Goal: Task Accomplishment & Management: Complete application form

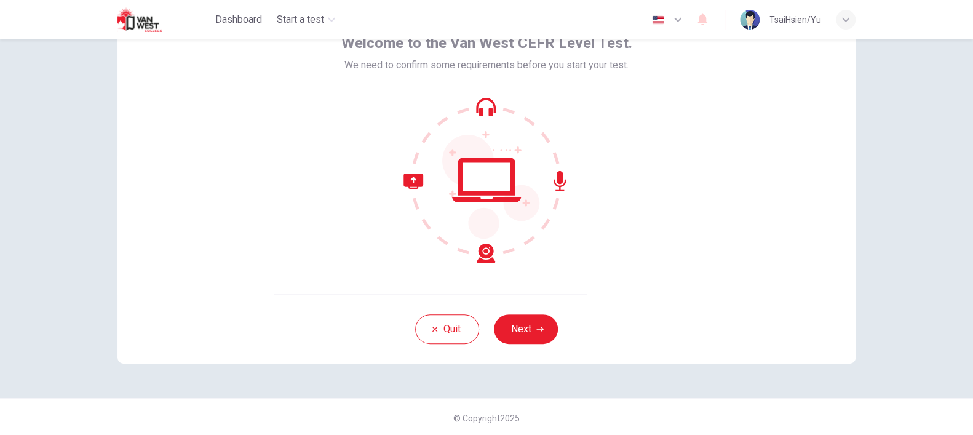
scroll to position [77, 0]
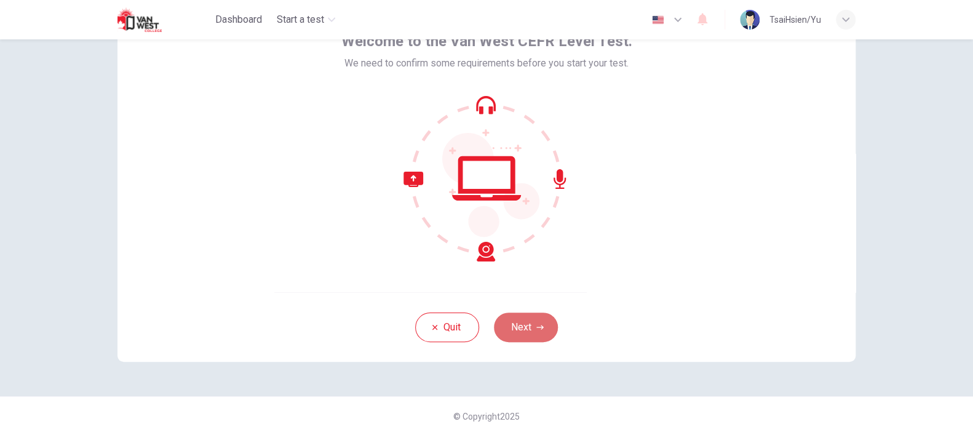
click at [518, 333] on button "Next" at bounding box center [526, 327] width 64 height 30
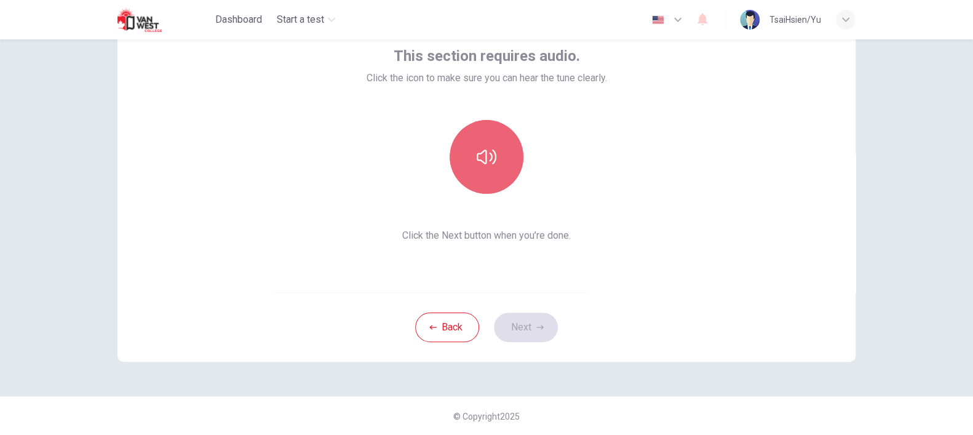
click at [462, 149] on button "button" at bounding box center [486, 157] width 74 height 74
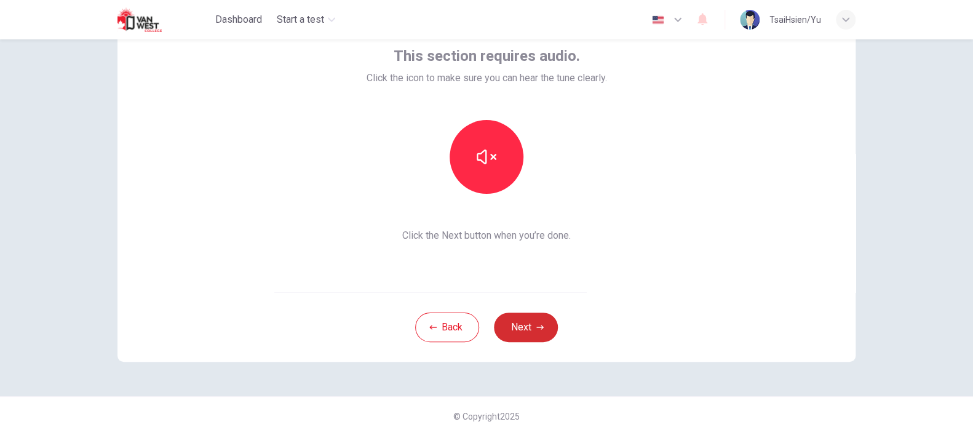
click at [543, 323] on button "Next" at bounding box center [526, 327] width 64 height 30
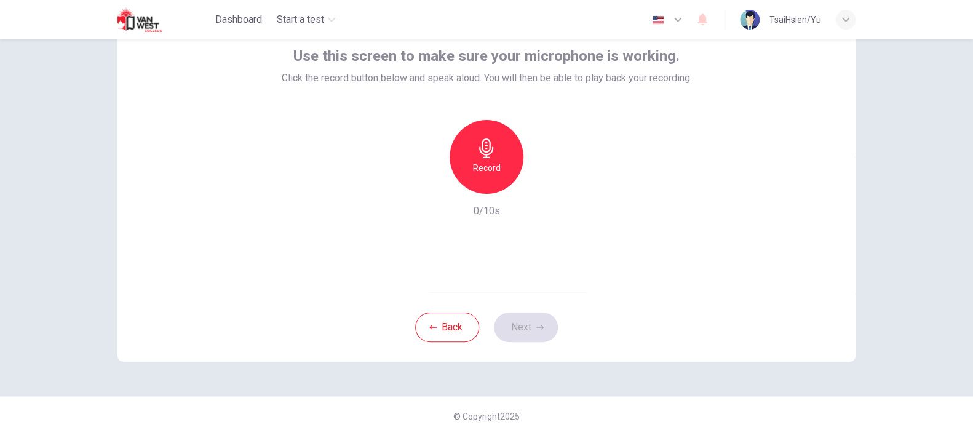
click at [476, 152] on icon "button" at bounding box center [486, 148] width 20 height 20
click at [322, 187] on div "Record 10/10s" at bounding box center [487, 169] width 410 height 98
click at [536, 333] on button "Next" at bounding box center [526, 327] width 64 height 30
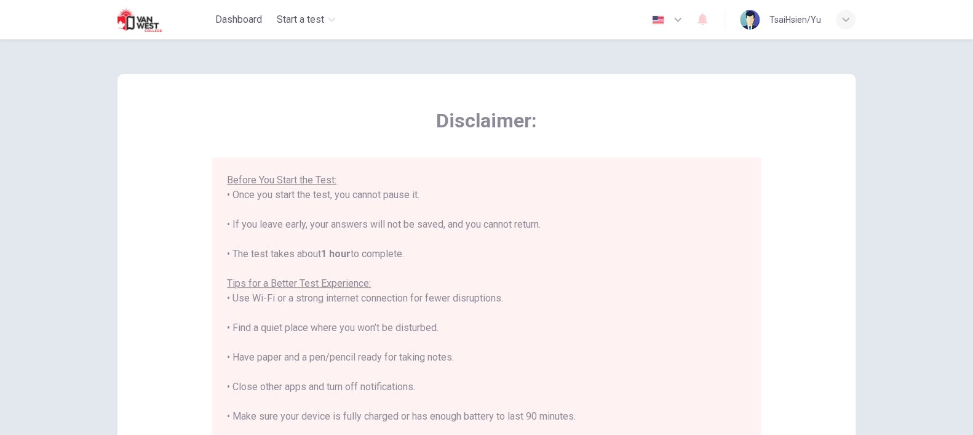
scroll to position [248, 0]
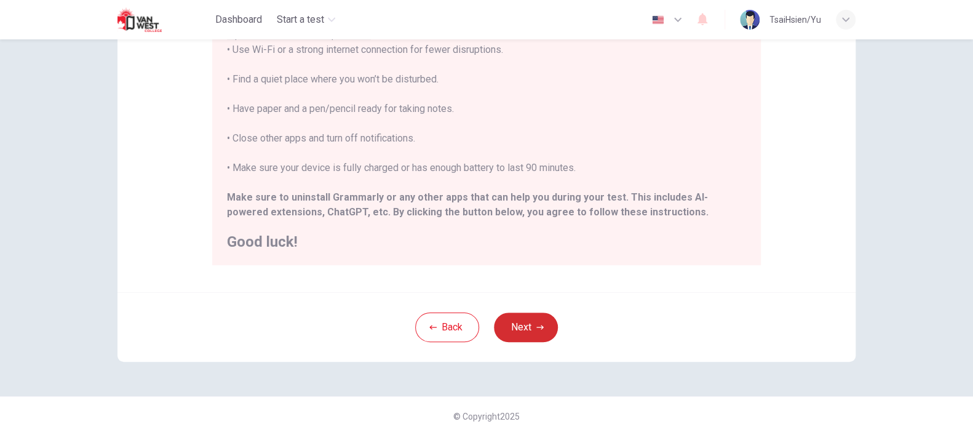
click at [537, 333] on button "Next" at bounding box center [526, 327] width 64 height 30
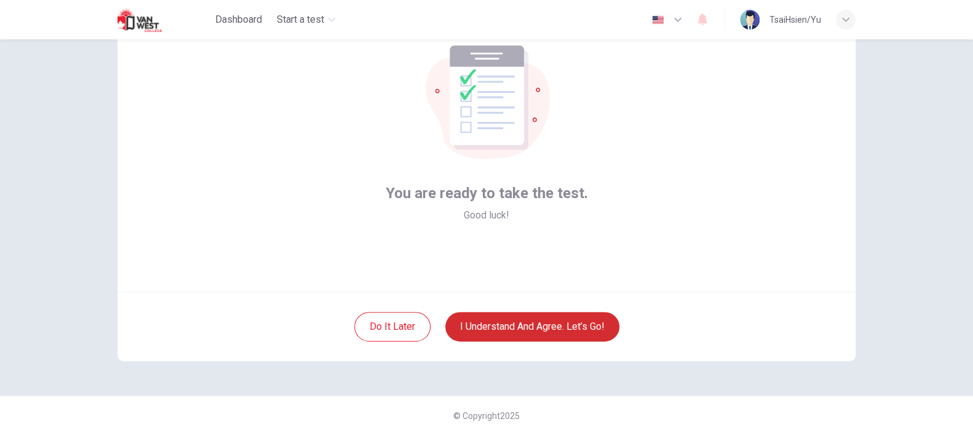
scroll to position [77, 0]
click at [572, 332] on button "I understand and agree. Let’s go!" at bounding box center [532, 327] width 174 height 30
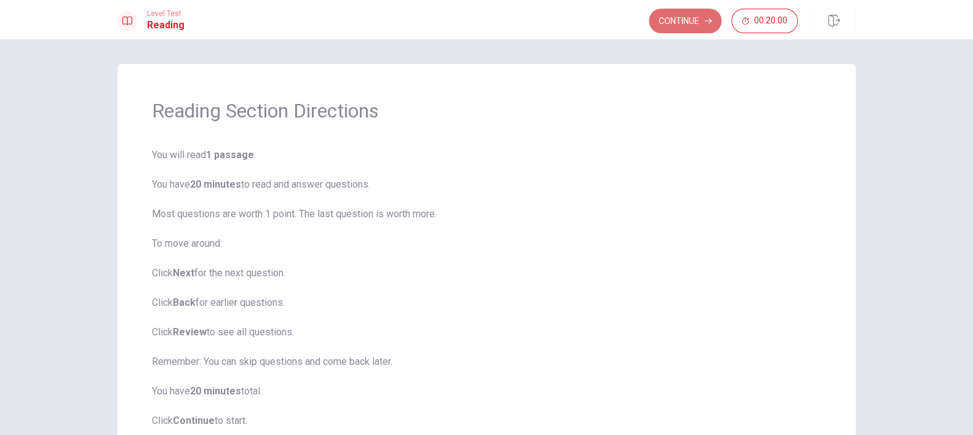
click at [673, 21] on button "Continue" at bounding box center [685, 21] width 73 height 25
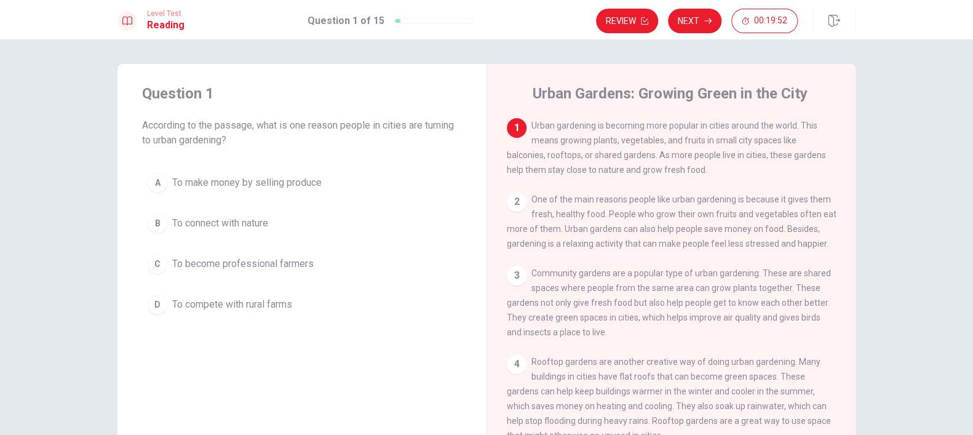
click at [535, 205] on span "One of the main reasons people like urban gardening is because it gives them fr…" at bounding box center [672, 221] width 330 height 54
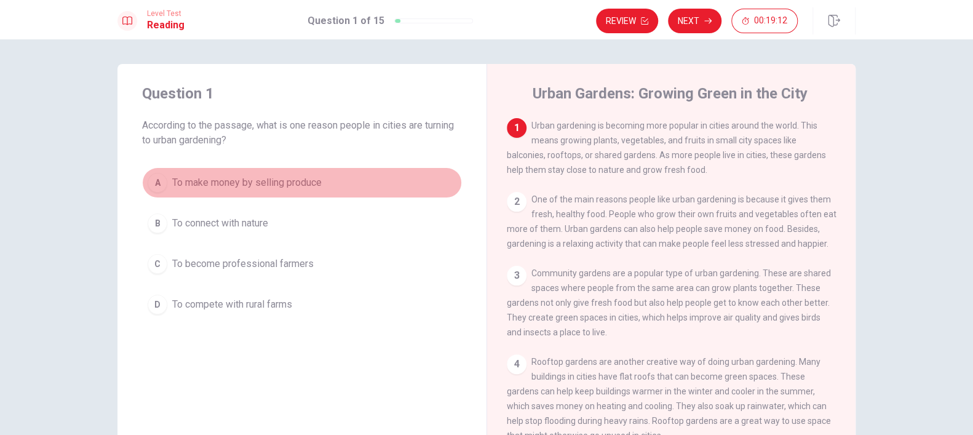
click at [288, 184] on span "To make money by selling produce" at bounding box center [246, 182] width 149 height 15
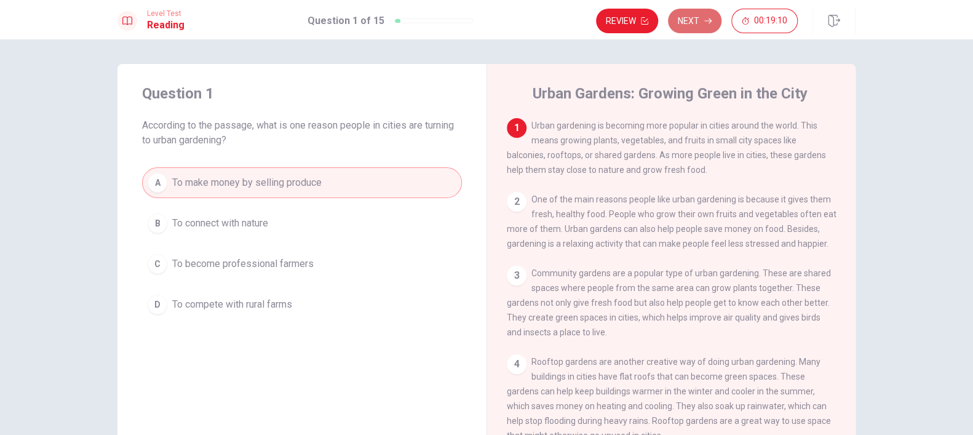
click at [692, 9] on button "Next" at bounding box center [694, 21] width 53 height 25
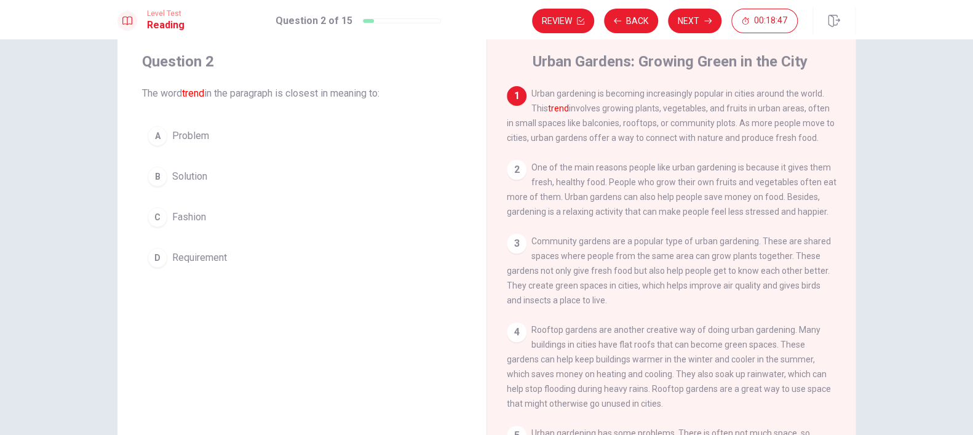
scroll to position [61, 0]
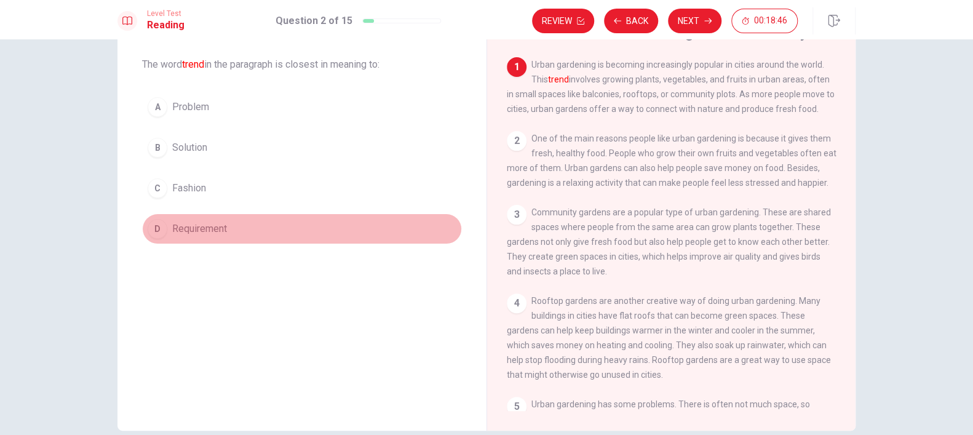
click at [194, 231] on span "Requirement" at bounding box center [199, 228] width 55 height 15
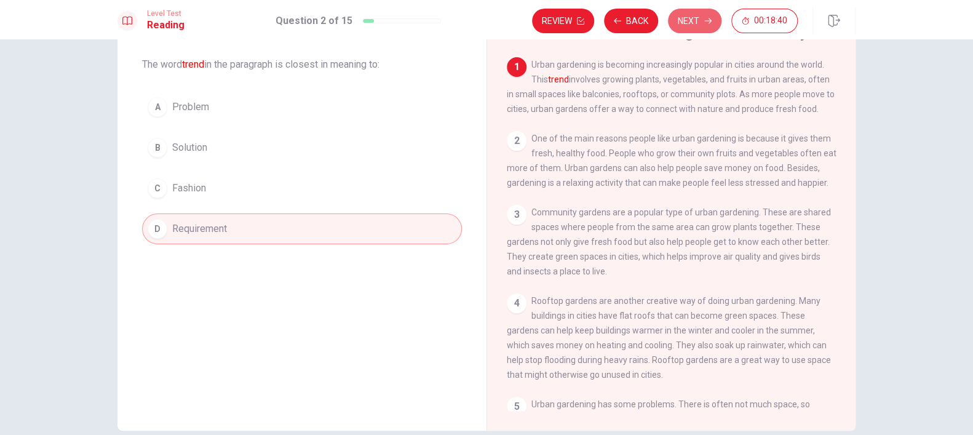
click at [687, 28] on button "Next" at bounding box center [694, 21] width 53 height 25
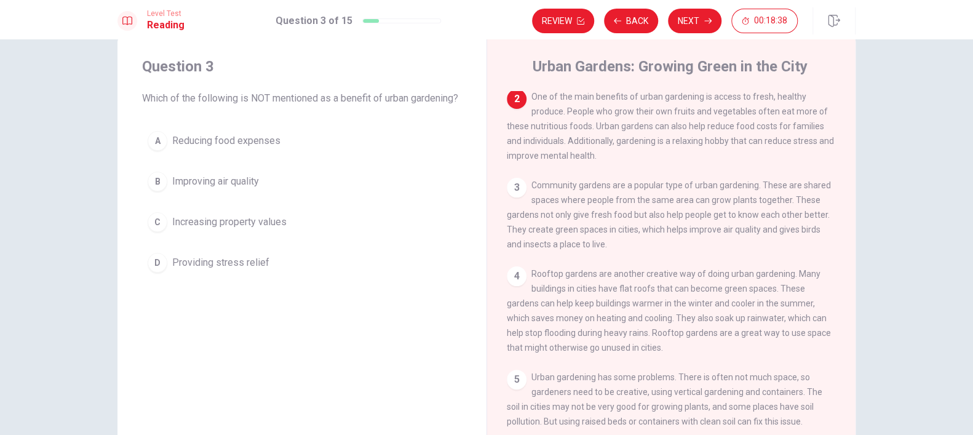
scroll to position [0, 0]
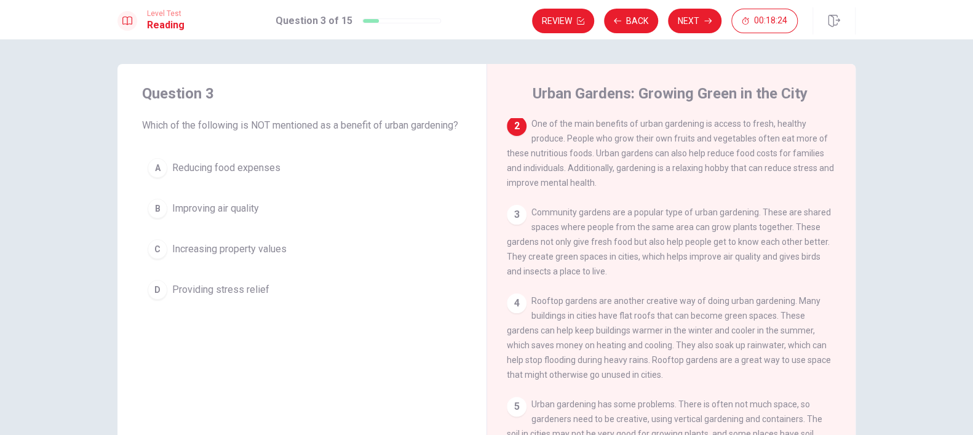
click at [214, 216] on span "Improving air quality" at bounding box center [215, 208] width 87 height 15
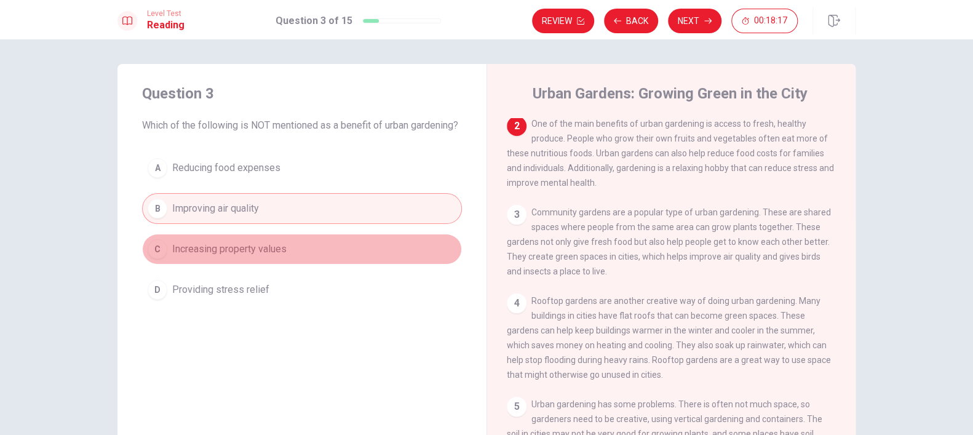
click at [220, 256] on span "Increasing property values" at bounding box center [229, 249] width 114 height 15
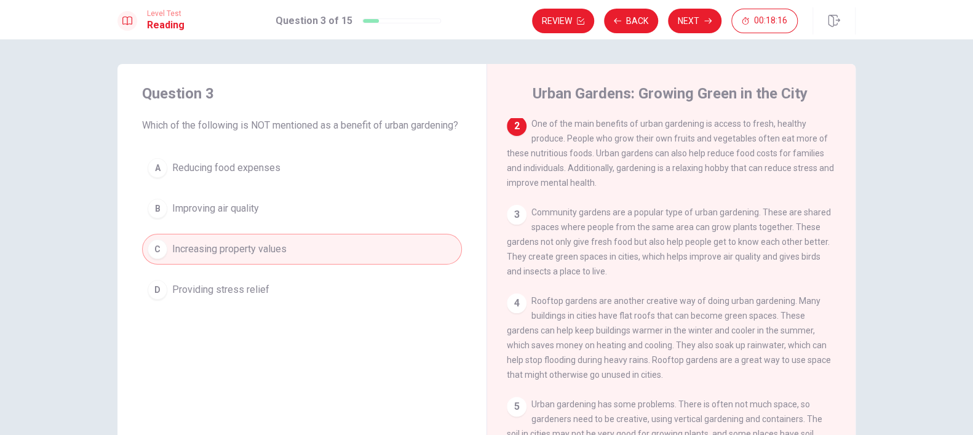
click at [217, 297] on span "Providing stress relief" at bounding box center [220, 289] width 97 height 15
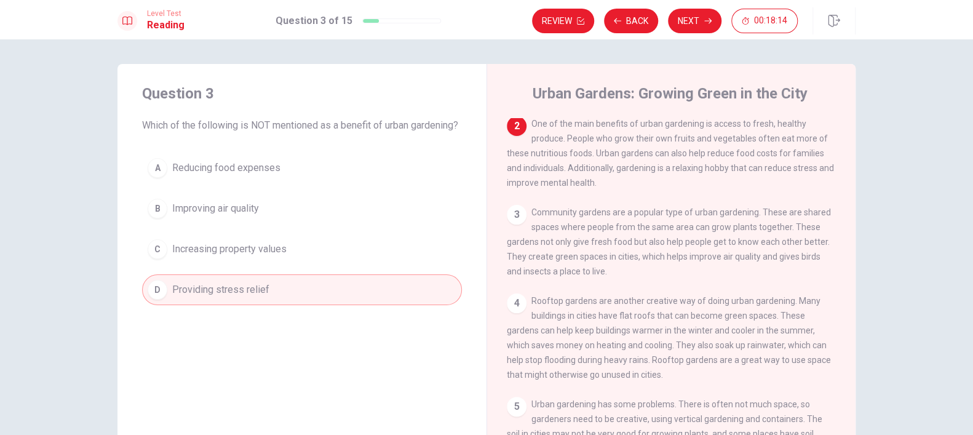
click at [184, 175] on span "Reducing food expenses" at bounding box center [226, 167] width 108 height 15
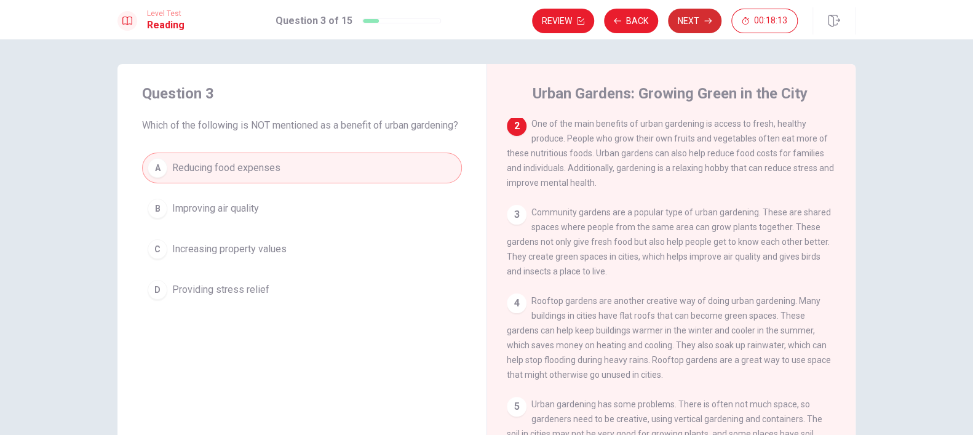
click at [706, 17] on icon "button" at bounding box center [707, 20] width 7 height 7
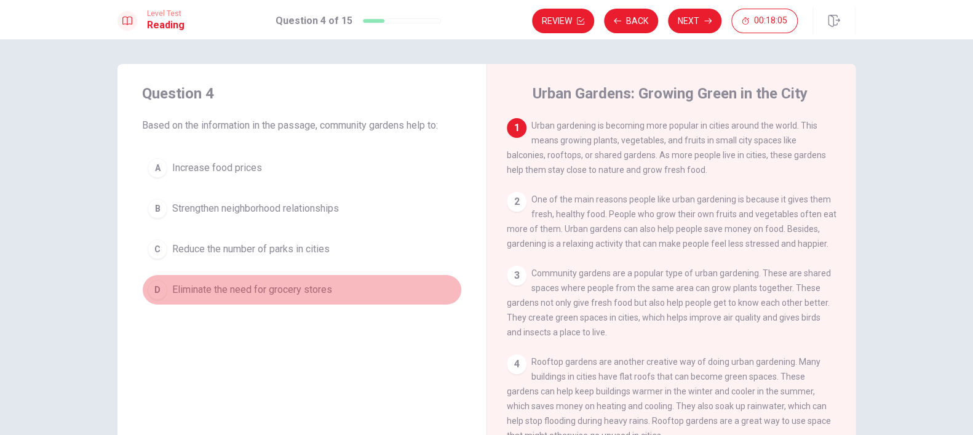
click at [267, 291] on span "Eliminate the need for grocery stores" at bounding box center [252, 289] width 160 height 15
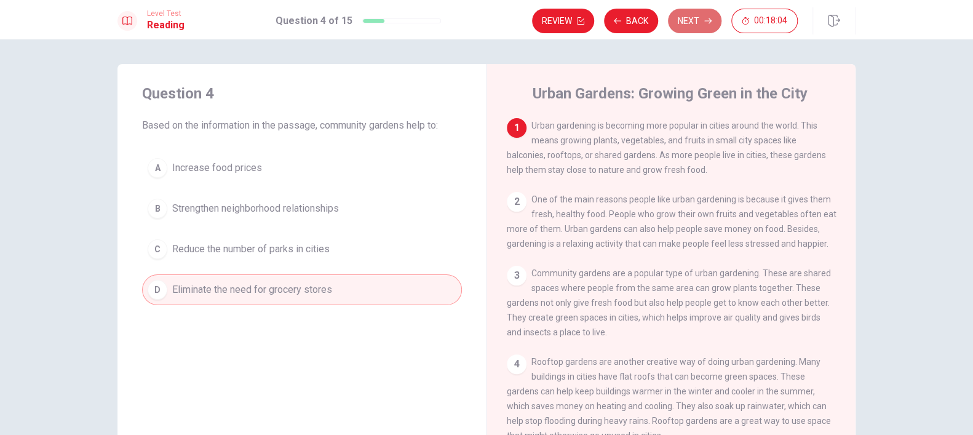
click at [693, 27] on button "Next" at bounding box center [694, 21] width 53 height 25
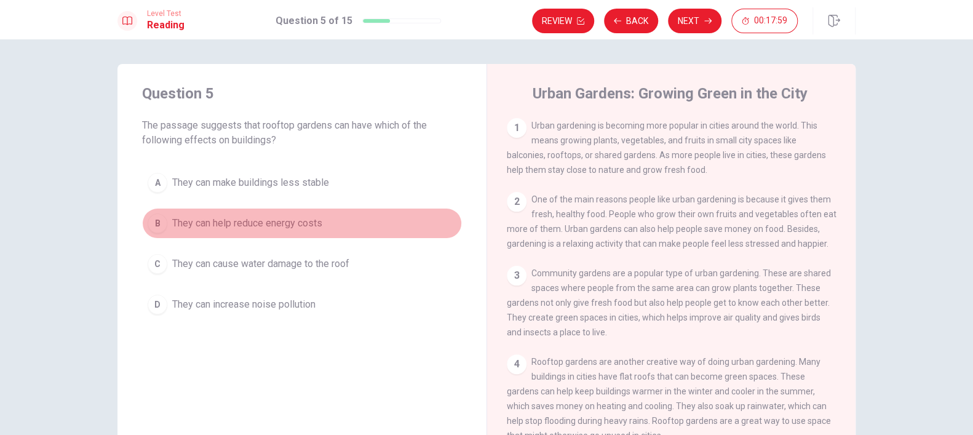
click at [260, 227] on span "They can help reduce energy costs" at bounding box center [247, 223] width 150 height 15
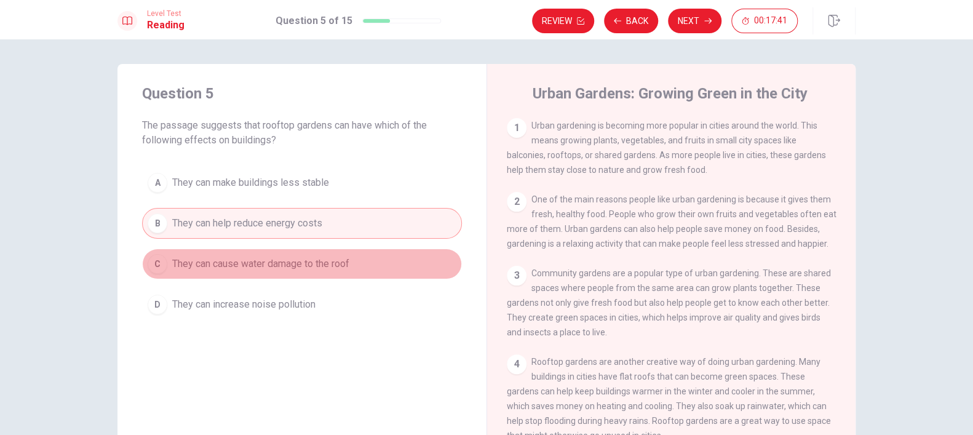
click at [278, 267] on span "They can cause water damage to the roof" at bounding box center [260, 263] width 177 height 15
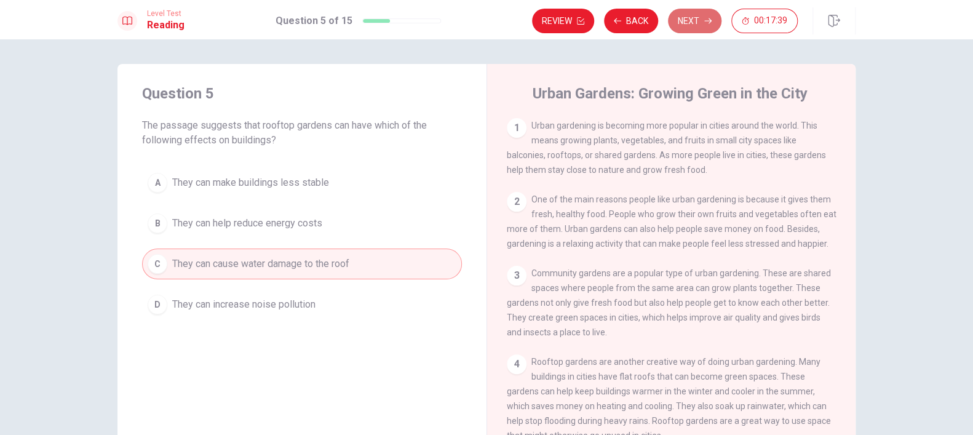
click at [696, 21] on button "Next" at bounding box center [694, 21] width 53 height 25
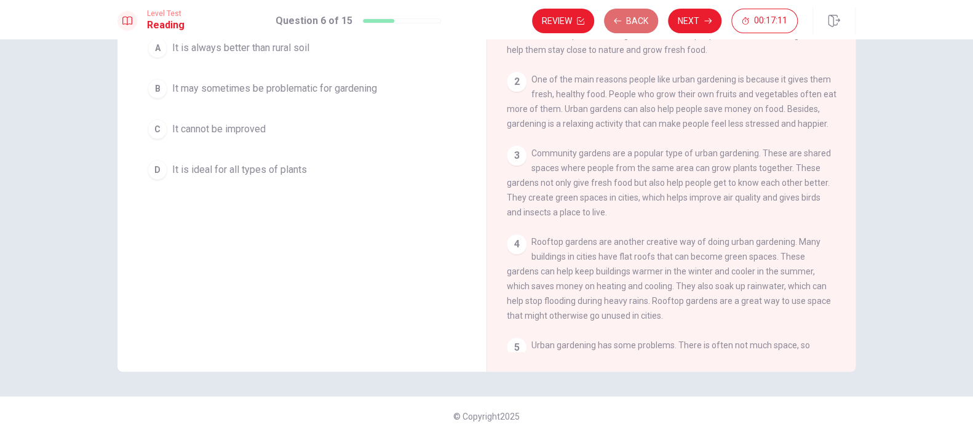
click at [633, 26] on button "Back" at bounding box center [631, 21] width 54 height 25
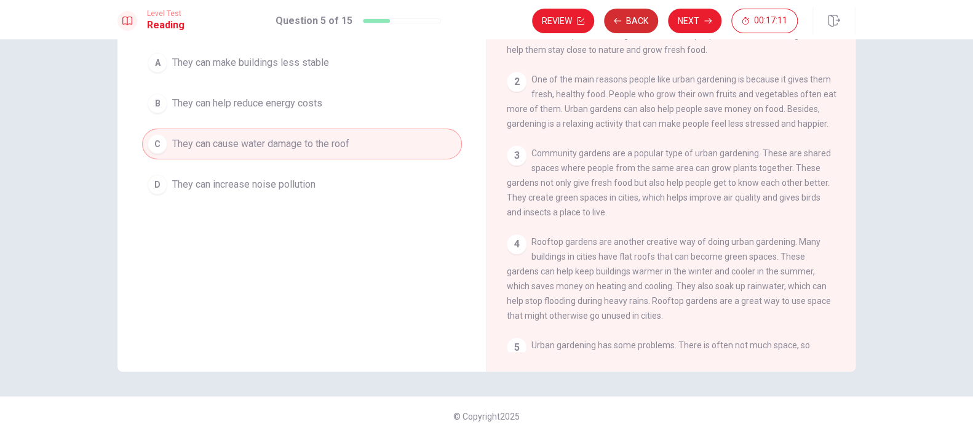
click at [633, 26] on button "Back" at bounding box center [631, 21] width 54 height 25
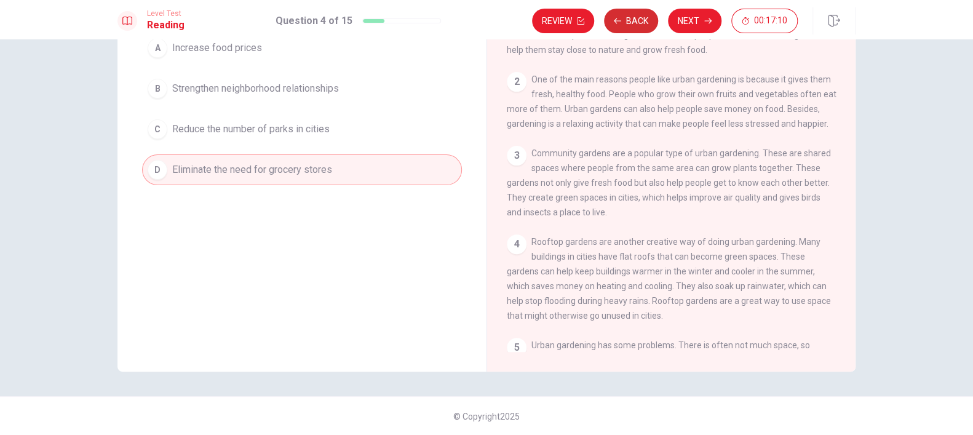
click at [633, 26] on button "Back" at bounding box center [631, 21] width 54 height 25
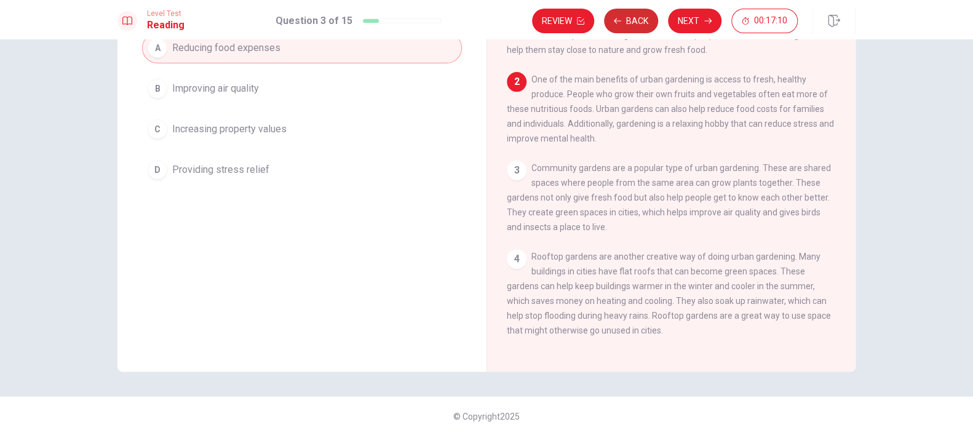
scroll to position [76, 0]
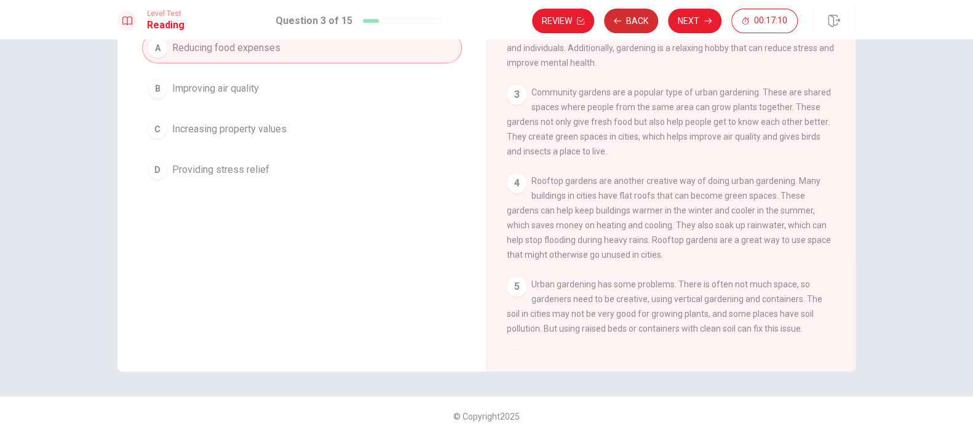
click at [633, 26] on button "Back" at bounding box center [631, 21] width 54 height 25
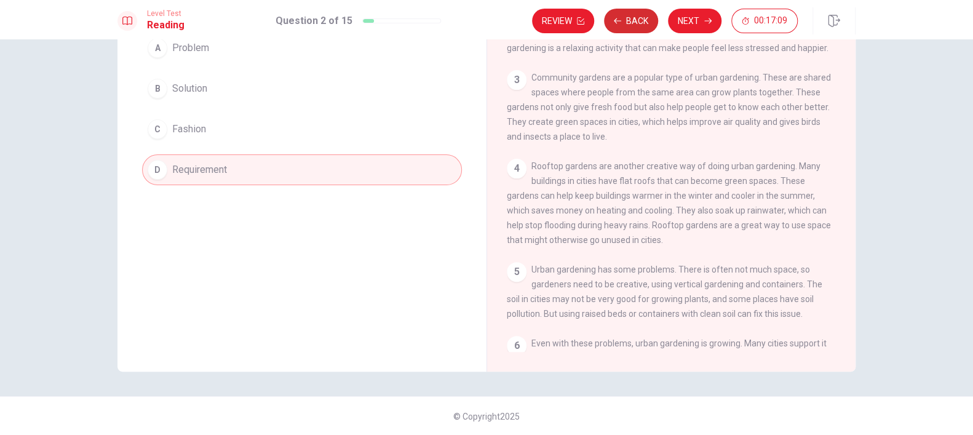
scroll to position [0, 0]
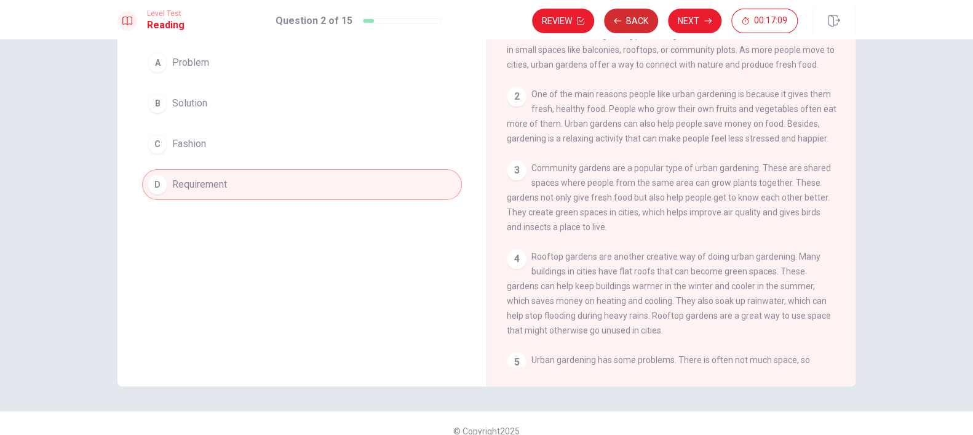
click at [633, 26] on button "Back" at bounding box center [631, 21] width 54 height 25
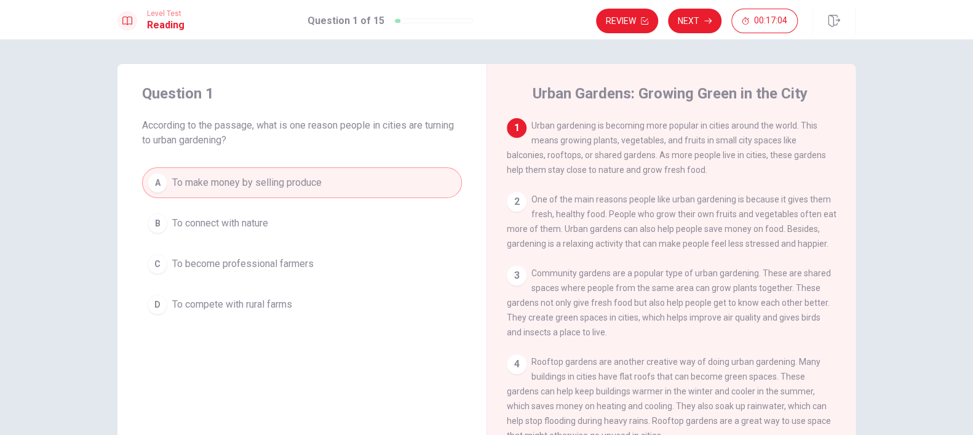
click at [511, 202] on div "2" at bounding box center [517, 202] width 20 height 20
drag, startPoint x: 665, startPoint y: 158, endPoint x: 743, endPoint y: 177, distance: 81.0
click at [743, 177] on div "1 Urban gardening is becoming more popular in cities around the world. This mea…" at bounding box center [672, 147] width 330 height 59
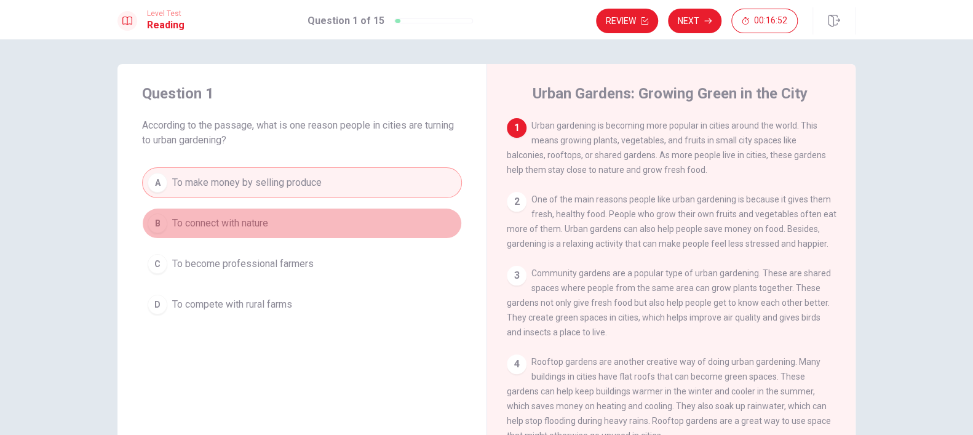
click at [255, 218] on span "To connect with nature" at bounding box center [220, 223] width 96 height 15
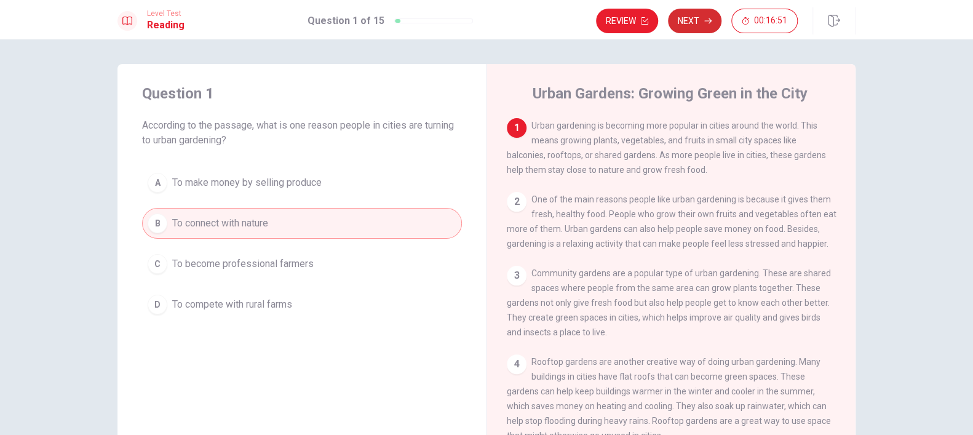
click at [697, 20] on button "Next" at bounding box center [694, 21] width 53 height 25
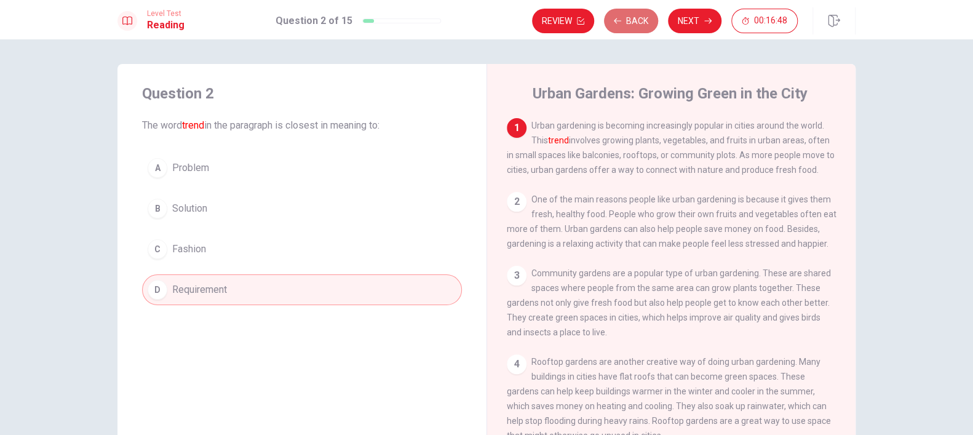
click at [638, 18] on button "Back" at bounding box center [631, 21] width 54 height 25
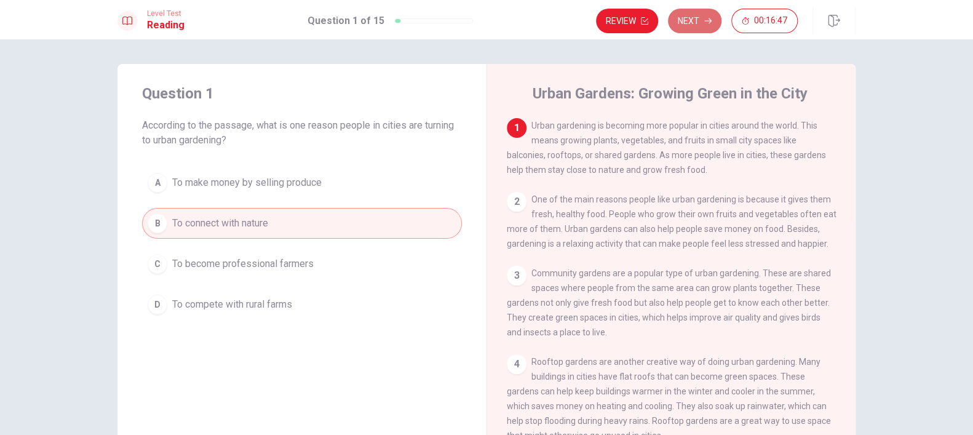
click at [696, 17] on button "Next" at bounding box center [694, 21] width 53 height 25
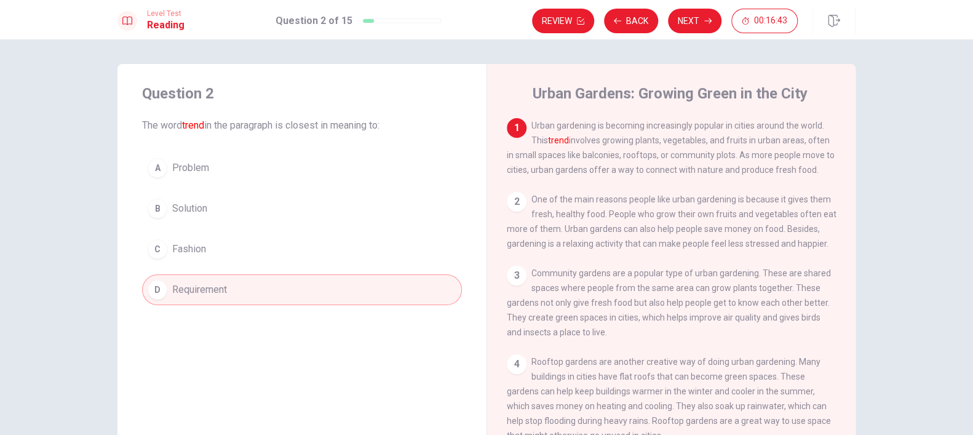
drag, startPoint x: 534, startPoint y: 124, endPoint x: 620, endPoint y: 151, distance: 90.6
click at [620, 151] on span "Urban gardening is becoming increasingly popular in cities around the world. Th…" at bounding box center [671, 148] width 328 height 54
click at [189, 251] on span "Fashion" at bounding box center [189, 249] width 34 height 15
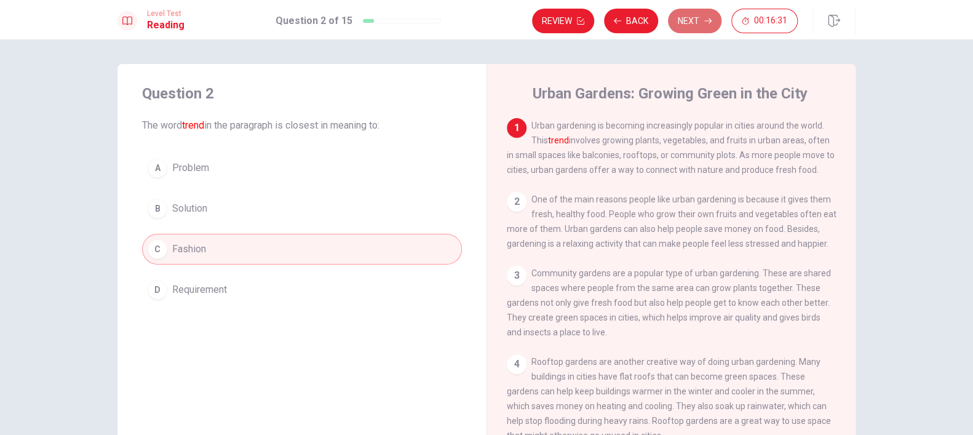
click at [688, 22] on button "Next" at bounding box center [694, 21] width 53 height 25
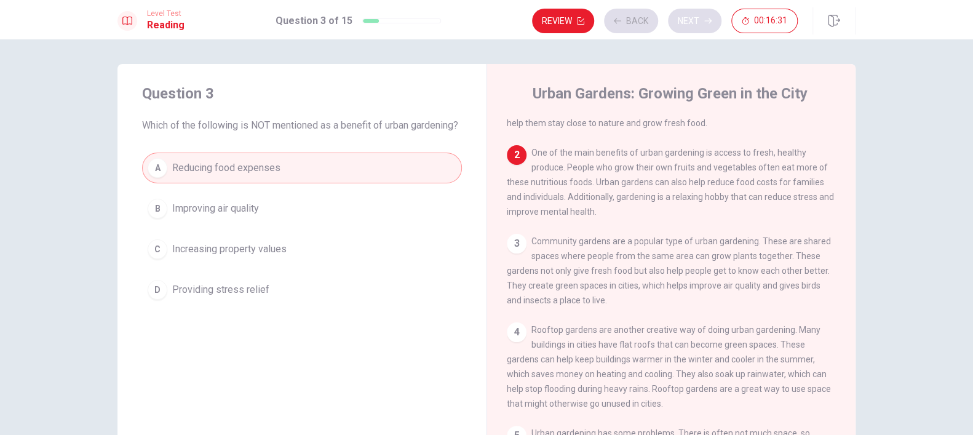
scroll to position [76, 0]
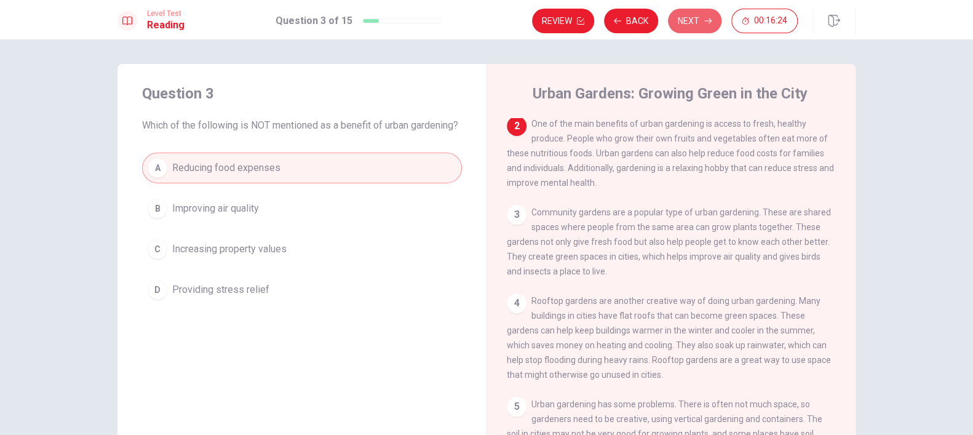
click at [689, 17] on button "Next" at bounding box center [694, 21] width 53 height 25
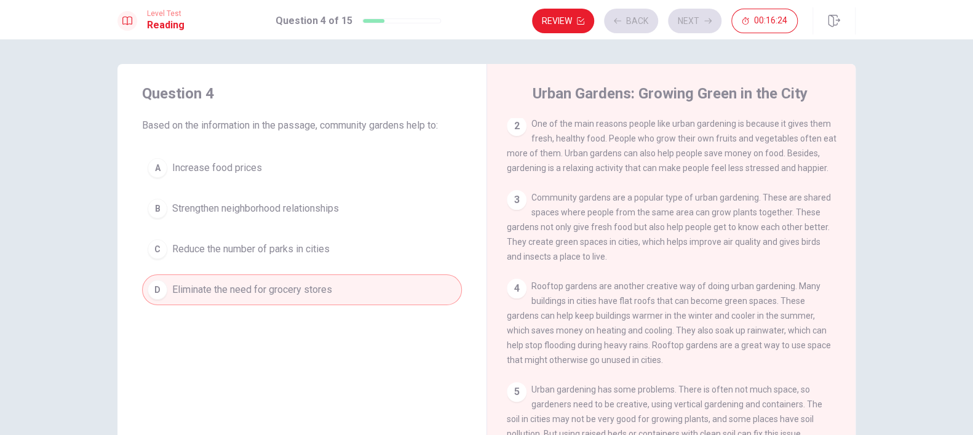
scroll to position [0, 0]
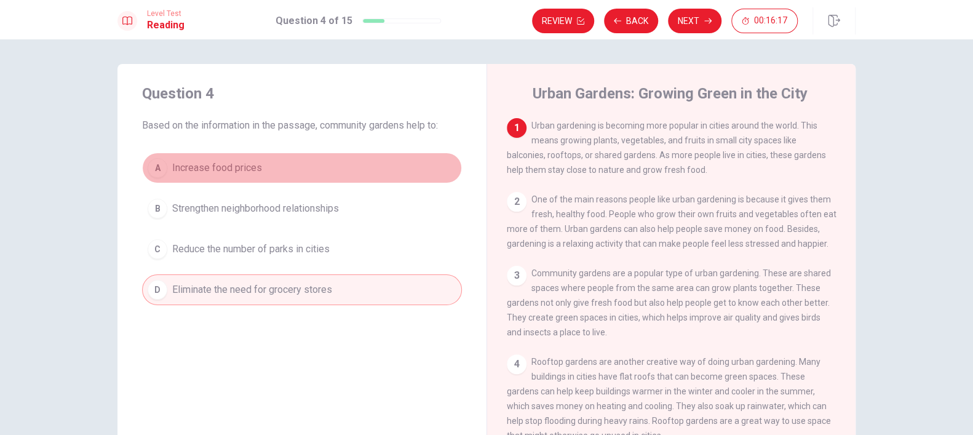
click at [240, 163] on span "Increase food prices" at bounding box center [217, 167] width 90 height 15
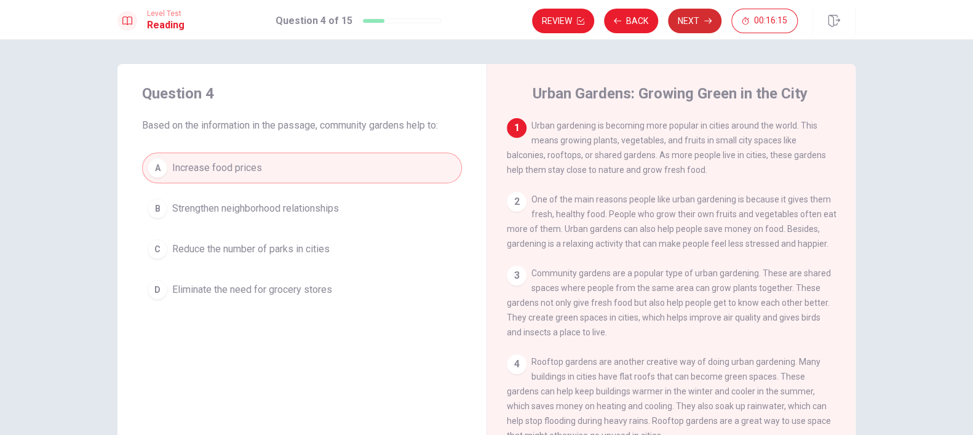
click at [702, 14] on button "Next" at bounding box center [694, 21] width 53 height 25
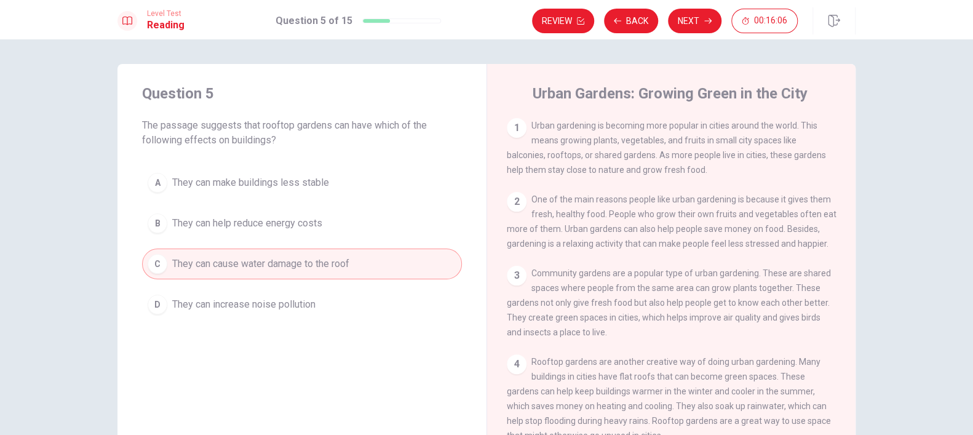
click at [698, 15] on button "Next" at bounding box center [694, 21] width 53 height 25
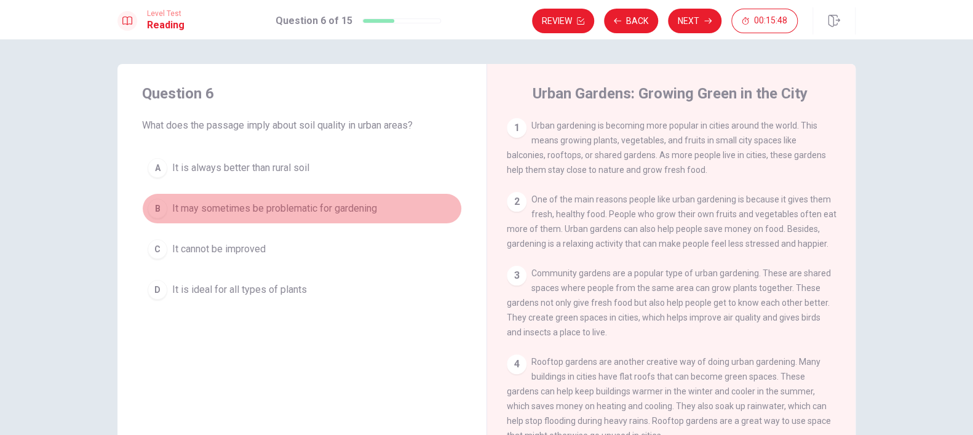
click at [289, 210] on span "It may sometimes be problematic for gardening" at bounding box center [274, 208] width 205 height 15
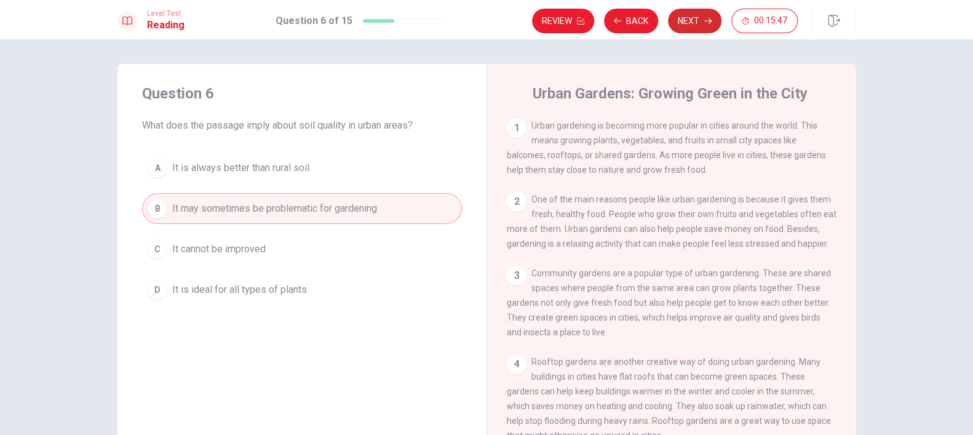
click at [701, 26] on button "Next" at bounding box center [694, 21] width 53 height 25
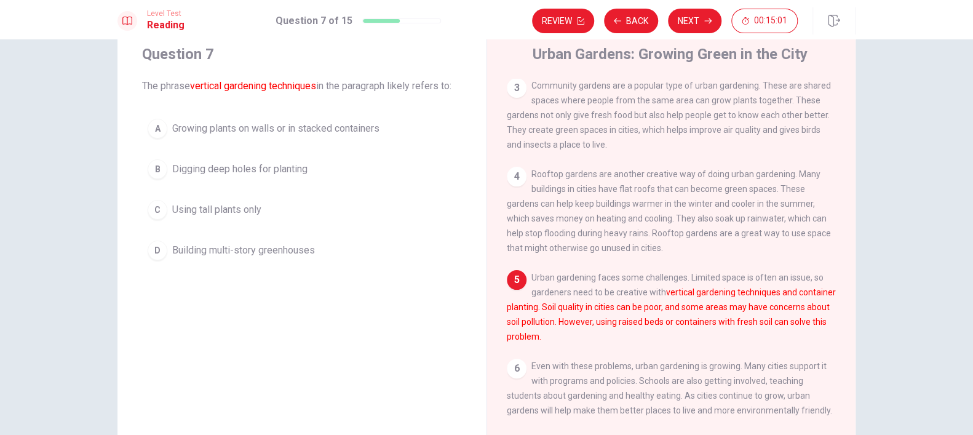
scroll to position [61, 0]
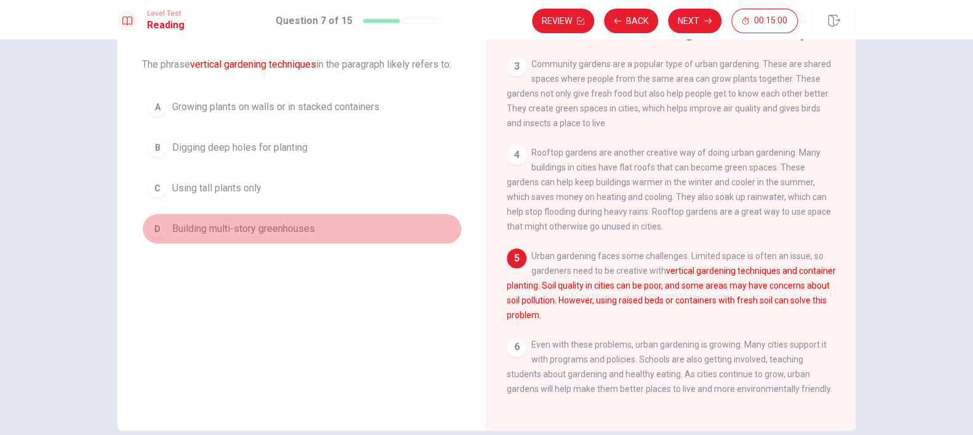
click at [289, 223] on span "Building multi-story greenhouses" at bounding box center [243, 228] width 143 height 15
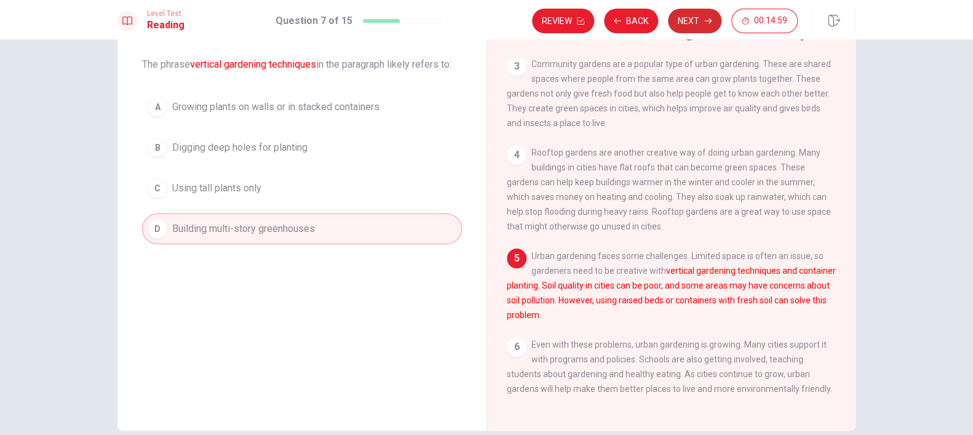
click at [690, 24] on button "Next" at bounding box center [694, 21] width 53 height 25
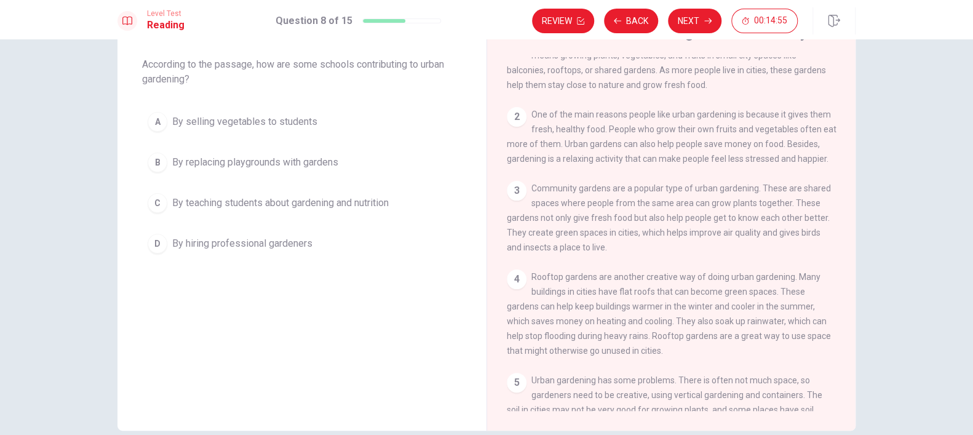
scroll to position [0, 0]
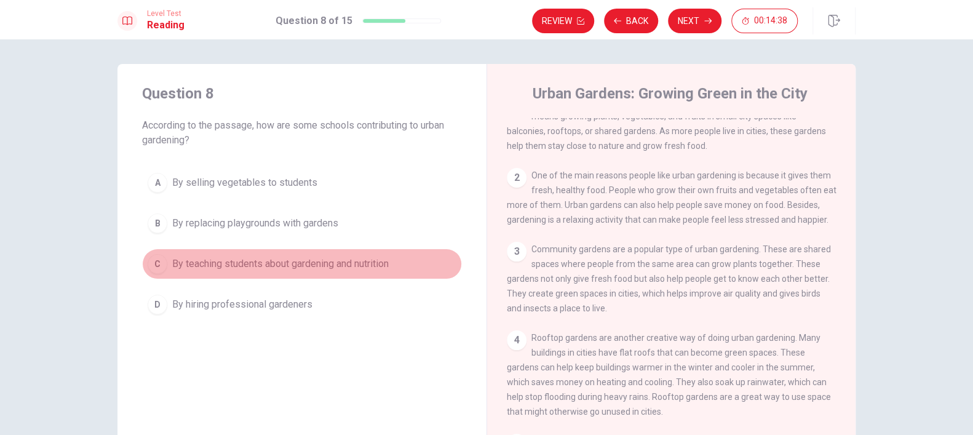
click at [283, 264] on span "By teaching students about gardening and nutrition" at bounding box center [280, 263] width 216 height 15
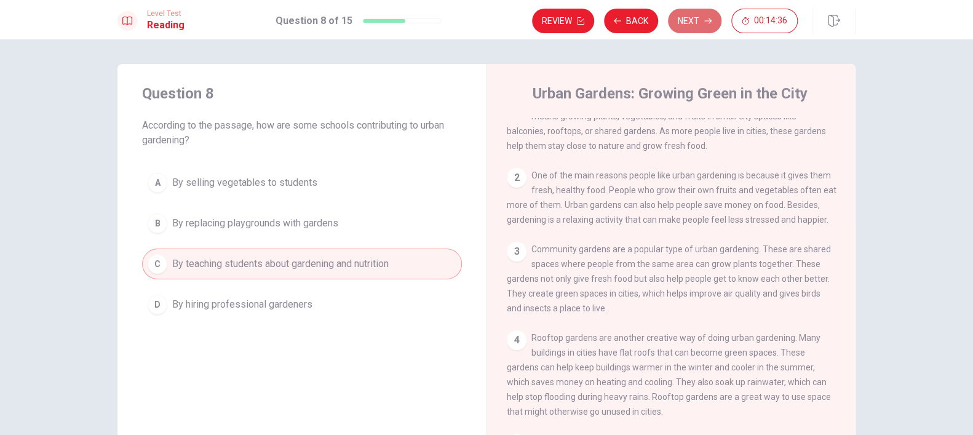
click at [697, 23] on button "Next" at bounding box center [694, 21] width 53 height 25
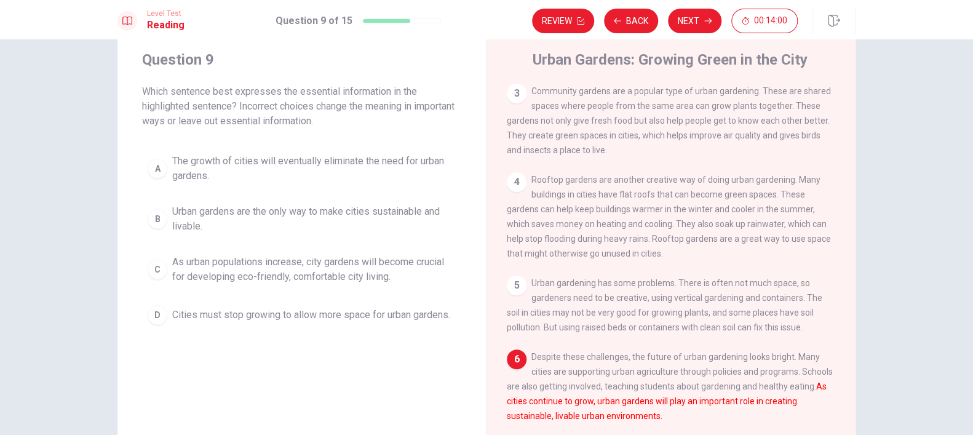
scroll to position [61, 0]
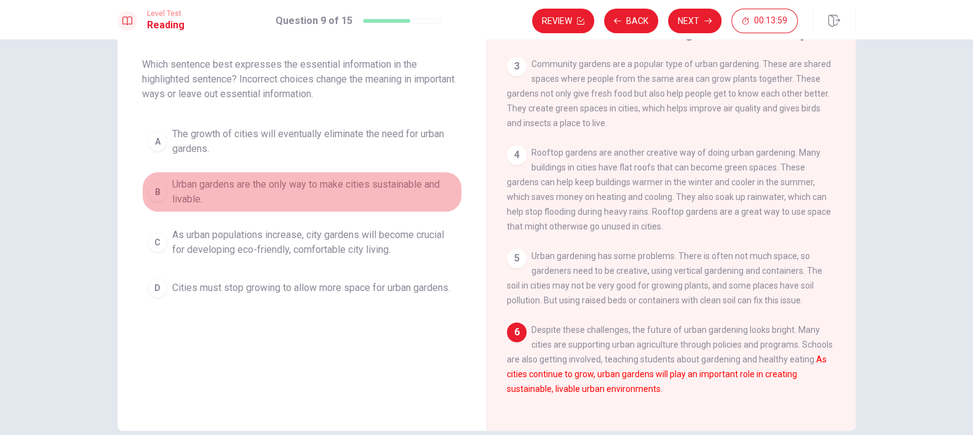
click at [218, 189] on span "Urban gardens are the only way to make cities sustainable and livable." at bounding box center [314, 192] width 284 height 30
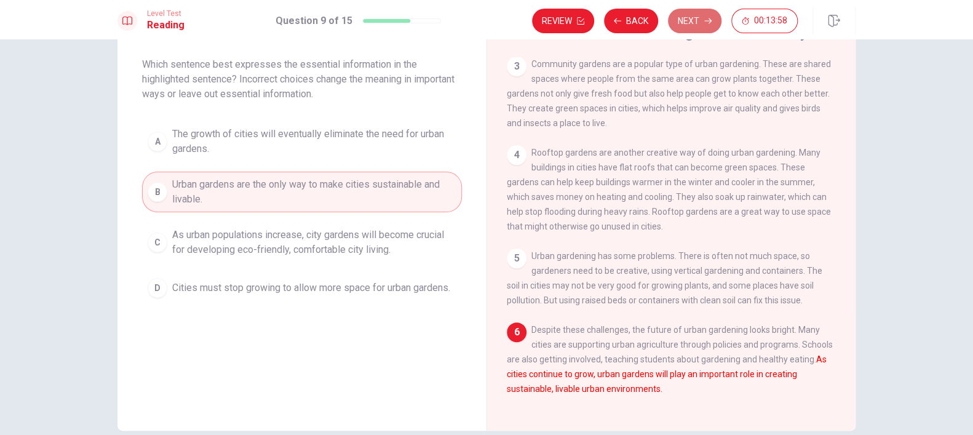
click at [688, 15] on button "Next" at bounding box center [694, 21] width 53 height 25
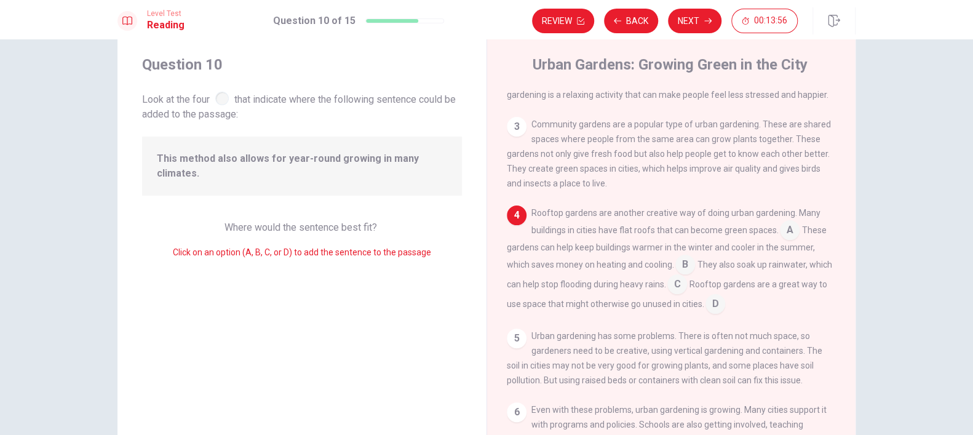
scroll to position [0, 0]
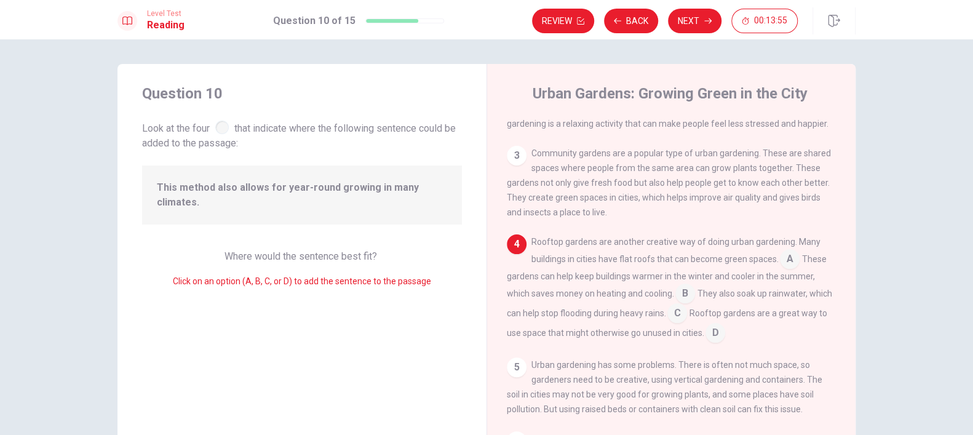
click at [210, 126] on span "Look at the four that indicate where the following sentence could be added to t…" at bounding box center [302, 134] width 320 height 33
click at [221, 123] on div at bounding box center [222, 128] width 14 height 14
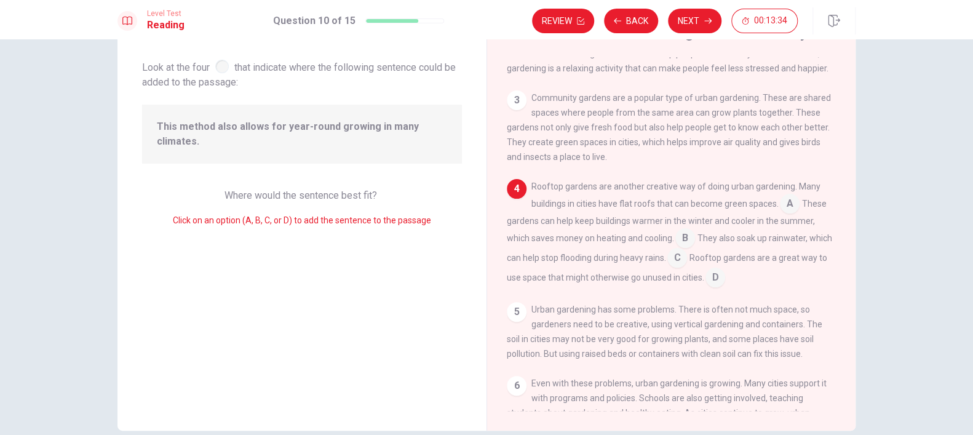
scroll to position [163, 0]
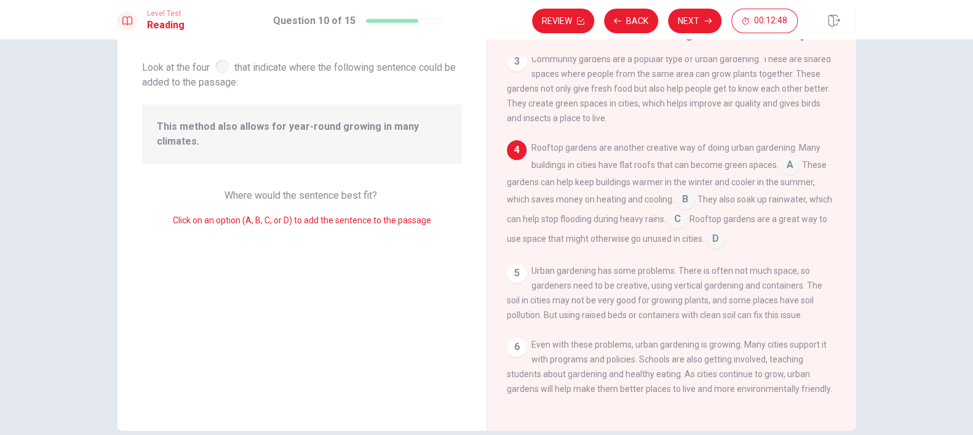
click at [687, 210] on input at bounding box center [677, 220] width 20 height 20
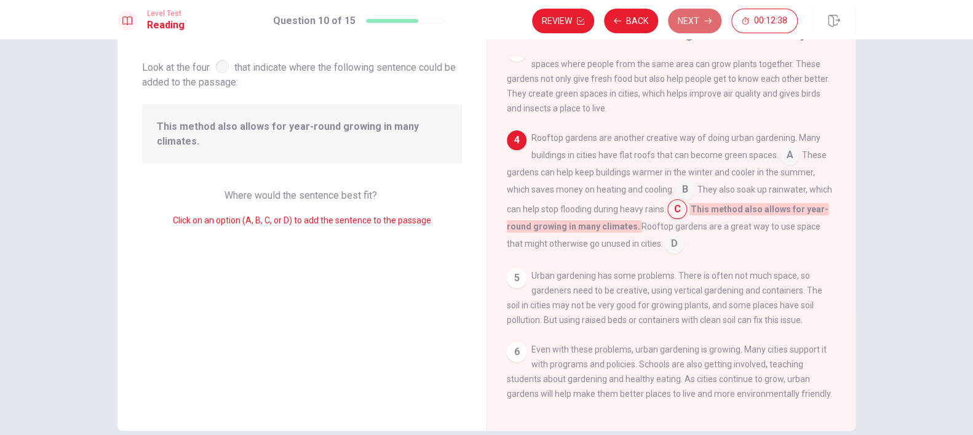
click at [699, 23] on button "Next" at bounding box center [694, 21] width 53 height 25
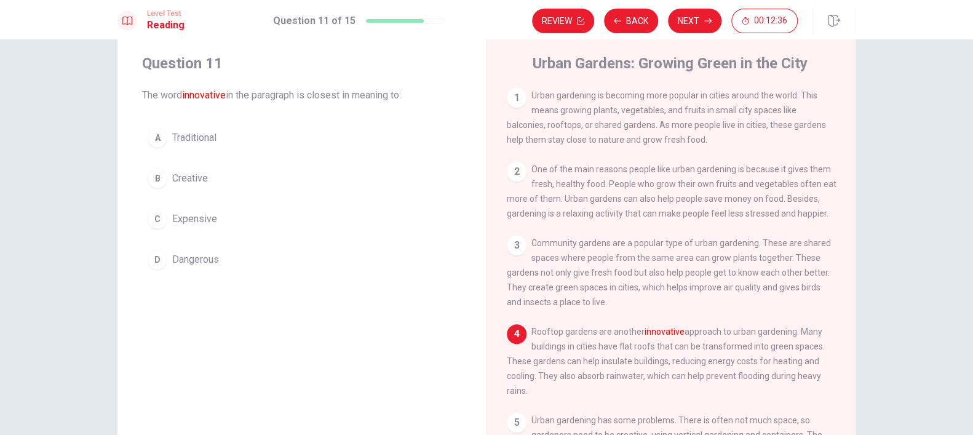
scroll to position [0, 0]
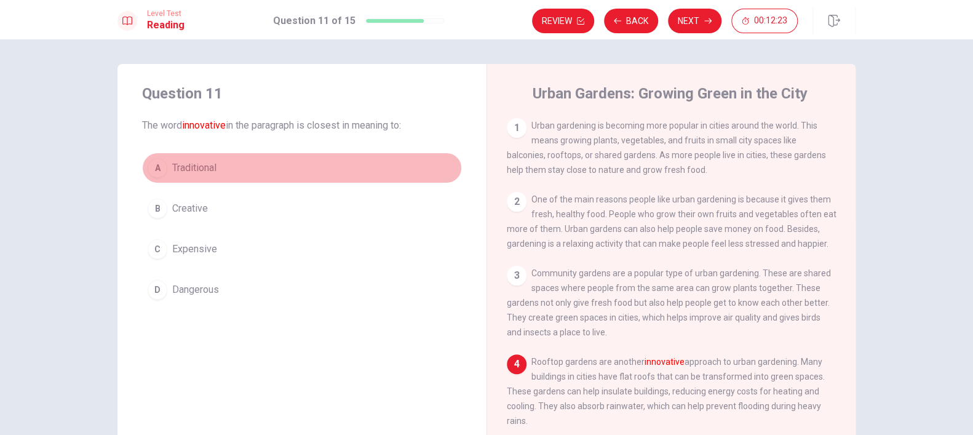
click at [187, 172] on span "Traditional" at bounding box center [194, 167] width 44 height 15
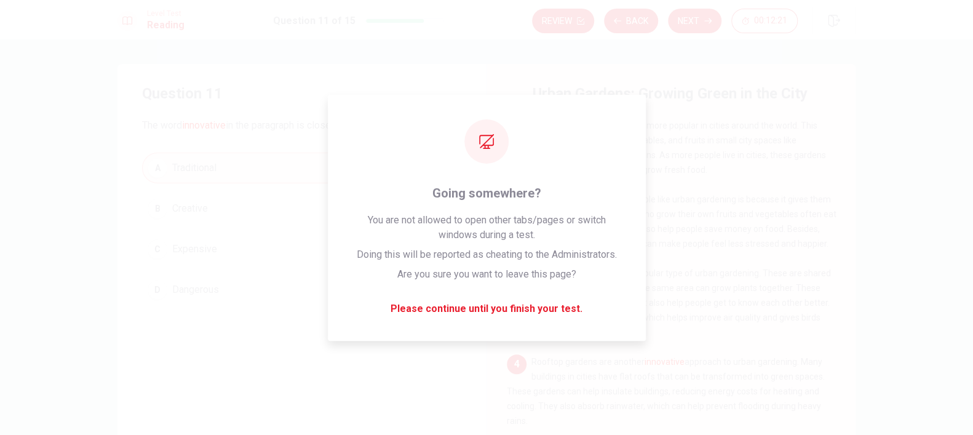
click at [688, 17] on button "Next" at bounding box center [694, 21] width 53 height 25
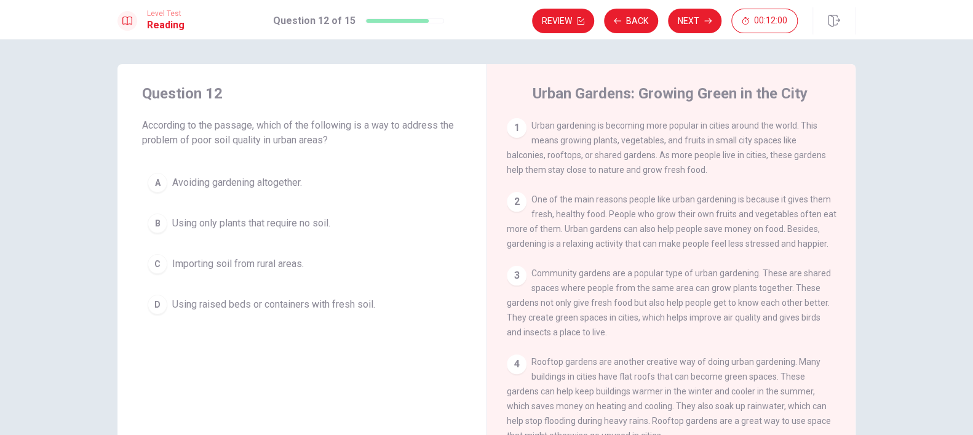
click at [196, 299] on span "Using raised beds or containers with fresh soil." at bounding box center [273, 304] width 203 height 15
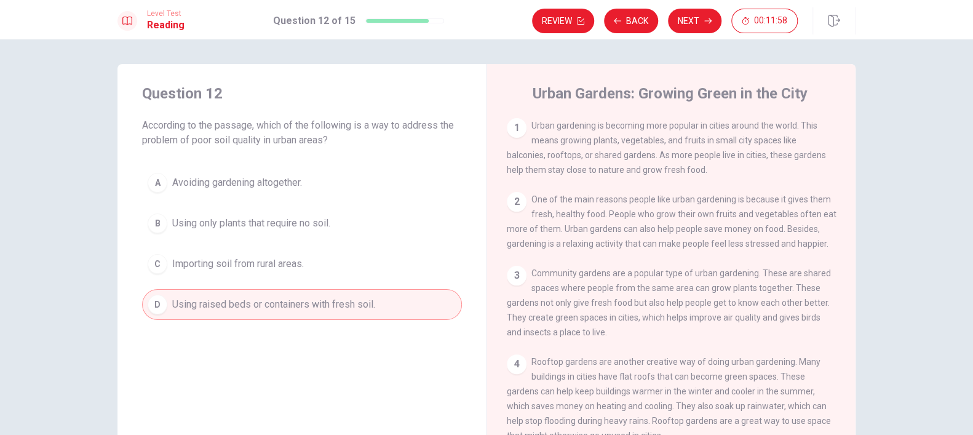
click at [249, 186] on span "Avoiding gardening altogether." at bounding box center [237, 182] width 130 height 15
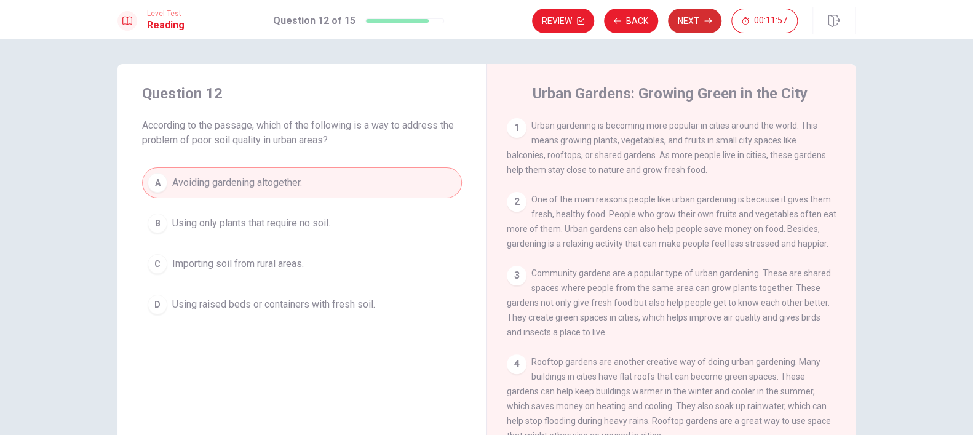
click at [680, 15] on button "Next" at bounding box center [694, 21] width 53 height 25
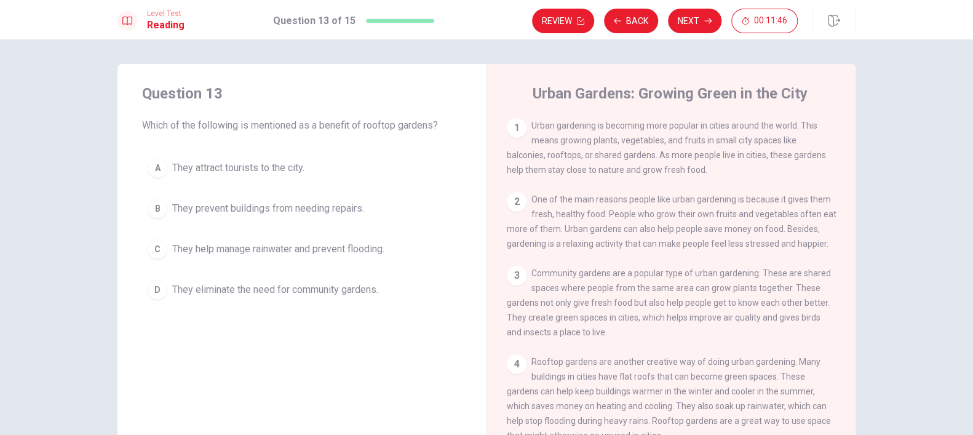
click at [251, 286] on span "They eliminate the need for community gardens." at bounding box center [275, 289] width 206 height 15
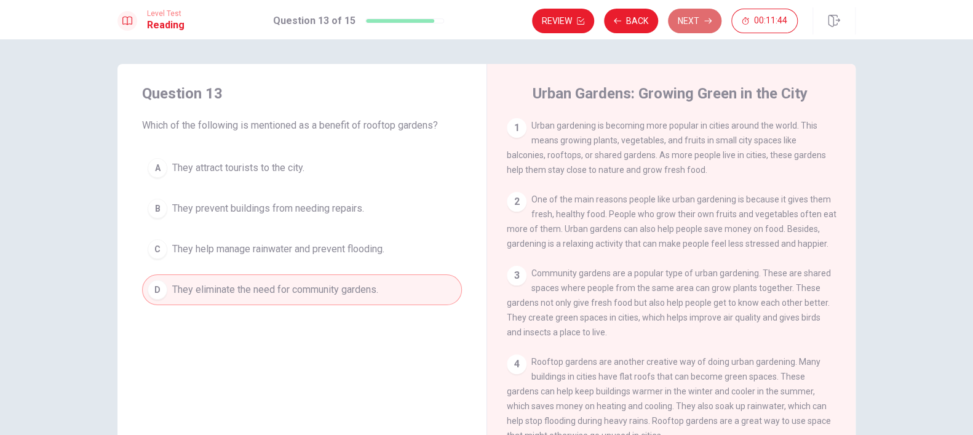
click at [699, 17] on button "Next" at bounding box center [694, 21] width 53 height 25
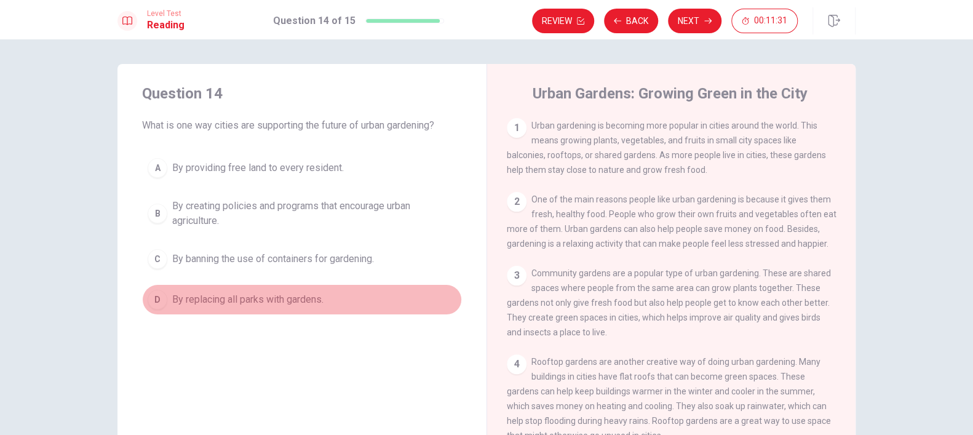
click at [299, 299] on span "By replacing all parks with gardens." at bounding box center [247, 299] width 151 height 15
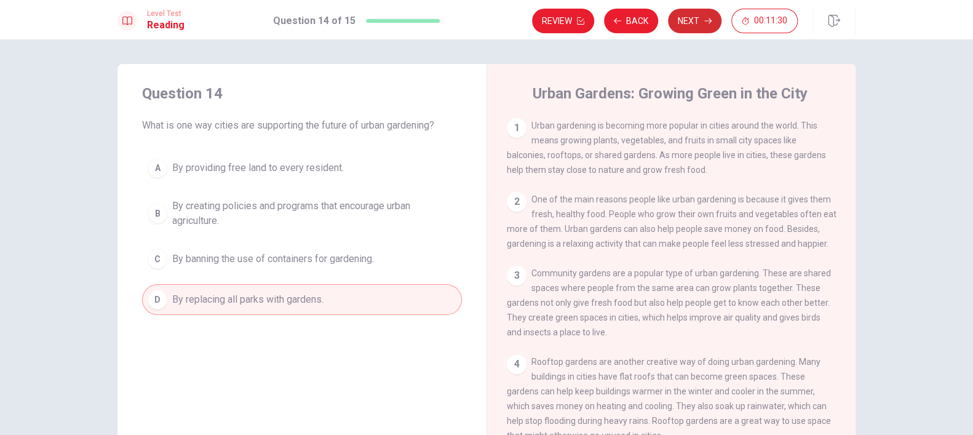
click at [699, 23] on button "Next" at bounding box center [694, 21] width 53 height 25
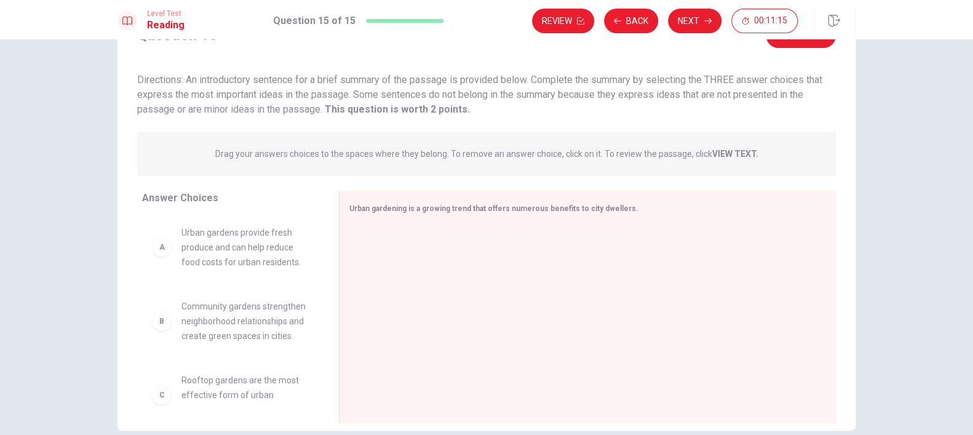
click at [219, 261] on span "Urban gardens provide fresh produce and can help reduce food costs for urban re…" at bounding box center [245, 247] width 128 height 44
click at [159, 253] on div "A" at bounding box center [162, 247] width 20 height 20
click at [157, 255] on div "A" at bounding box center [162, 247] width 20 height 20
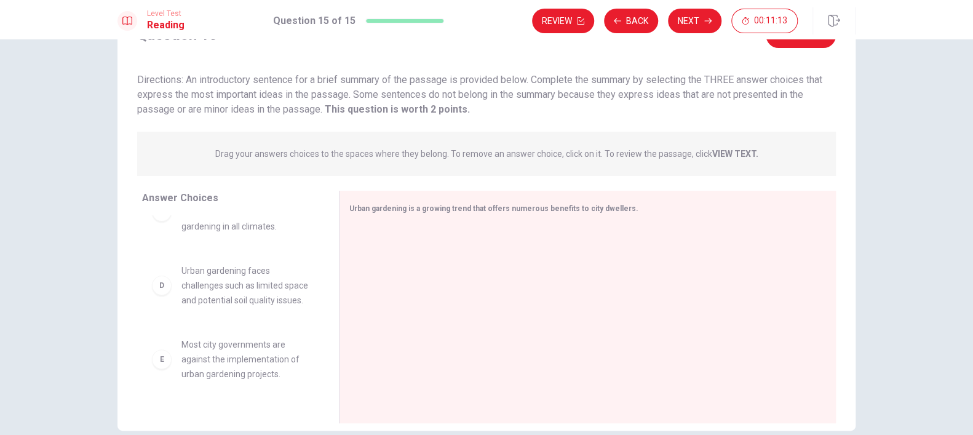
scroll to position [258, 0]
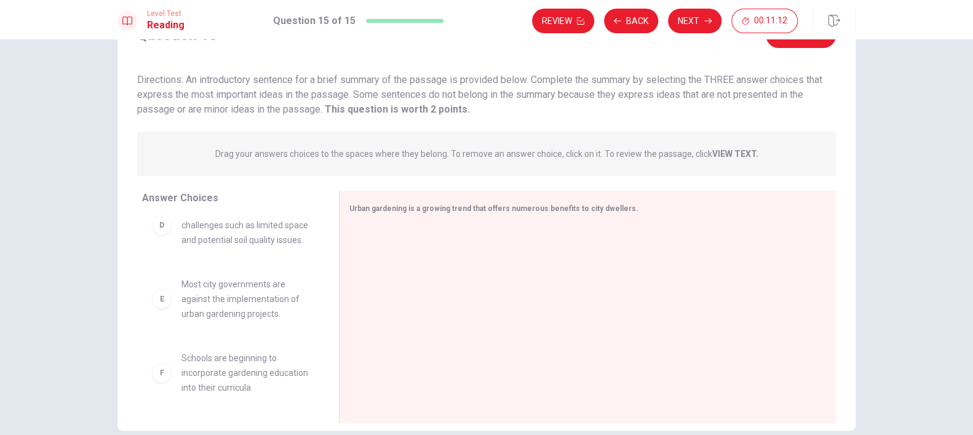
click at [197, 306] on span "Most city governments are against the implementation of urban gardening project…" at bounding box center [245, 299] width 128 height 44
click at [170, 308] on div "E Most city governments are against the implementation of urban gardening proje…" at bounding box center [230, 299] width 157 height 44
click at [197, 293] on span "Most city governments are against the implementation of urban gardening project…" at bounding box center [245, 299] width 128 height 44
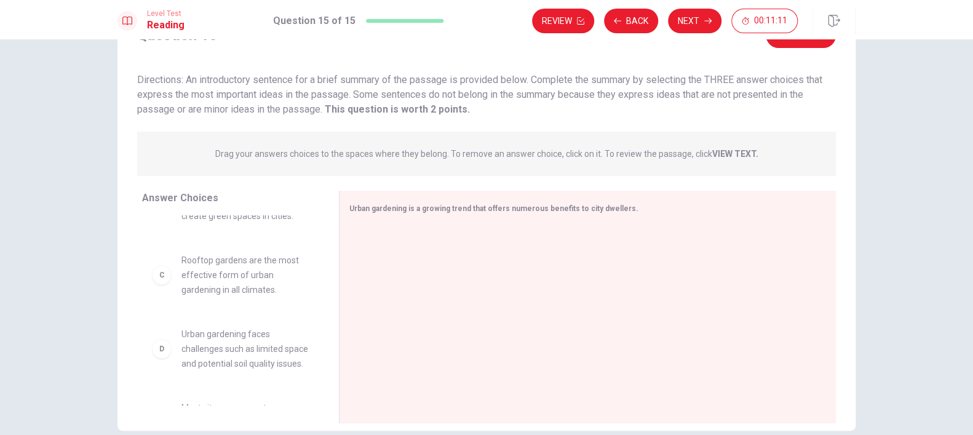
scroll to position [0, 0]
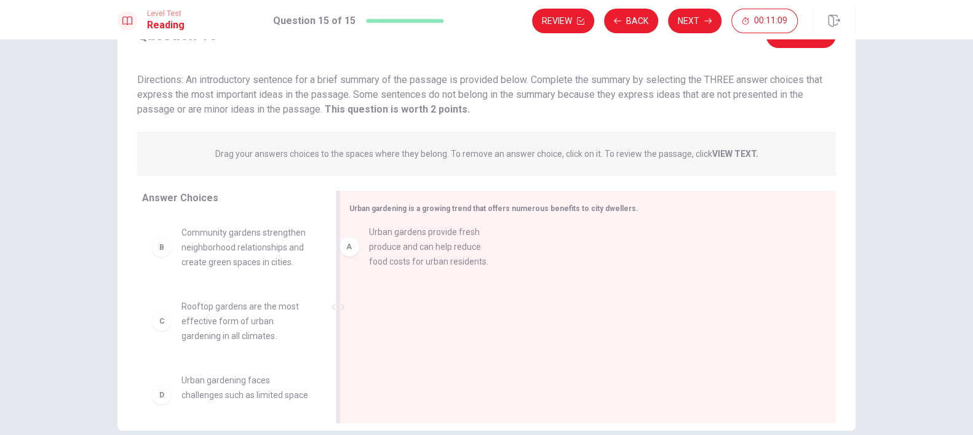
drag, startPoint x: 210, startPoint y: 256, endPoint x: 433, endPoint y: 255, distance: 222.6
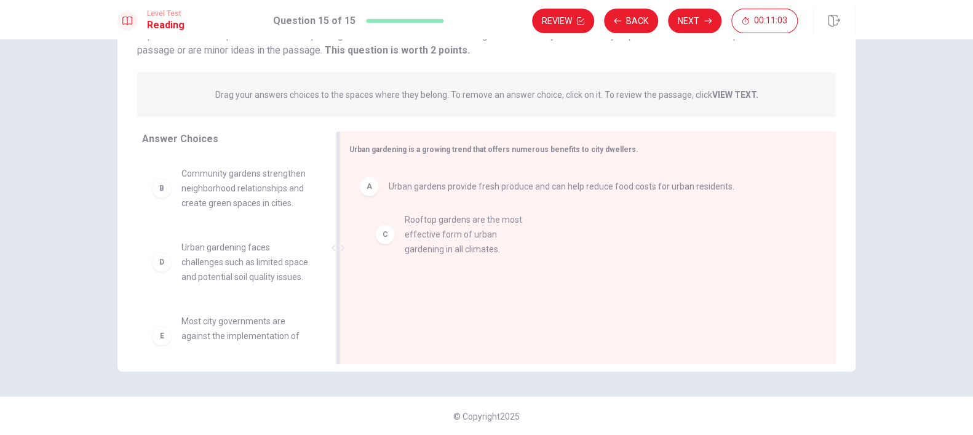
drag, startPoint x: 209, startPoint y: 274, endPoint x: 446, endPoint y: 246, distance: 238.9
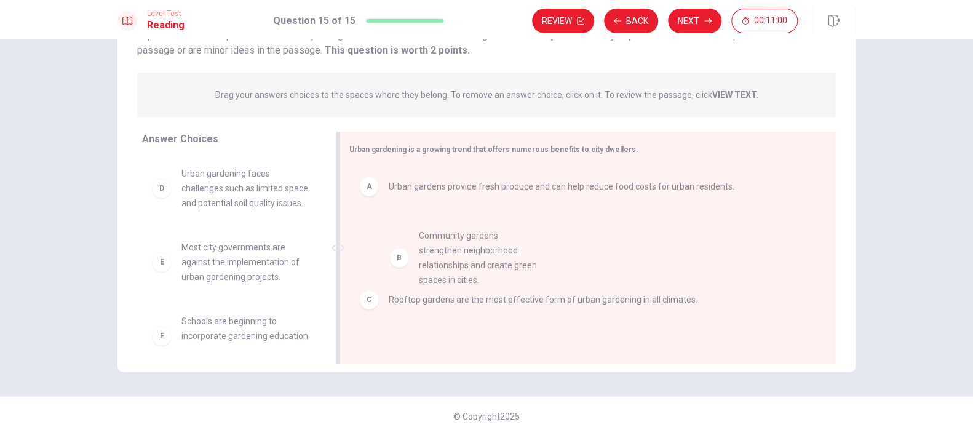
drag, startPoint x: 242, startPoint y: 196, endPoint x: 510, endPoint y: 266, distance: 277.7
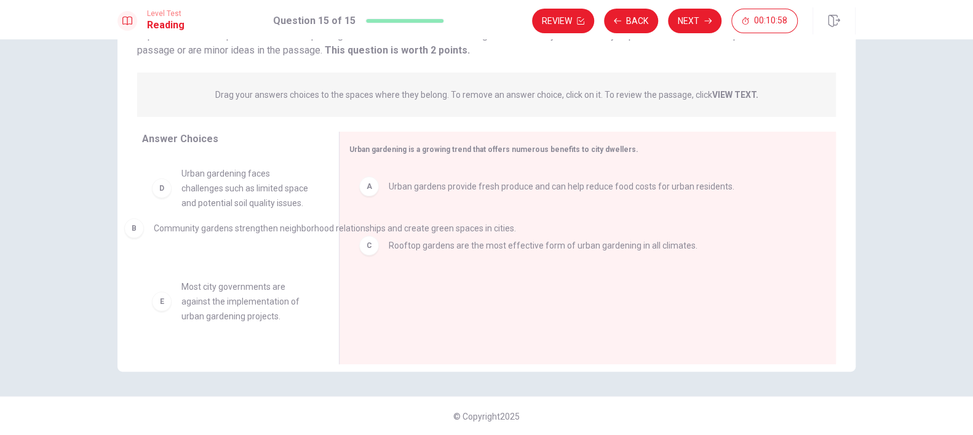
drag, startPoint x: 487, startPoint y: 237, endPoint x: 248, endPoint y: 231, distance: 239.2
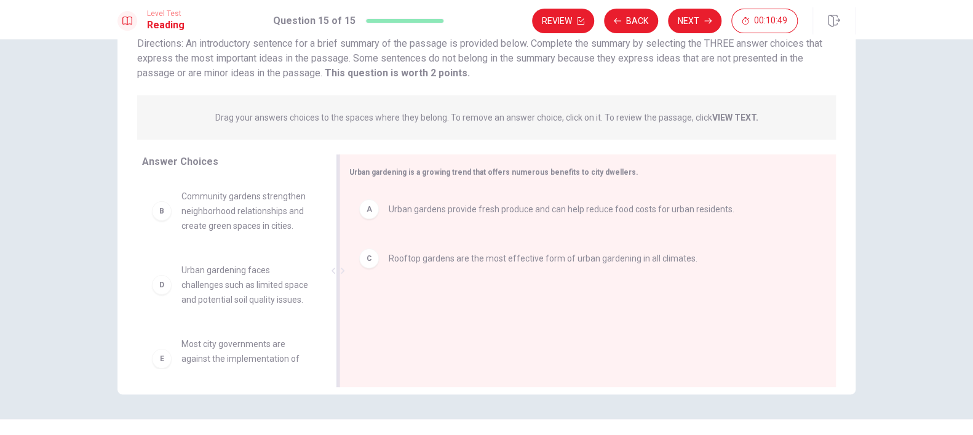
scroll to position [120, 0]
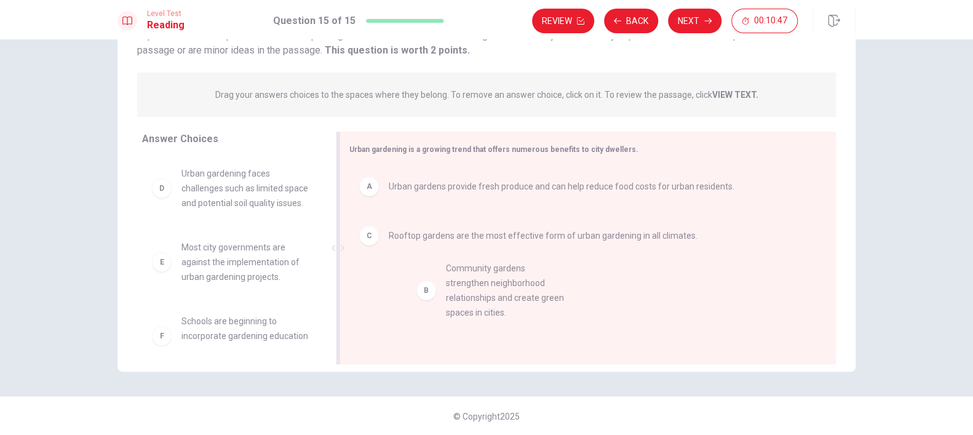
drag, startPoint x: 232, startPoint y: 195, endPoint x: 513, endPoint y: 296, distance: 298.7
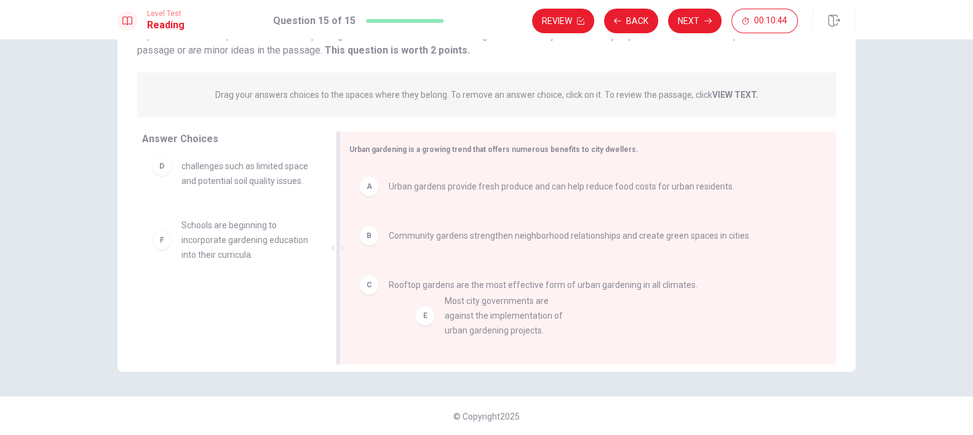
drag, startPoint x: 234, startPoint y: 248, endPoint x: 507, endPoint y: 325, distance: 283.2
drag, startPoint x: 258, startPoint y: 321, endPoint x: 492, endPoint y: 312, distance: 235.0
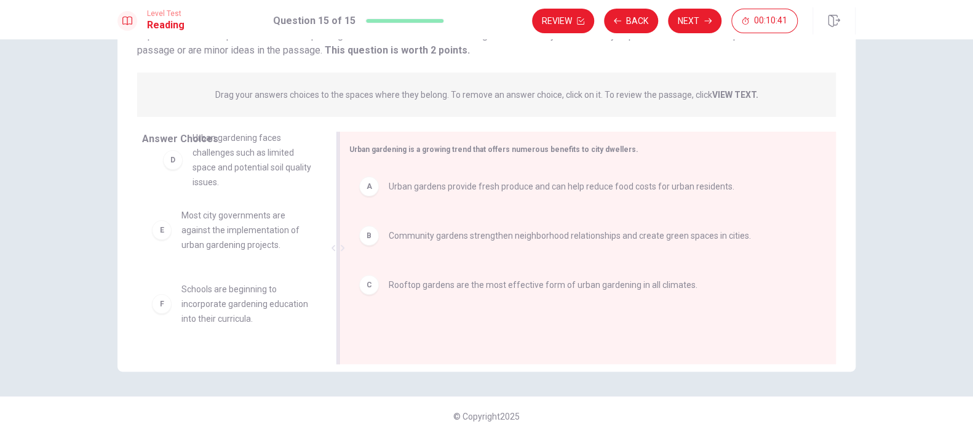
scroll to position [34, 0]
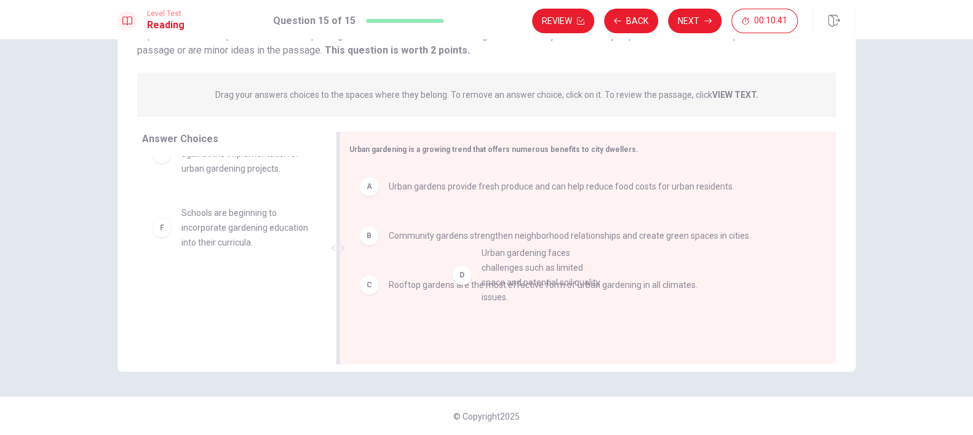
drag, startPoint x: 264, startPoint y: 172, endPoint x: 574, endPoint y: 290, distance: 331.4
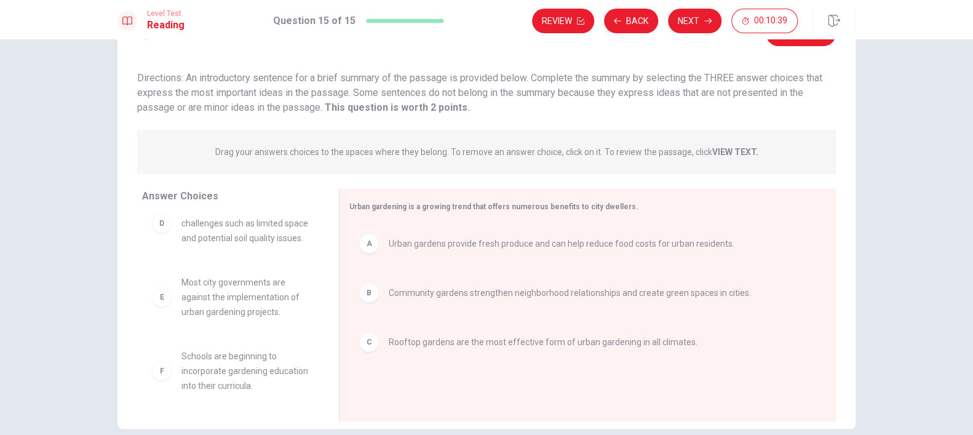
scroll to position [0, 0]
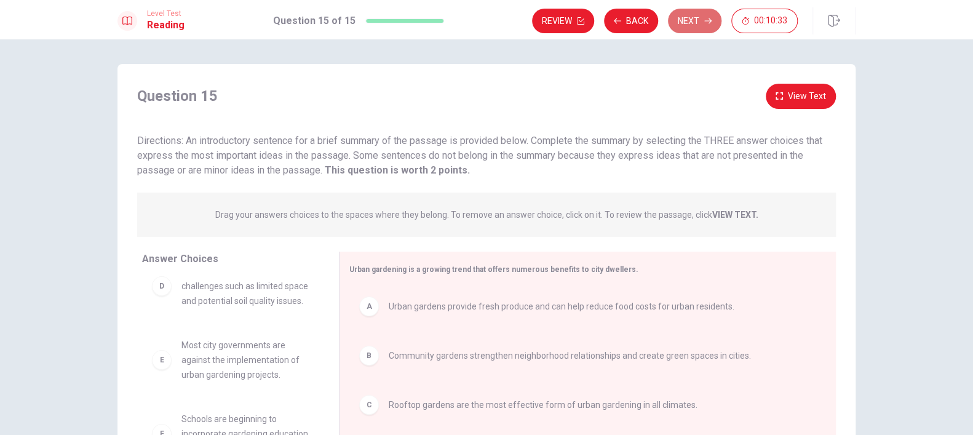
click at [702, 9] on button "Next" at bounding box center [694, 21] width 53 height 25
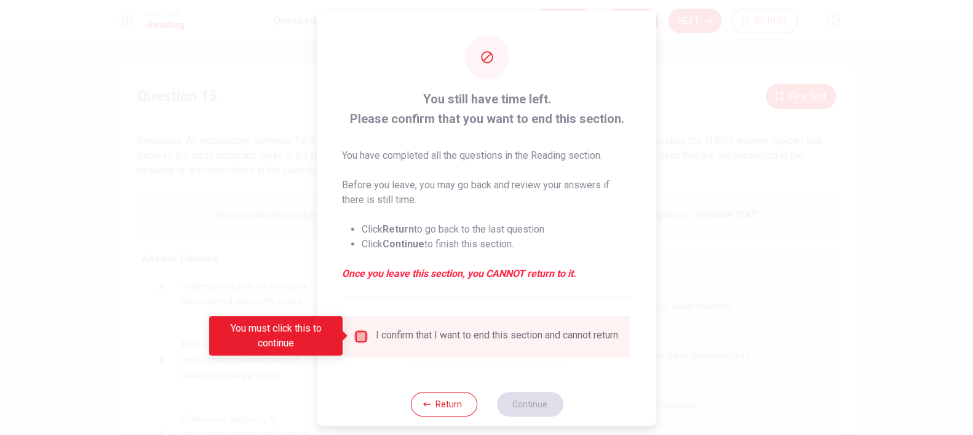
click at [354, 334] on input "You must click this to continue" at bounding box center [361, 335] width 15 height 15
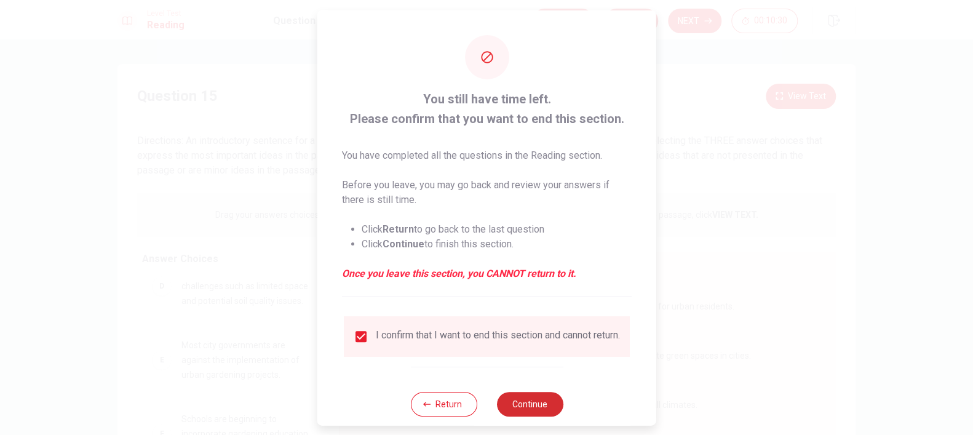
click at [529, 416] on button "Continue" at bounding box center [529, 403] width 66 height 25
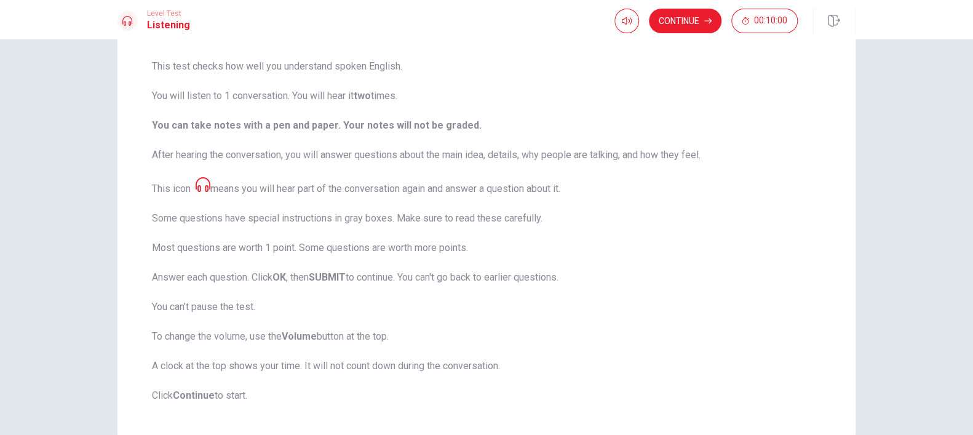
scroll to position [154, 0]
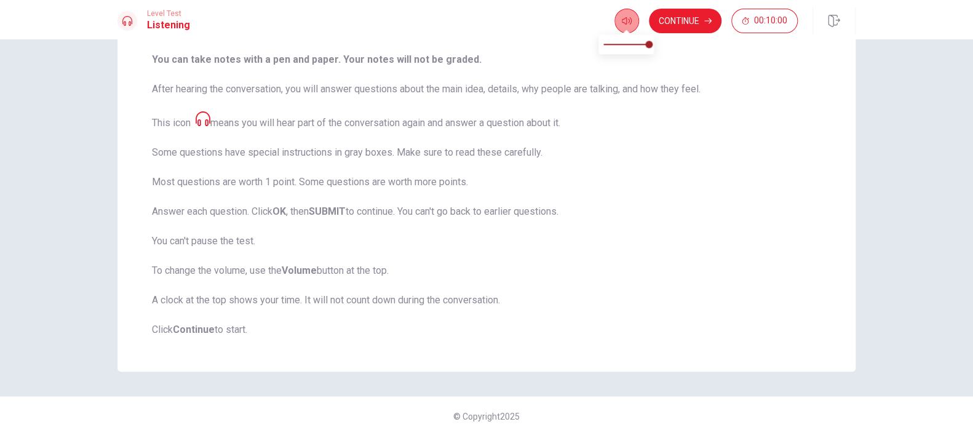
click at [623, 20] on icon "button" at bounding box center [627, 21] width 10 height 10
click at [704, 30] on button "Continue" at bounding box center [685, 21] width 73 height 25
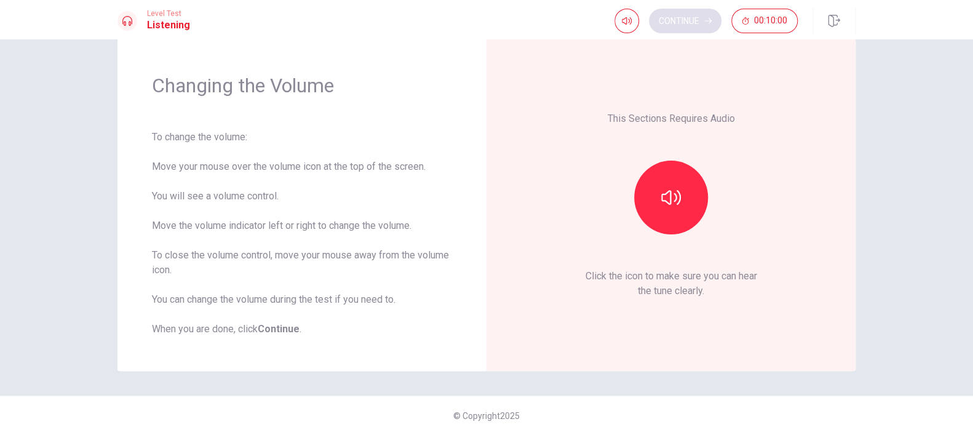
scroll to position [25, 0]
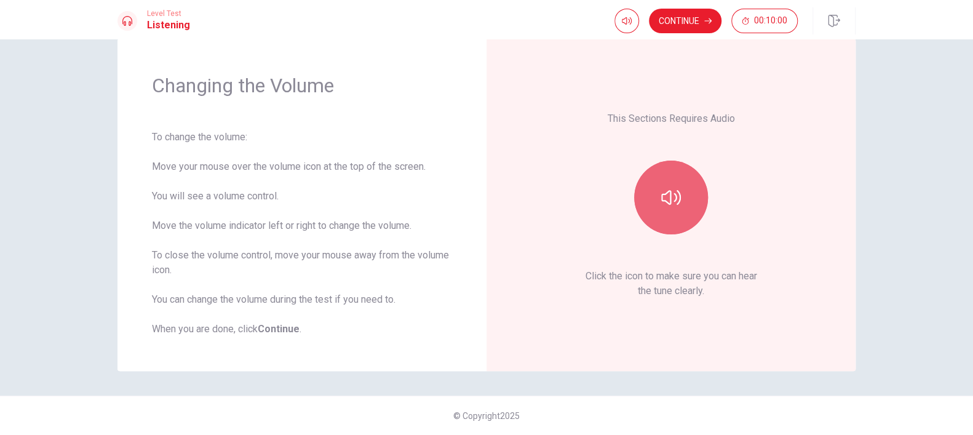
click at [655, 188] on button "button" at bounding box center [671, 197] width 74 height 74
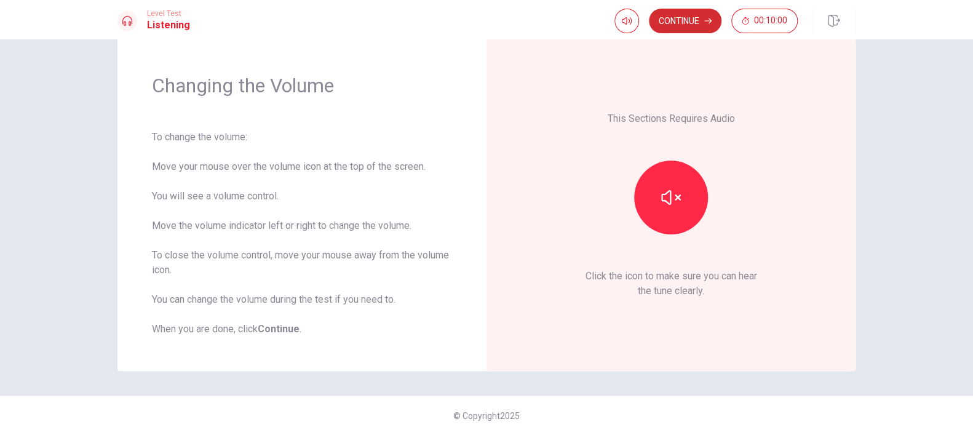
click at [689, 25] on button "Continue" at bounding box center [685, 21] width 73 height 25
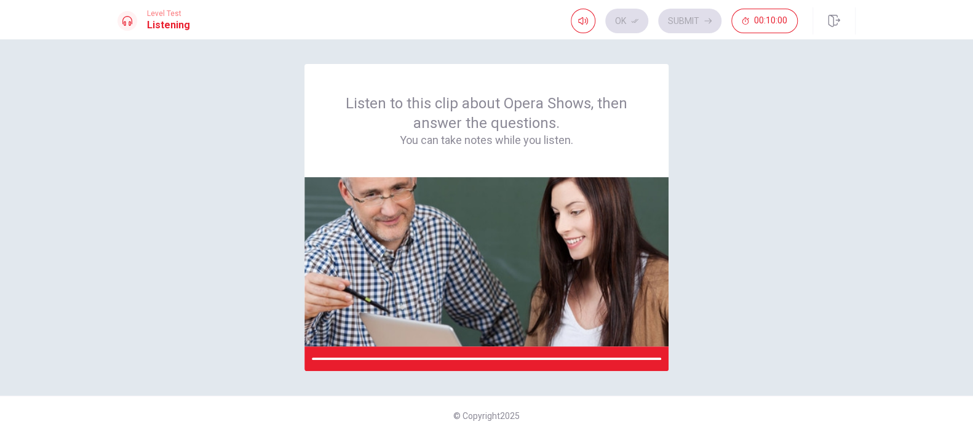
scroll to position [0, 0]
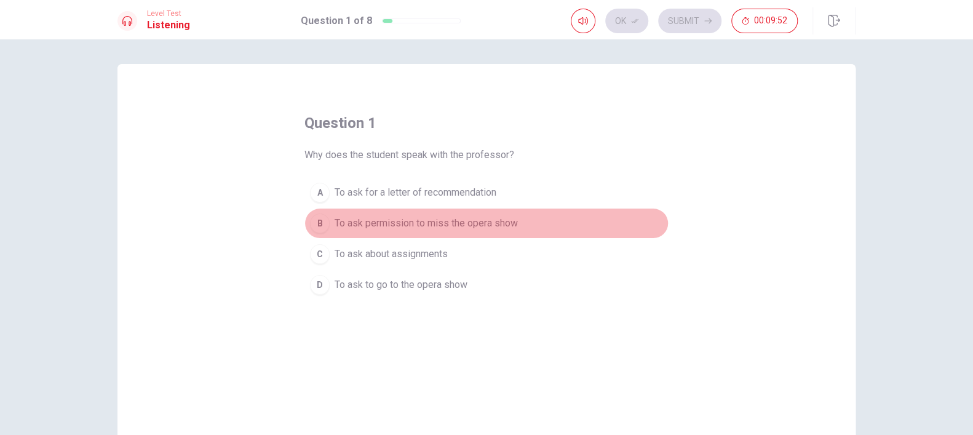
click at [444, 222] on span "To ask permission to miss the opera show" at bounding box center [425, 223] width 183 height 15
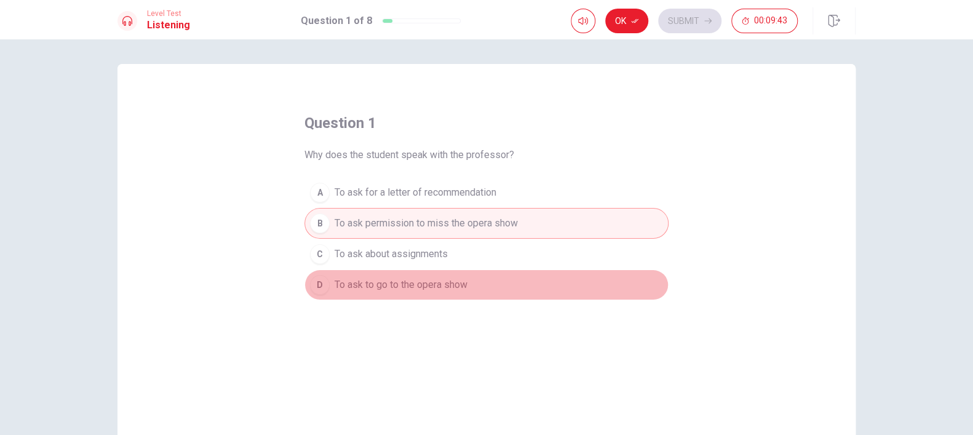
click at [425, 284] on span "To ask to go to the opera show" at bounding box center [400, 284] width 133 height 15
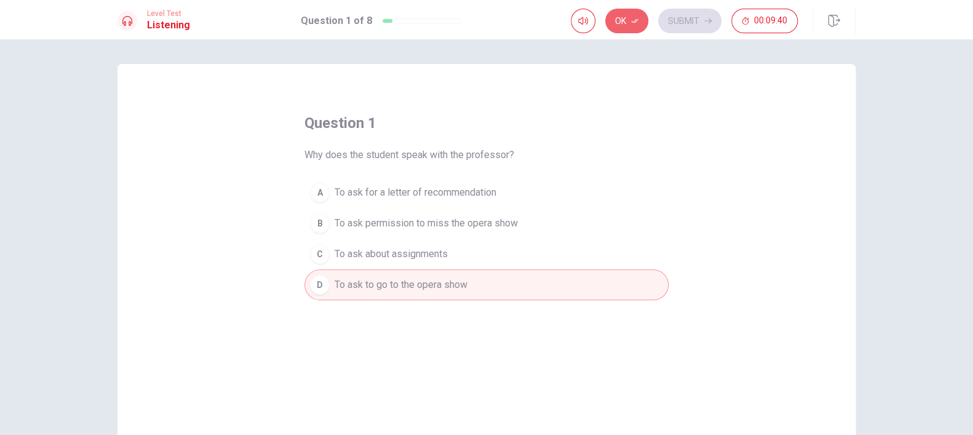
click at [620, 25] on button "Ok" at bounding box center [626, 21] width 43 height 25
click at [687, 21] on button "Submit" at bounding box center [689, 21] width 63 height 25
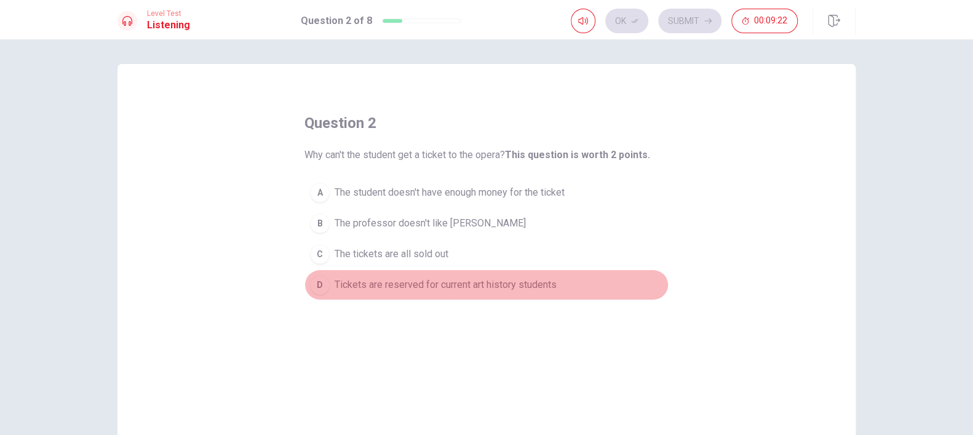
click at [516, 282] on span "Tickets are reserved for current art history students" at bounding box center [445, 284] width 222 height 15
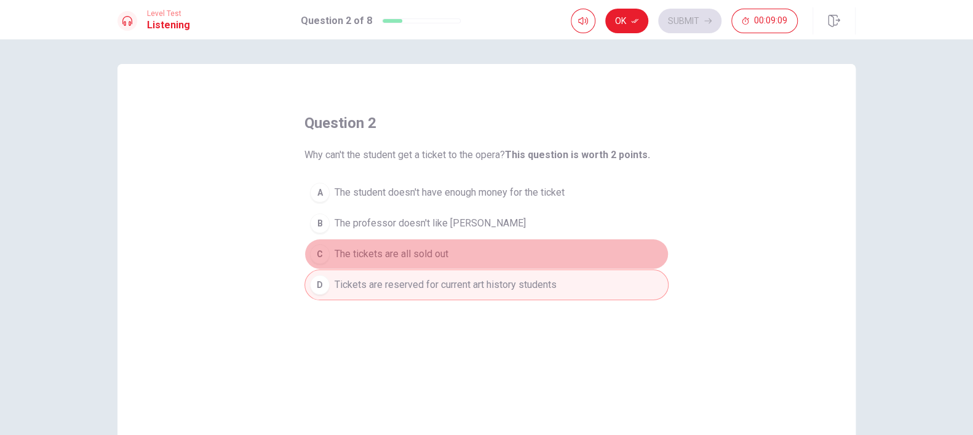
click at [362, 250] on span "The tickets are all sold out" at bounding box center [391, 254] width 114 height 15
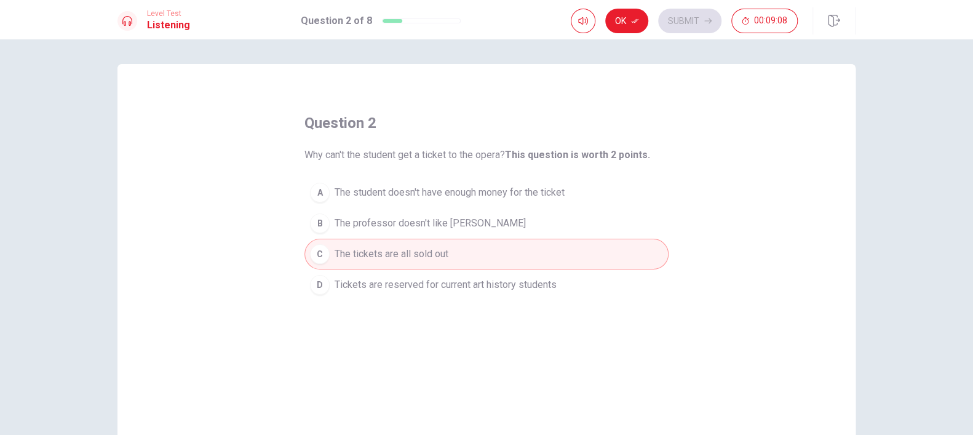
click at [475, 283] on span "Tickets are reserved for current art history students" at bounding box center [445, 284] width 222 height 15
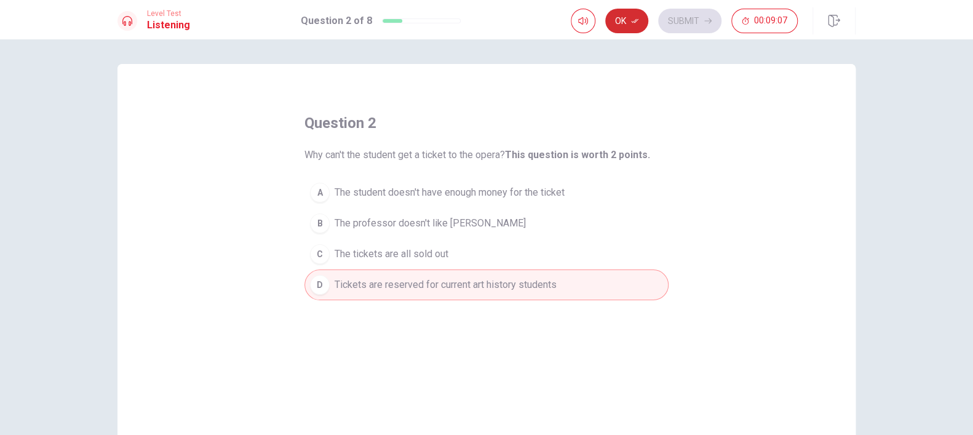
click at [623, 18] on button "Ok" at bounding box center [626, 21] width 43 height 25
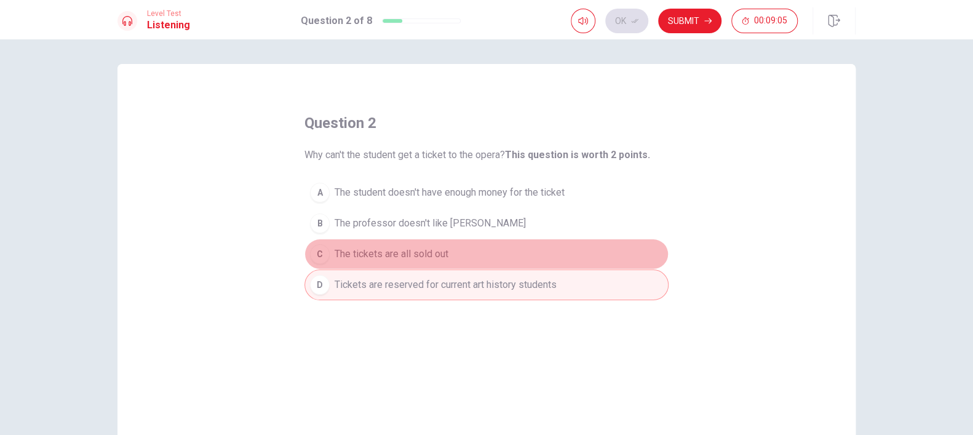
click at [424, 255] on span "The tickets are all sold out" at bounding box center [391, 254] width 114 height 15
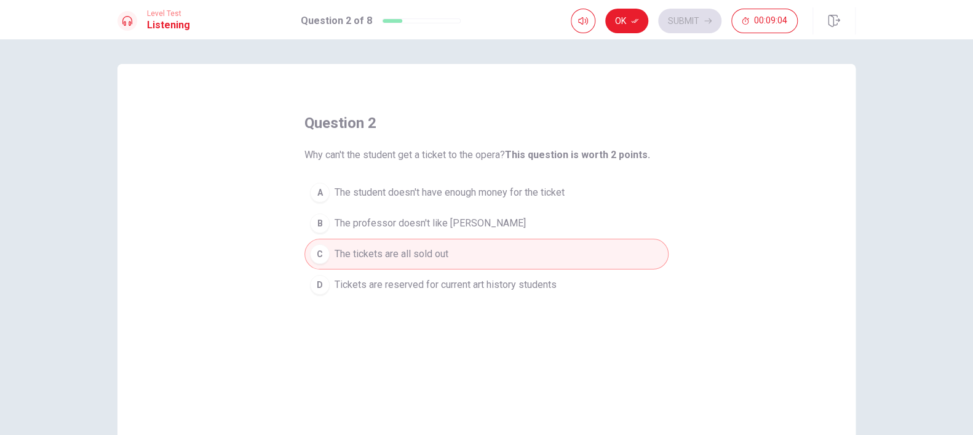
click at [411, 280] on span "Tickets are reserved for current art history students" at bounding box center [445, 284] width 222 height 15
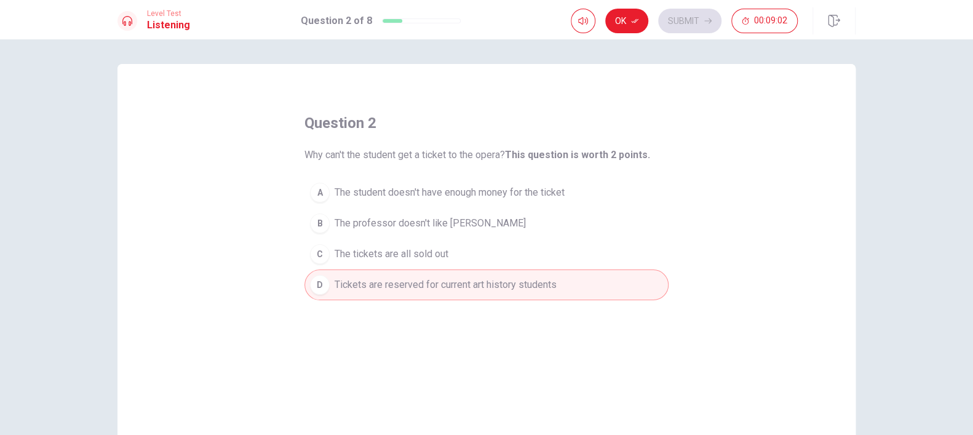
click at [418, 252] on span "The tickets are all sold out" at bounding box center [391, 254] width 114 height 15
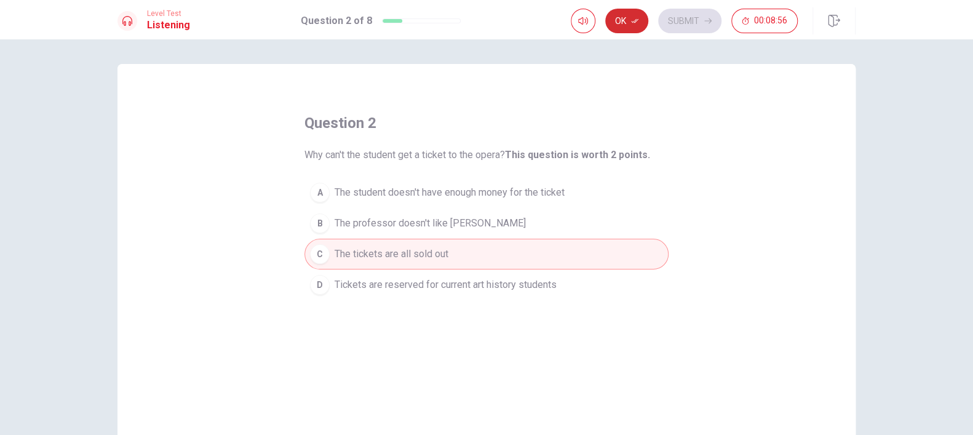
click at [622, 23] on button "Ok" at bounding box center [626, 21] width 43 height 25
click at [680, 17] on button "Submit" at bounding box center [689, 21] width 63 height 25
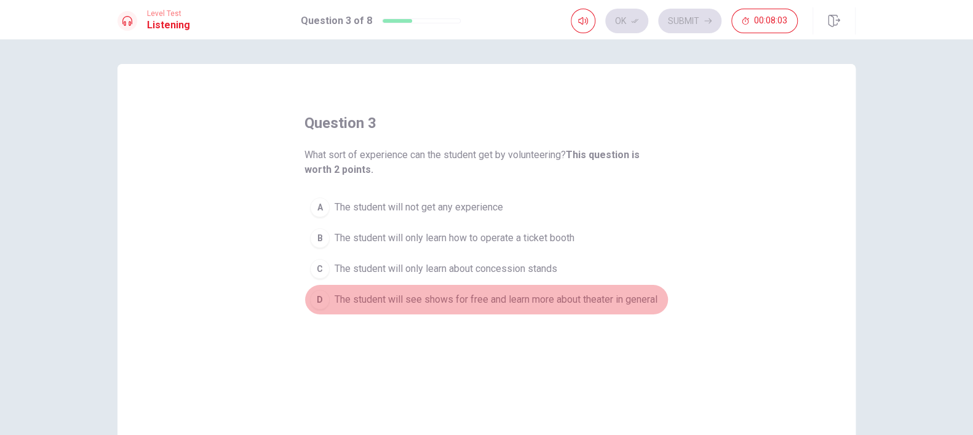
click at [580, 301] on span "The student will see shows for free and learn more about theater in general" at bounding box center [495, 299] width 323 height 15
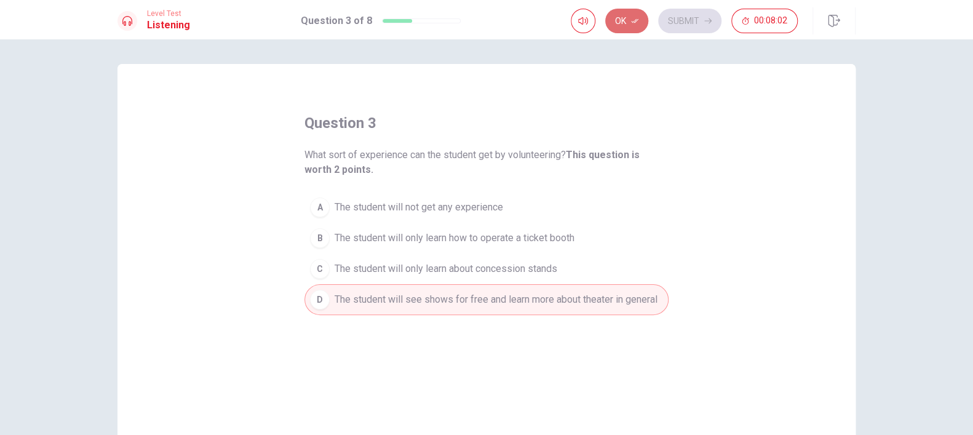
click at [620, 28] on button "Ok" at bounding box center [626, 21] width 43 height 25
click at [518, 210] on button "A The student will not get any experience" at bounding box center [486, 207] width 364 height 31
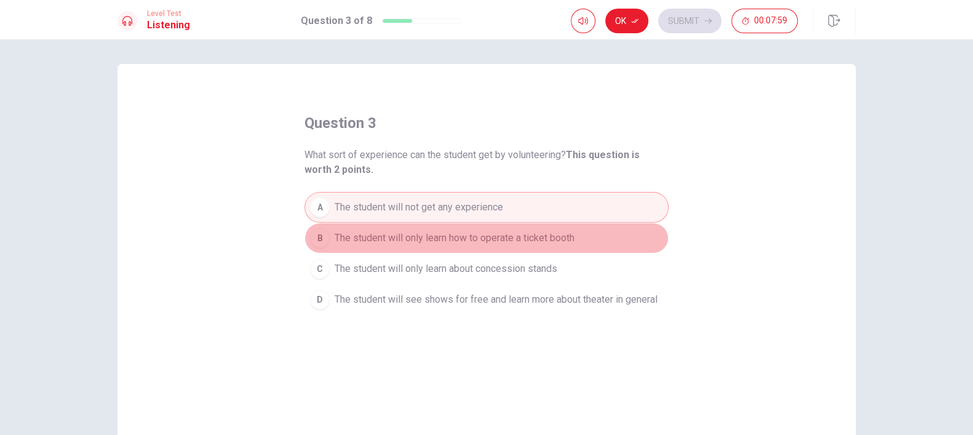
click at [508, 247] on button "B The student will only learn how to operate a ticket booth" at bounding box center [486, 238] width 364 height 31
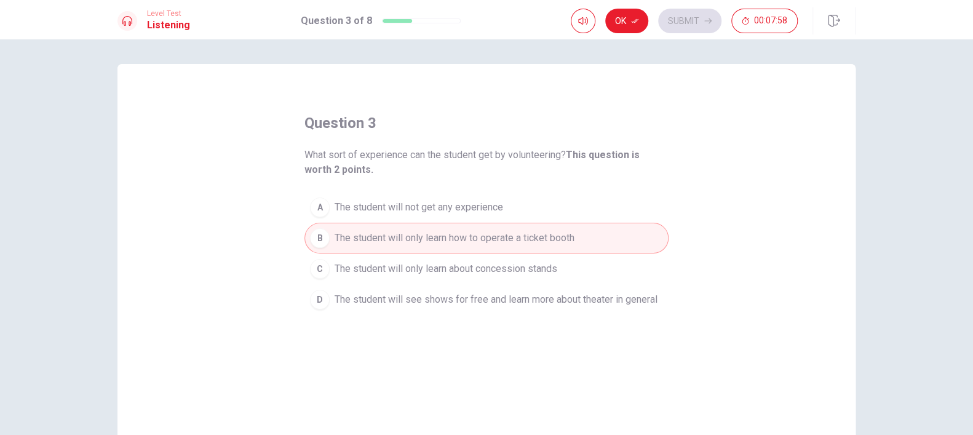
click at [512, 280] on button "C The student will only learn about concession stands" at bounding box center [486, 268] width 364 height 31
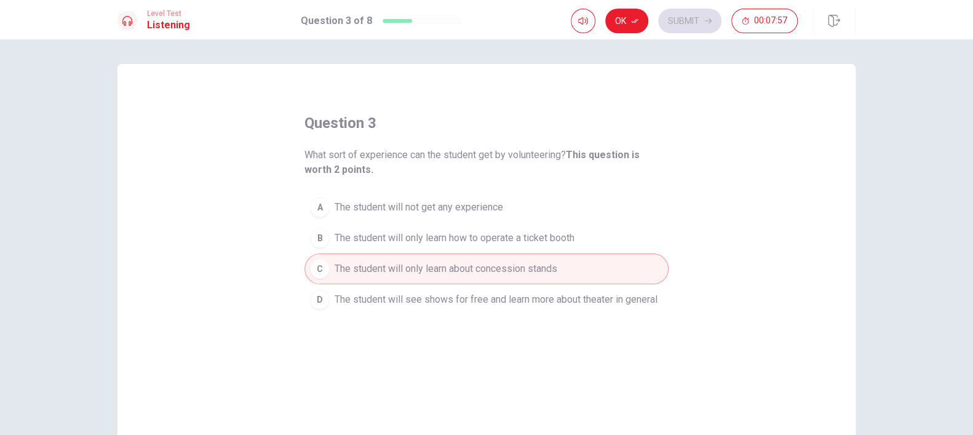
click at [509, 295] on span "The student will see shows for free and learn more about theater in general" at bounding box center [495, 299] width 323 height 15
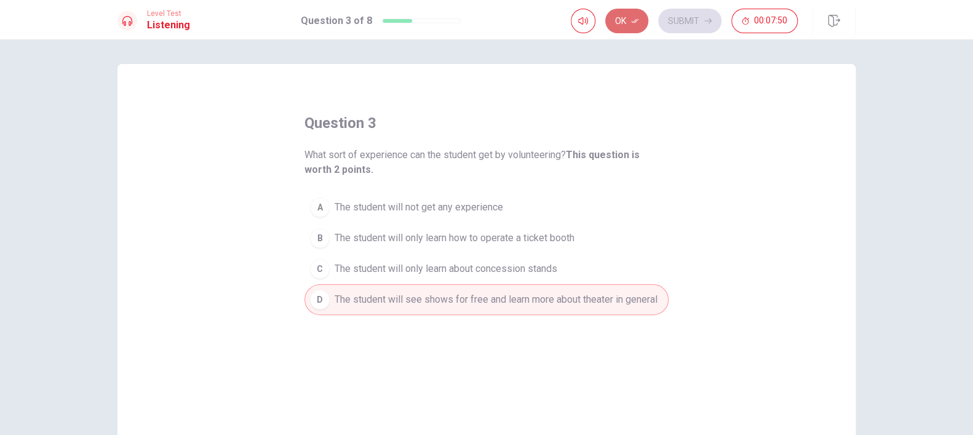
click at [633, 23] on icon "button" at bounding box center [634, 20] width 7 height 7
click at [680, 28] on button "Submit" at bounding box center [689, 21] width 63 height 25
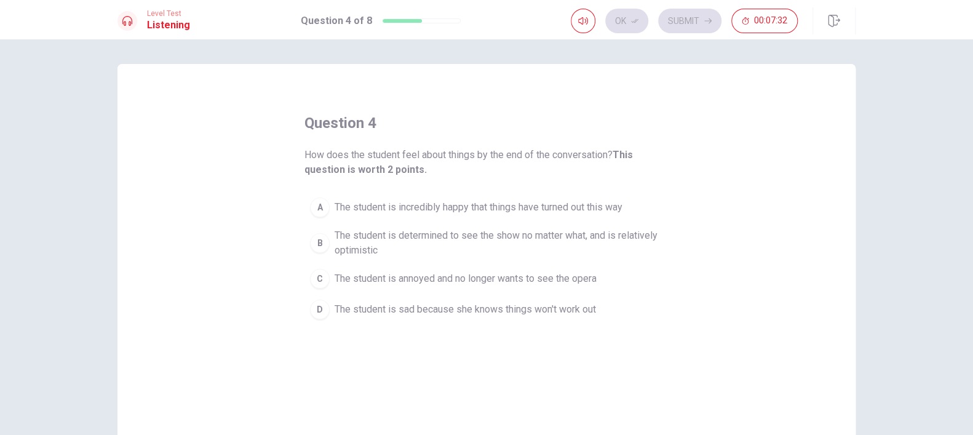
click at [414, 246] on span "The student is determined to see the show no matter what, and is relatively opt…" at bounding box center [498, 243] width 328 height 30
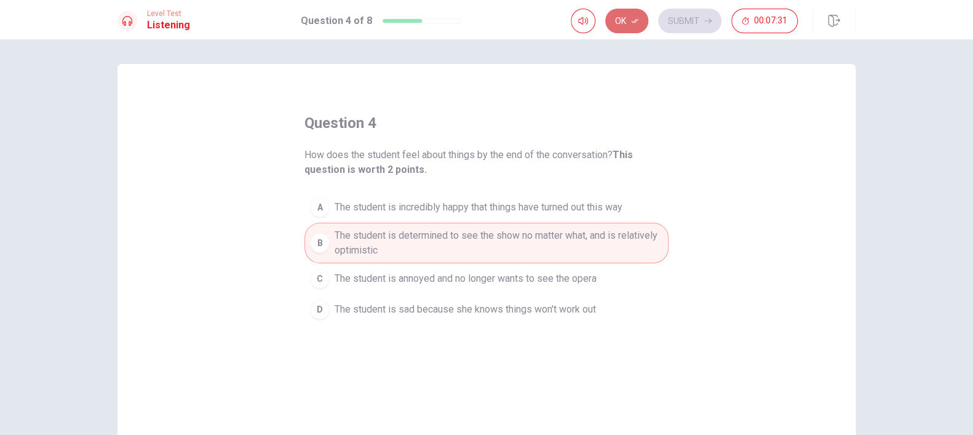
click at [633, 21] on icon "button" at bounding box center [634, 21] width 7 height 4
click at [685, 23] on button "Submit" at bounding box center [689, 21] width 63 height 25
click at [685, 23] on div "Level Test Listening Question 4 of 8 Ok Submit 00:07:30" at bounding box center [486, 20] width 777 height 27
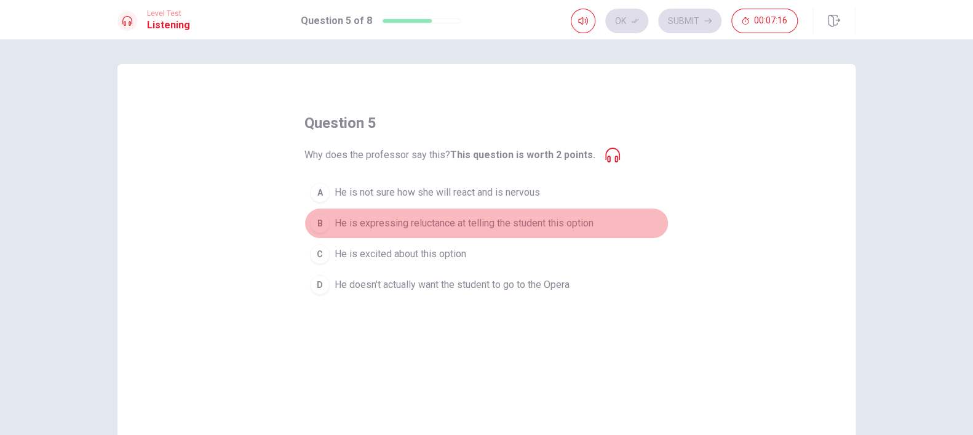
click at [404, 224] on span "He is expressing reluctance at telling the student this option" at bounding box center [463, 223] width 259 height 15
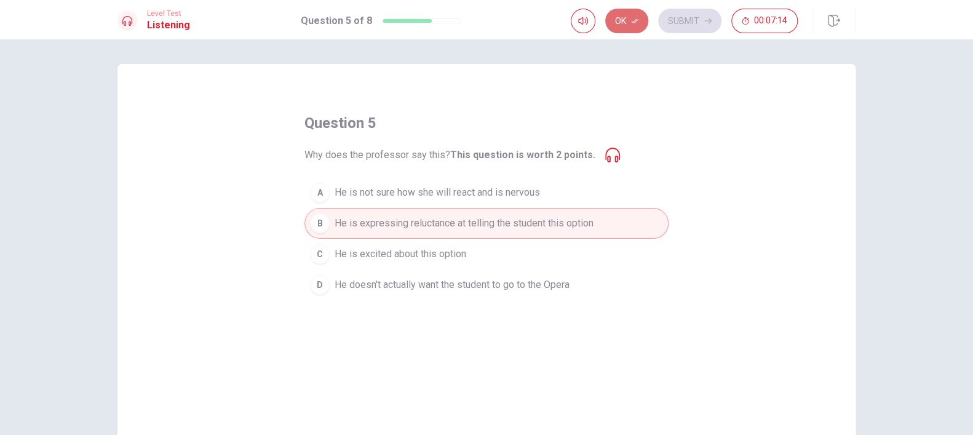
click at [626, 25] on button "Ok" at bounding box center [626, 21] width 43 height 25
click at [690, 26] on button "Submit" at bounding box center [689, 21] width 63 height 25
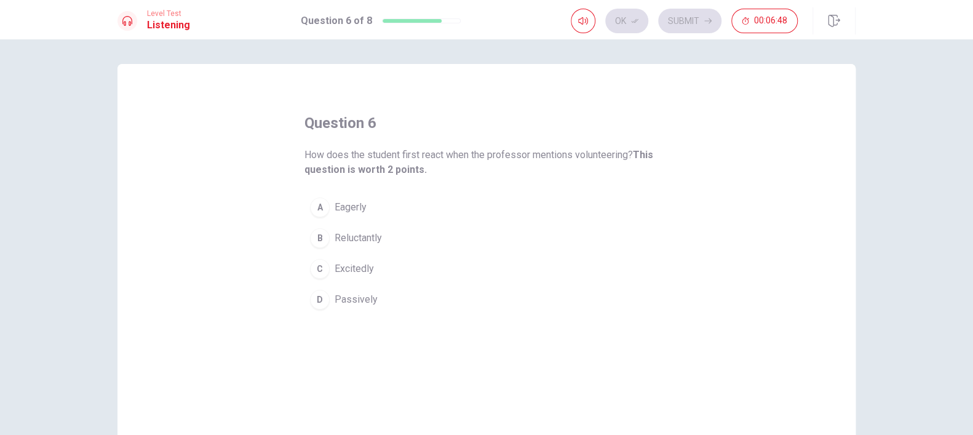
click at [355, 239] on span "Reluctantly" at bounding box center [357, 238] width 47 height 15
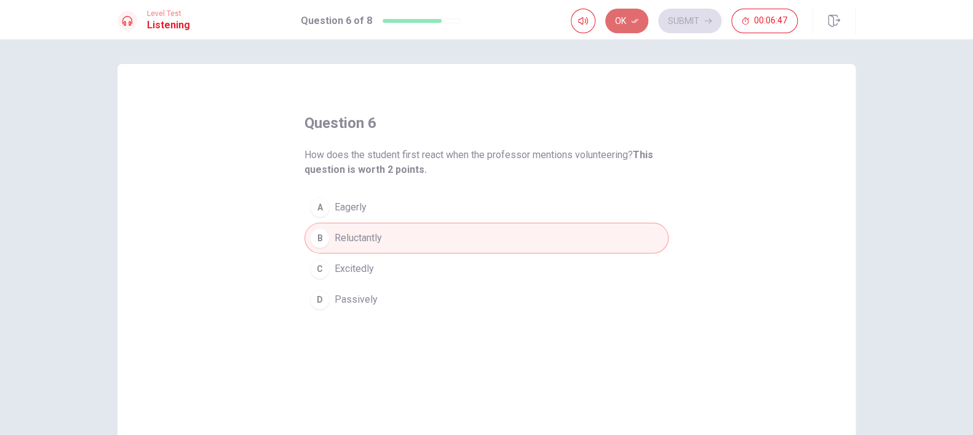
click at [613, 23] on button "Ok" at bounding box center [626, 21] width 43 height 25
click at [696, 18] on button "Submit" at bounding box center [689, 21] width 63 height 25
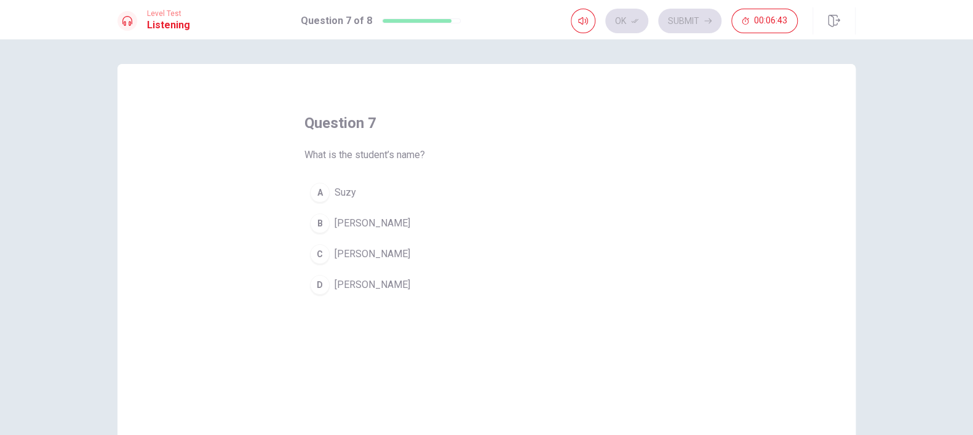
click at [334, 287] on span "[PERSON_NAME]" at bounding box center [372, 284] width 76 height 15
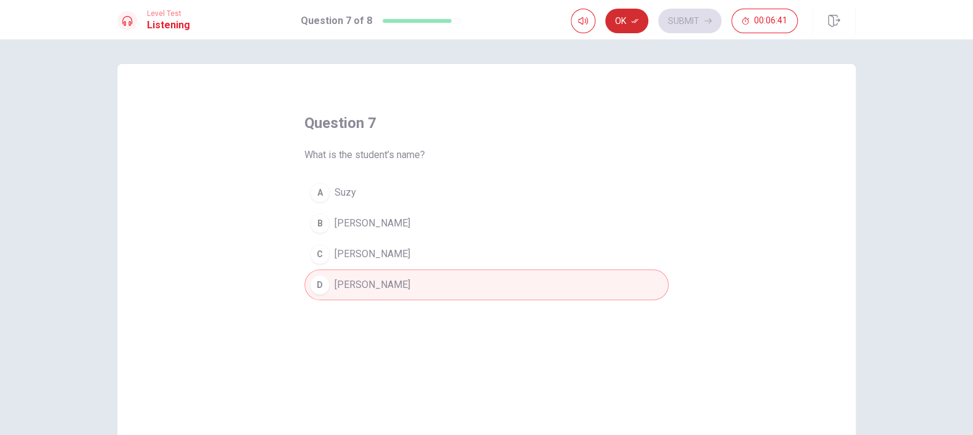
click at [624, 20] on button "Ok" at bounding box center [626, 21] width 43 height 25
click at [673, 25] on button "Submit" at bounding box center [689, 21] width 63 height 25
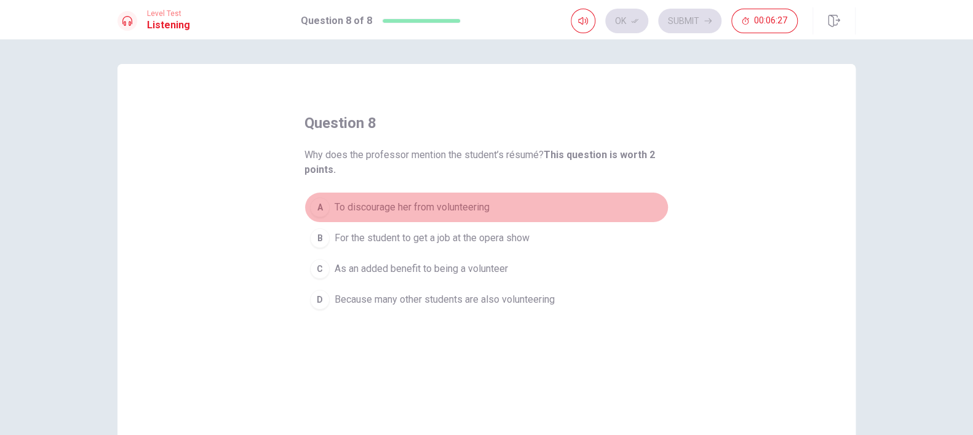
click at [421, 210] on span "To discourage her from volunteering" at bounding box center [411, 207] width 155 height 15
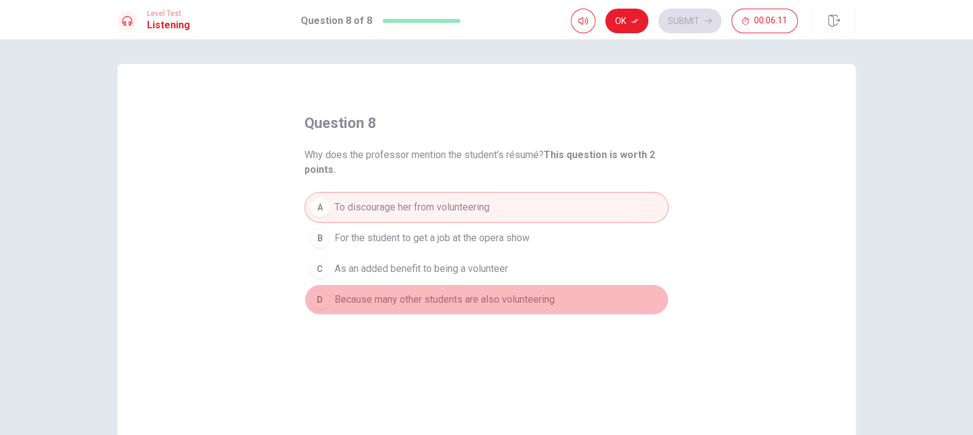
click at [405, 301] on span "Because many other students are also volunteering" at bounding box center [444, 299] width 220 height 15
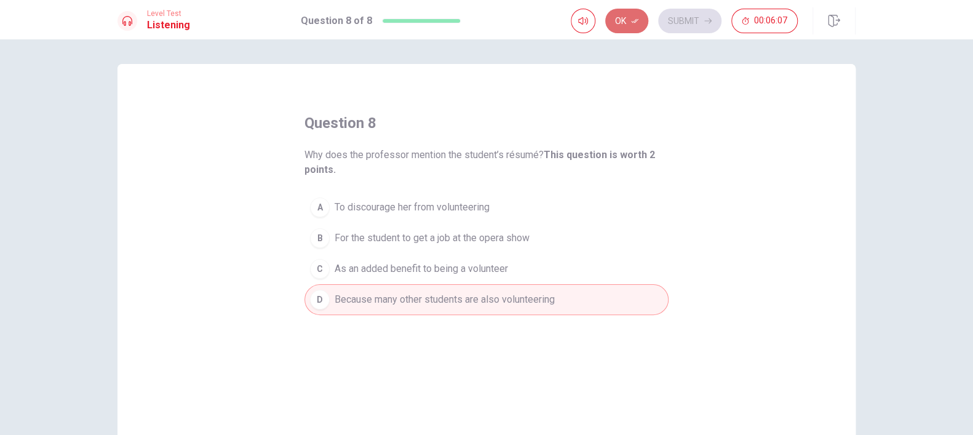
click at [619, 25] on button "Ok" at bounding box center [626, 21] width 43 height 25
click at [681, 20] on button "Submit" at bounding box center [689, 21] width 63 height 25
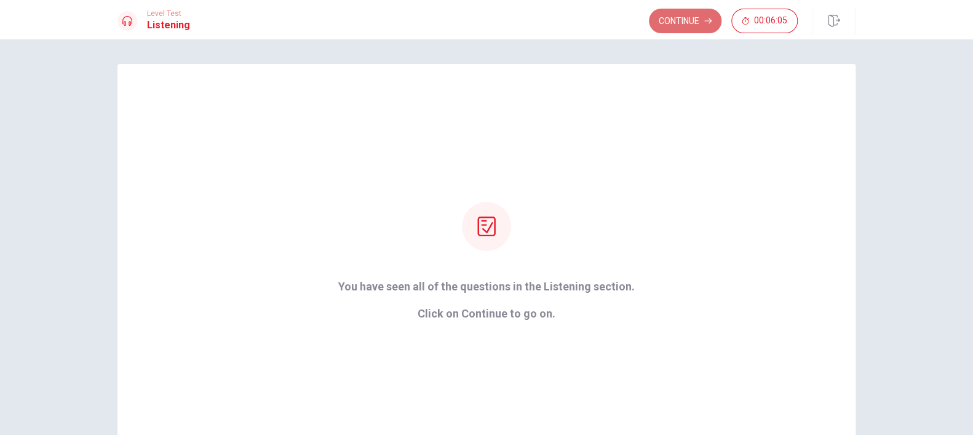
click at [685, 23] on button "Continue" at bounding box center [685, 21] width 73 height 25
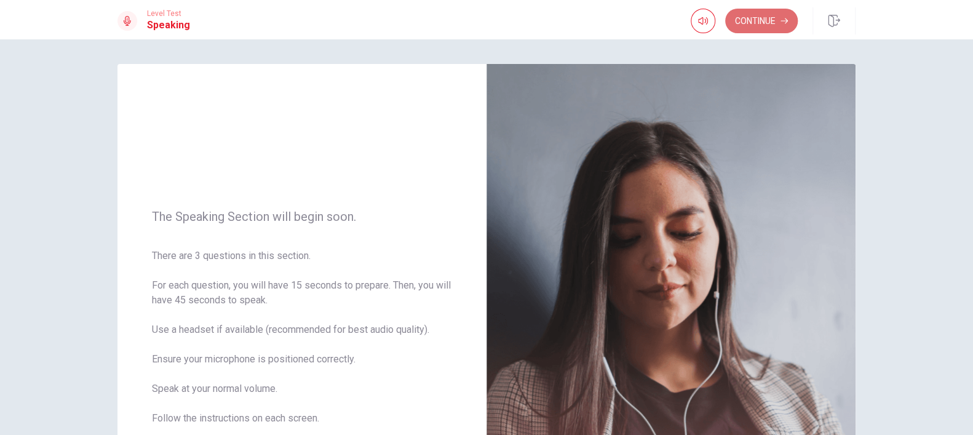
click at [770, 22] on button "Continue" at bounding box center [761, 21] width 73 height 25
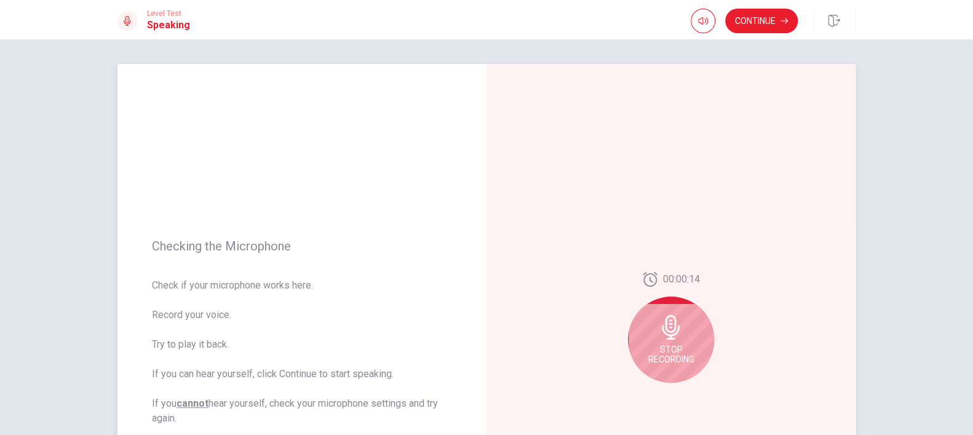
click at [671, 352] on span "Stop Recording" at bounding box center [671, 354] width 46 height 20
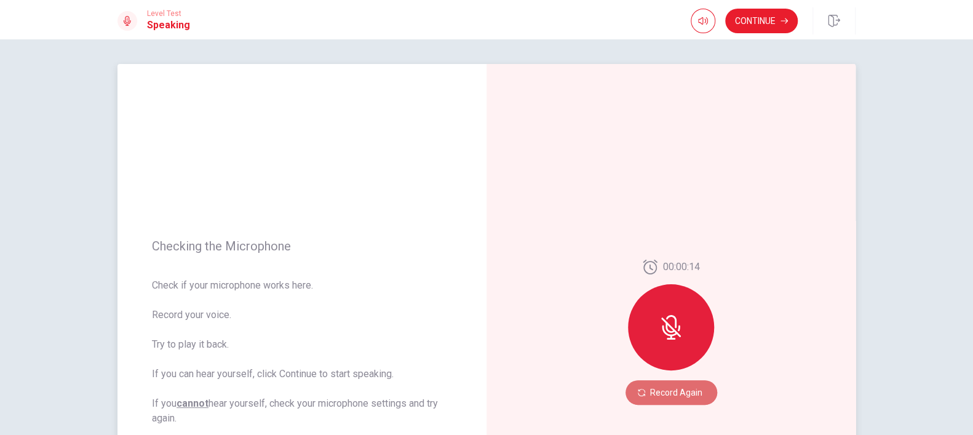
click at [682, 395] on button "Record Again" at bounding box center [671, 392] width 92 height 25
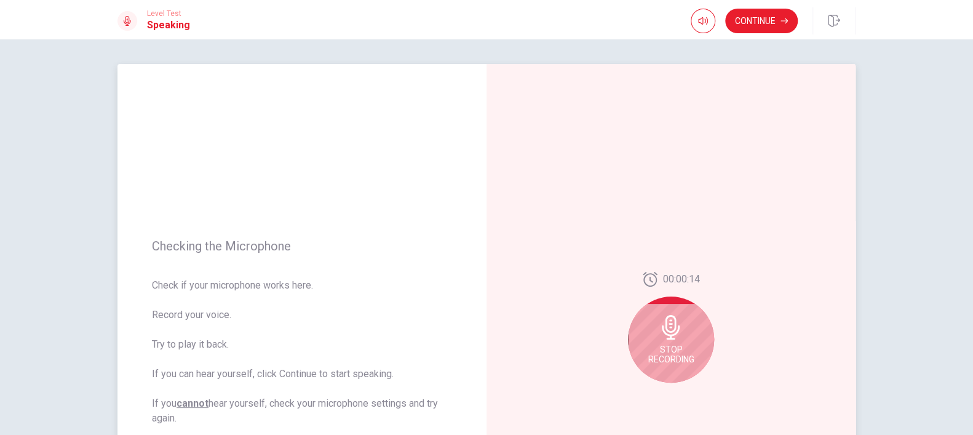
click at [678, 356] on span "Stop Recording" at bounding box center [671, 354] width 46 height 20
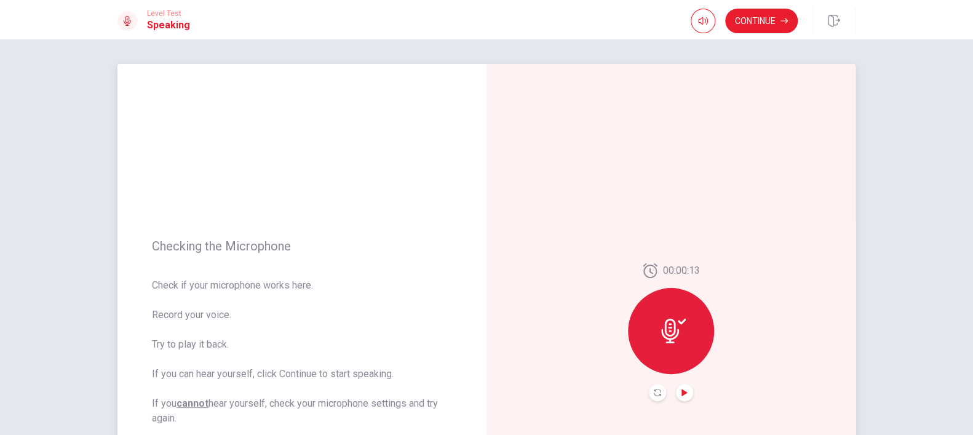
click at [682, 393] on icon "Play Audio" at bounding box center [684, 392] width 6 height 7
click at [743, 2] on div "Level Test Speaking Continue" at bounding box center [486, 19] width 973 height 39
click at [739, 32] on button "Continue" at bounding box center [761, 21] width 73 height 25
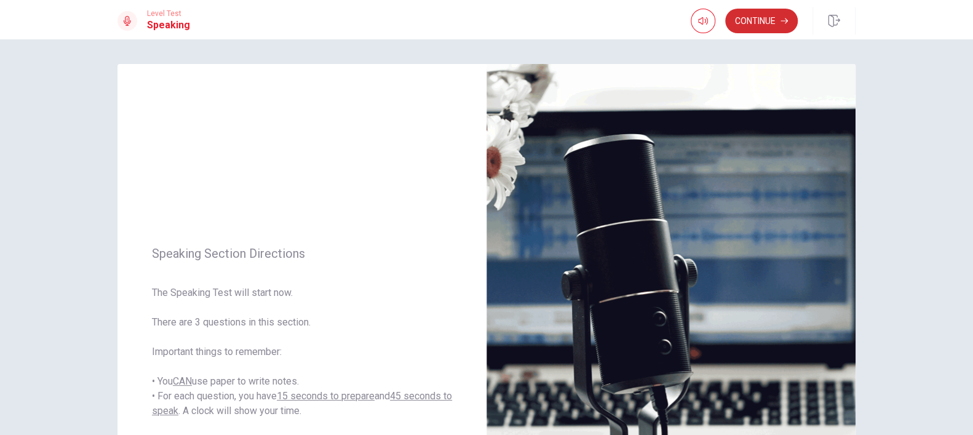
click at [765, 28] on button "Continue" at bounding box center [761, 21] width 73 height 25
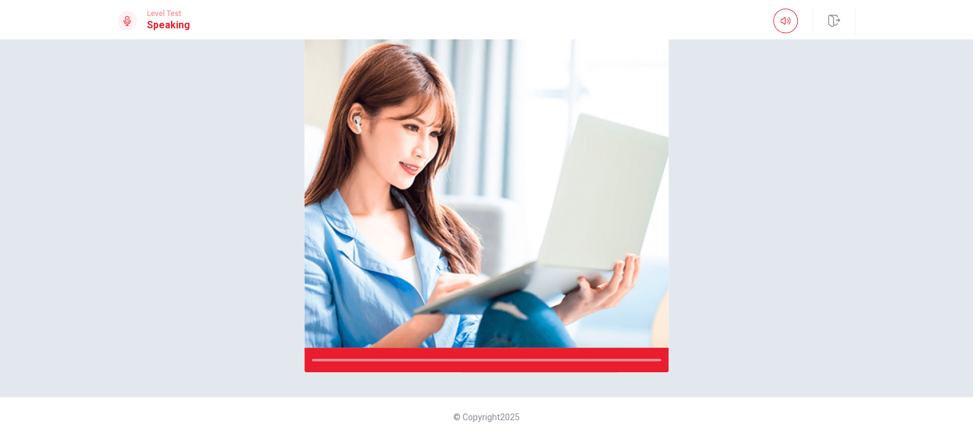
scroll to position [104, 0]
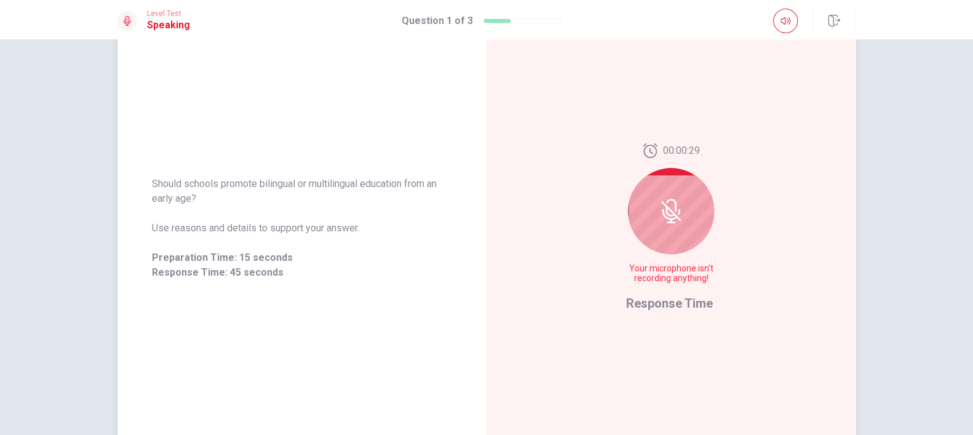
click at [673, 195] on div at bounding box center [671, 211] width 86 height 86
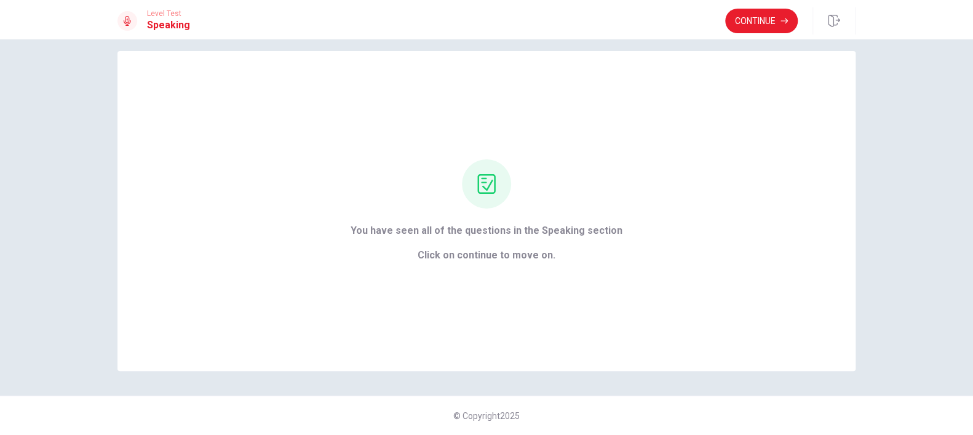
scroll to position [12, 0]
click at [738, 26] on button "Continue" at bounding box center [761, 21] width 73 height 25
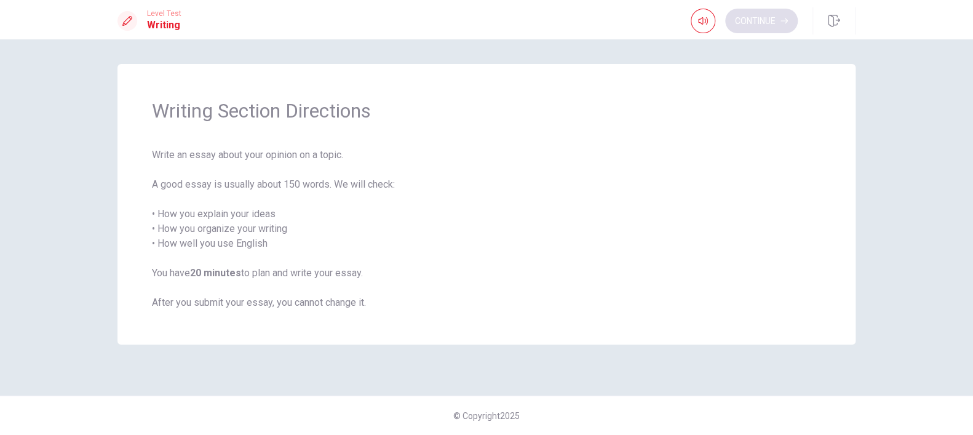
scroll to position [0, 0]
click at [739, 23] on button "Continue" at bounding box center [761, 21] width 73 height 25
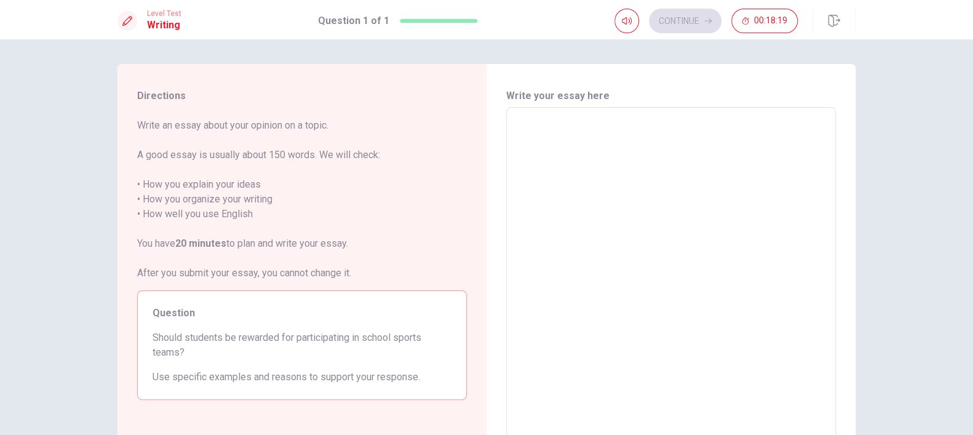
click at [556, 121] on textarea at bounding box center [671, 277] width 312 height 320
type textarea "i"
type textarea "x"
type textarea "iI"
type textarea "x"
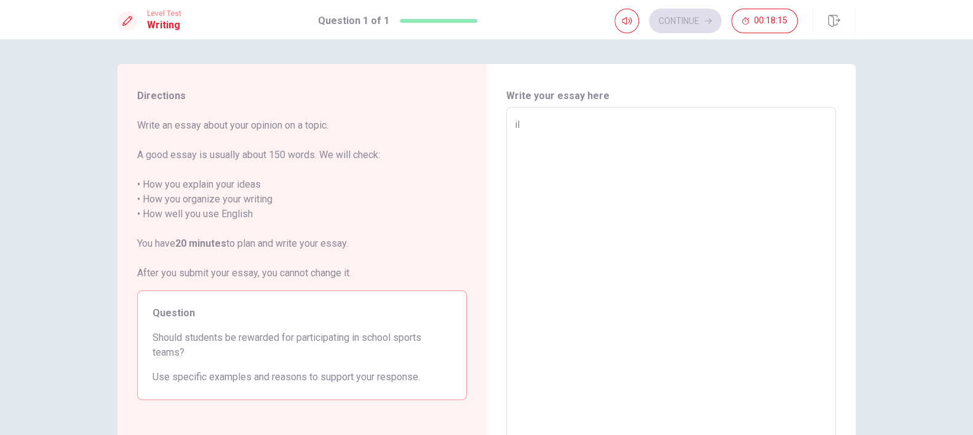
type textarea "i"
type textarea "x"
type textarea "i"
type textarea "x"
type textarea "I"
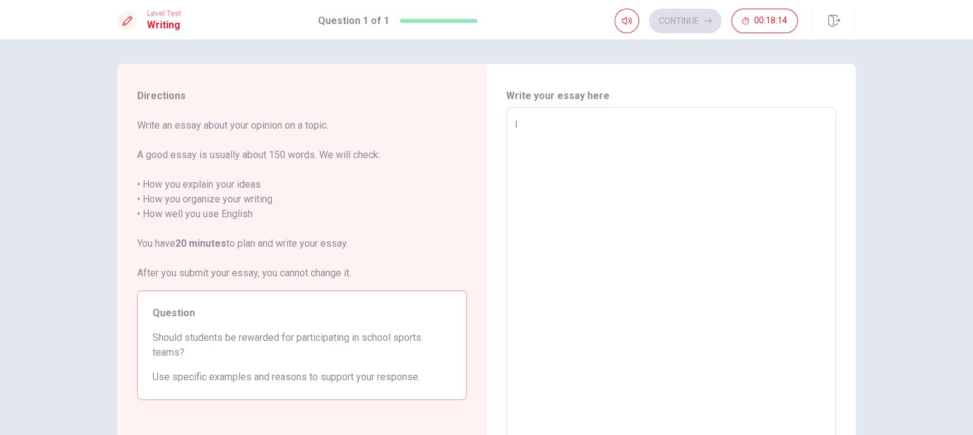
type textarea "x"
type textarea "I"
type textarea "x"
type textarea "I t"
type textarea "x"
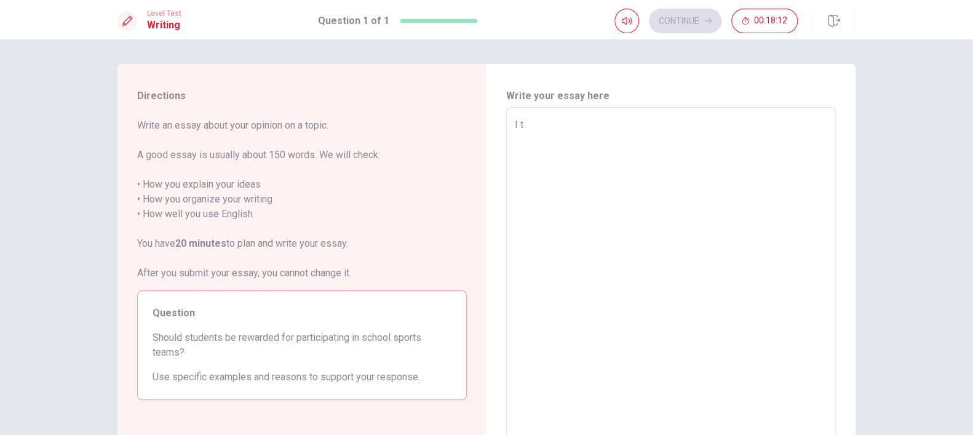
type textarea "I th"
type textarea "x"
type textarea "I thi"
type textarea "x"
type textarea "I thin"
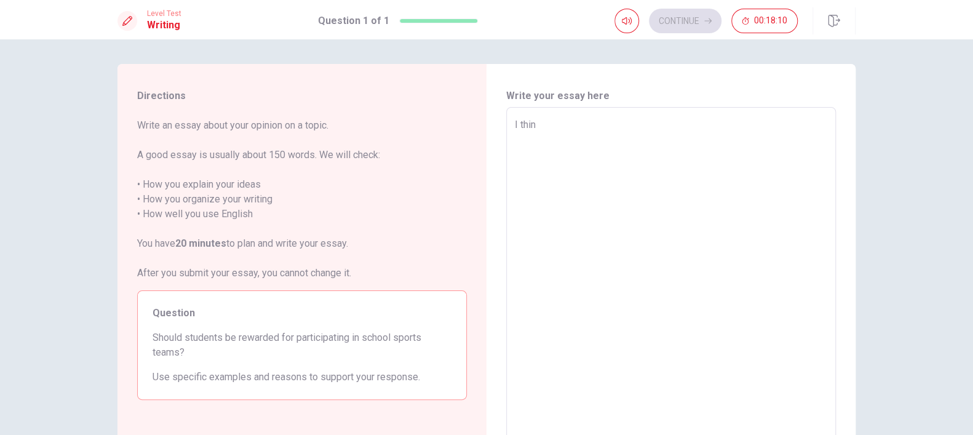
type textarea "x"
type textarea "I thine"
type textarea "x"
type textarea "I thine"
type textarea "x"
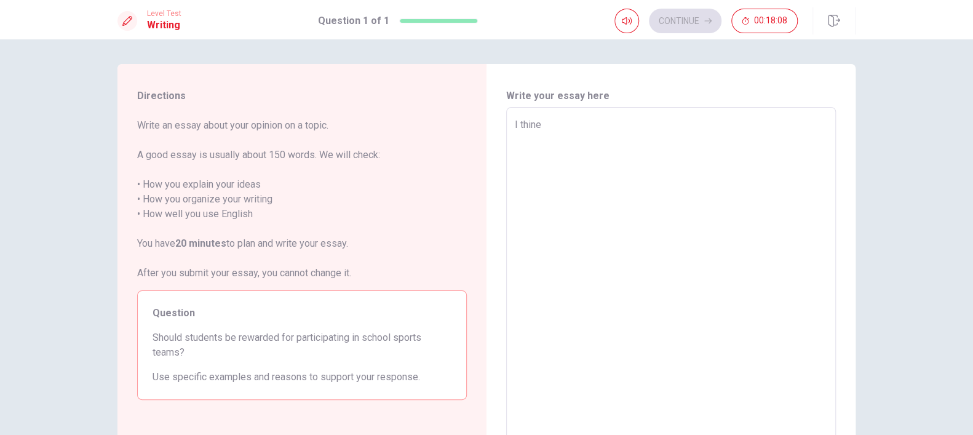
type textarea "I thine s"
type textarea "x"
type textarea "I thine st"
type textarea "x"
type textarea "I thine stu"
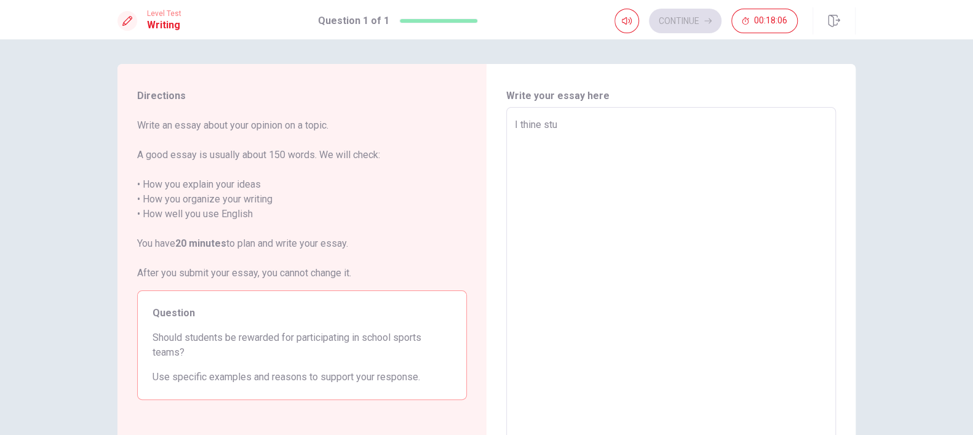
type textarea "x"
type textarea "I thine stud"
type textarea "x"
type textarea "I thine stude"
type textarea "x"
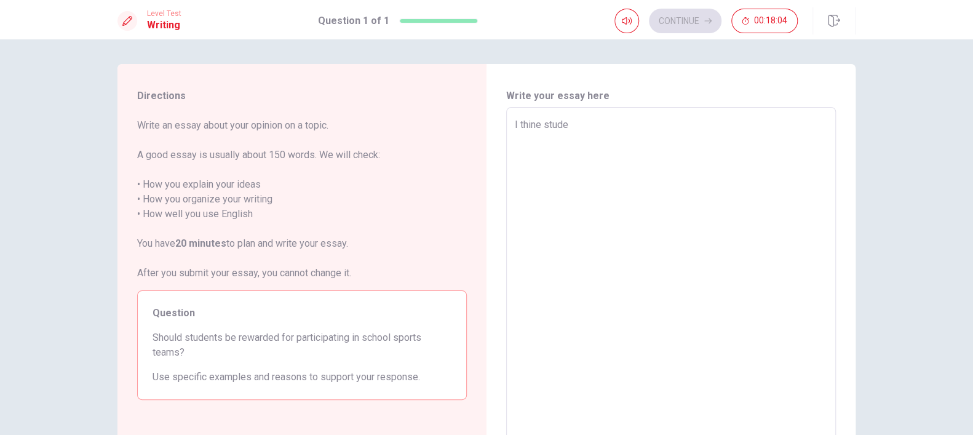
type textarea "I thine studen"
type textarea "x"
type textarea "I thine student"
type textarea "x"
type textarea "I thine students"
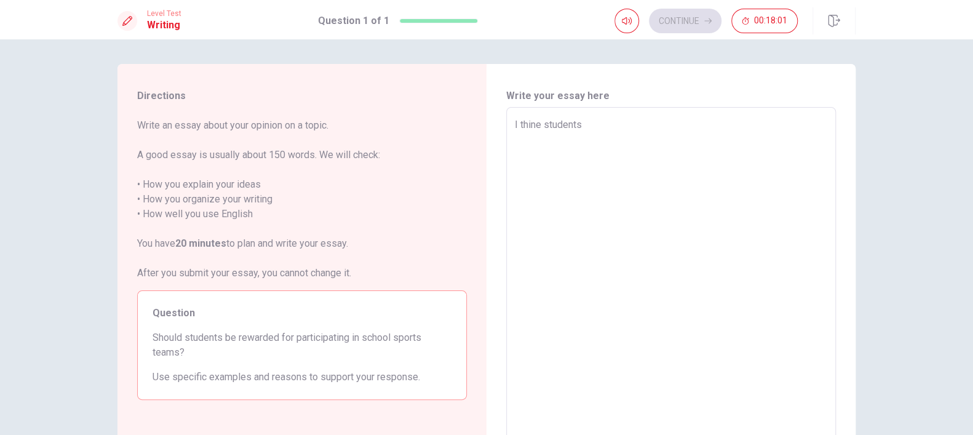
type textarea "x"
type textarea "I thine students"
type textarea "x"
type textarea "I thine students s"
type textarea "x"
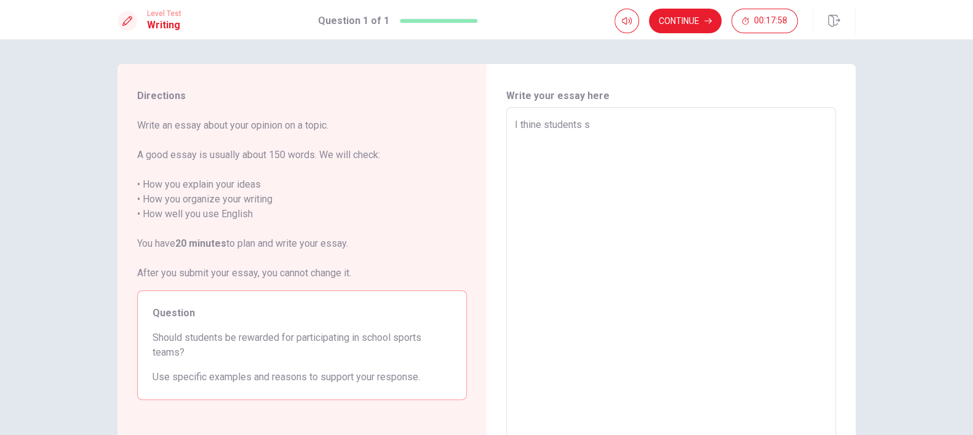
type textarea "I thine students sh"
type textarea "x"
type textarea "I thine students sho"
type textarea "x"
type textarea "I thine students shou"
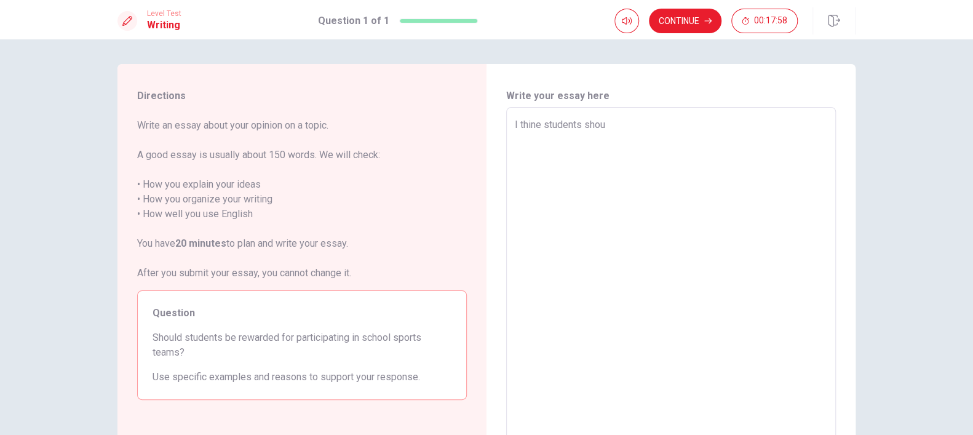
type textarea "x"
type textarea "I thine students shoul"
type textarea "x"
type textarea "I thine students should"
type textarea "x"
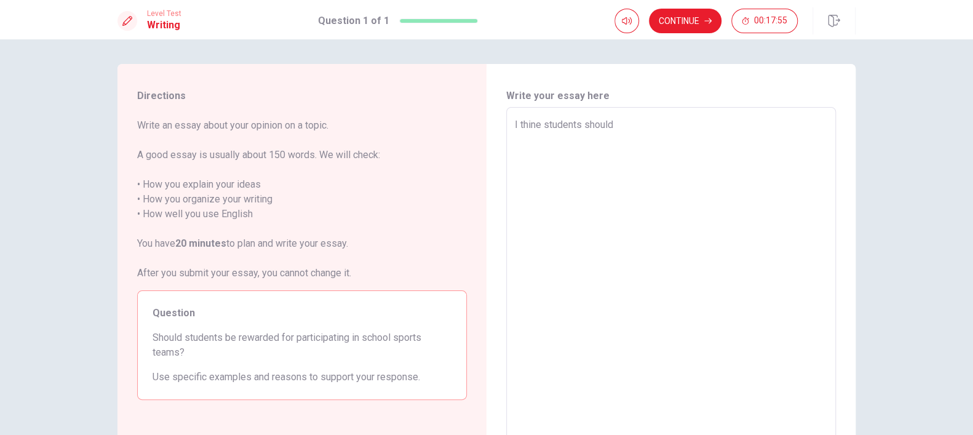
type textarea "I thine students should"
type textarea "x"
type textarea "I thine students should n"
type textarea "x"
type textarea "I thine students should no"
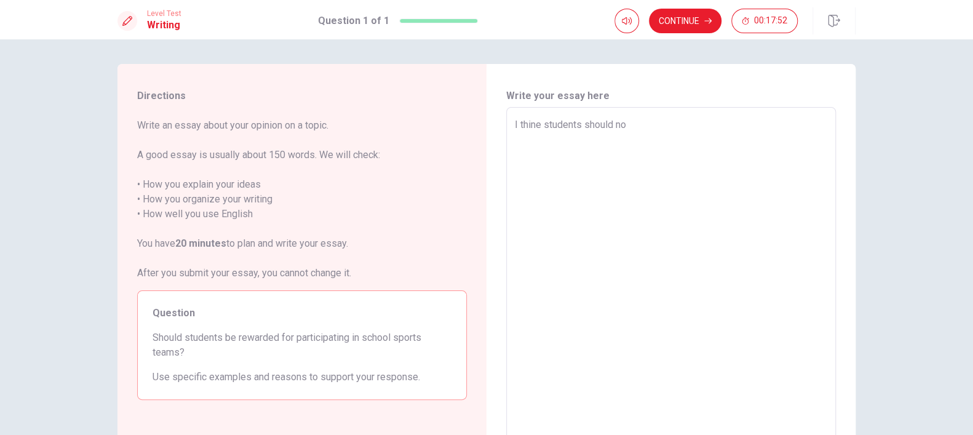
type textarea "x"
type textarea "I thine students should not"
type textarea "x"
type textarea "I thine students should not"
type textarea "x"
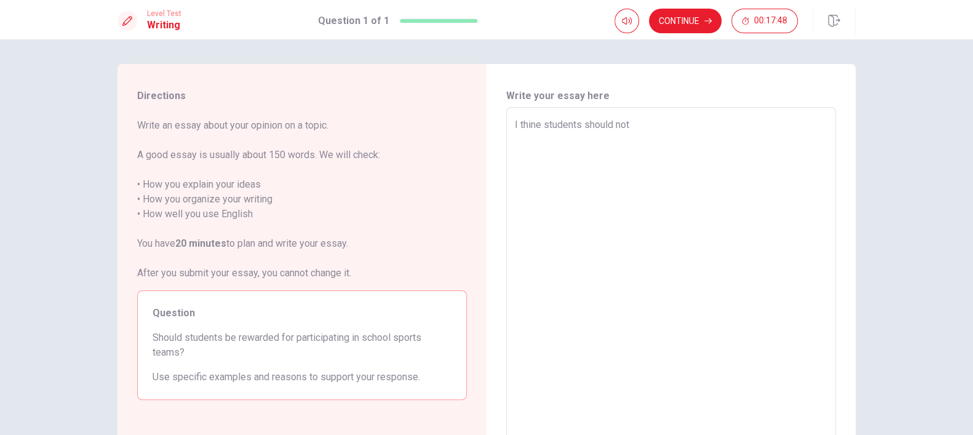
type textarea "I thine students should not b"
type textarea "x"
type textarea "I thine students should not be"
type textarea "x"
type textarea "I thine students should not be"
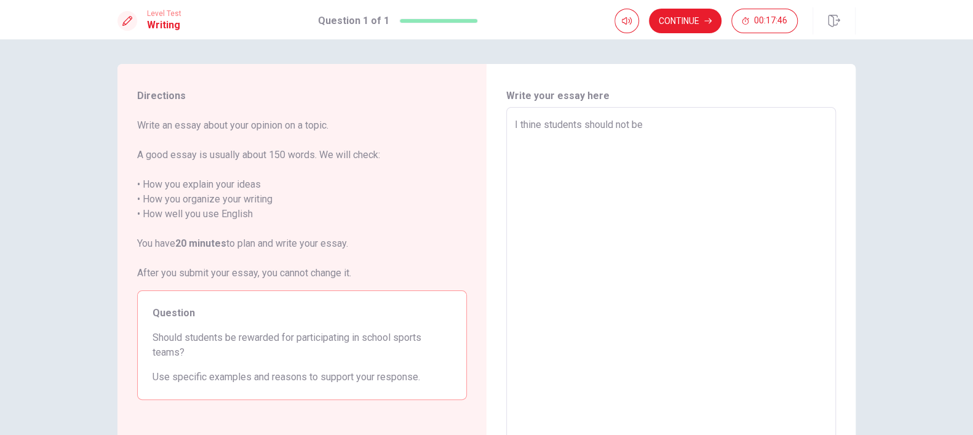
type textarea "x"
type textarea "I thine students should not be r"
type textarea "x"
type textarea "I thine students should not be re"
type textarea "x"
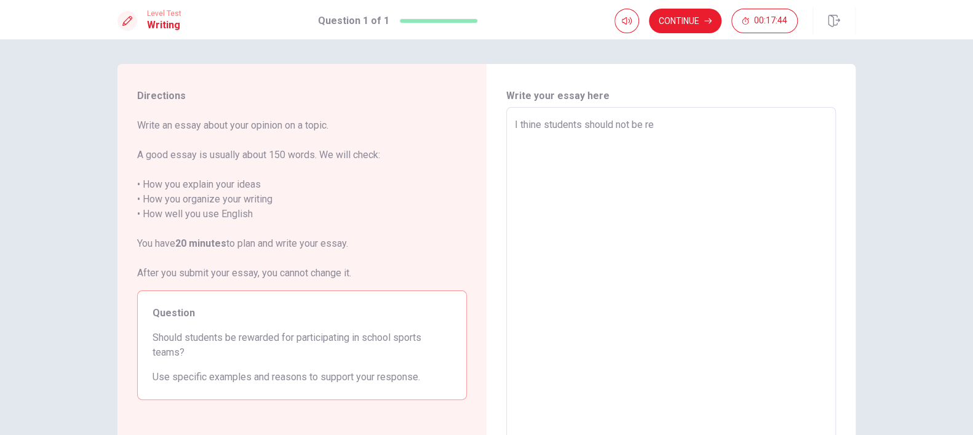
type textarea "I thine students should not be rew"
type textarea "x"
type textarea "I thine students should not be rewa"
type textarea "x"
type textarea "I thine students should not be rewar"
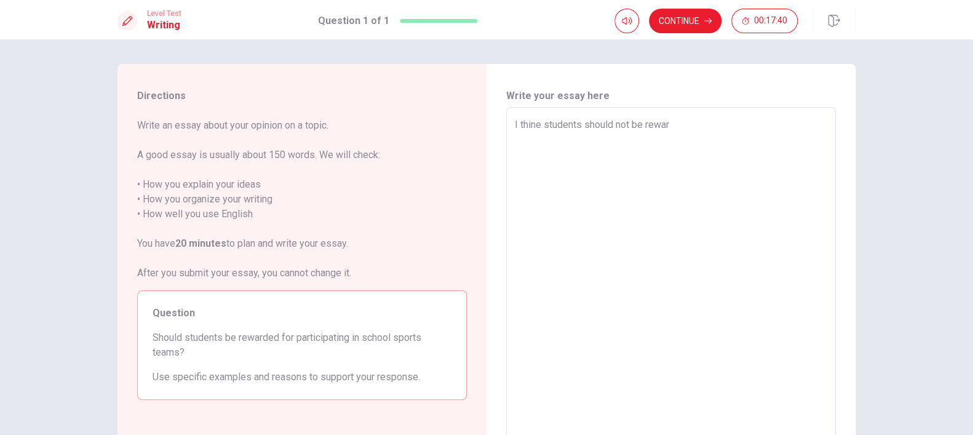
type textarea "x"
type textarea "I thine students should not be reward"
type textarea "x"
type textarea "I thine students should not be rewarde"
type textarea "x"
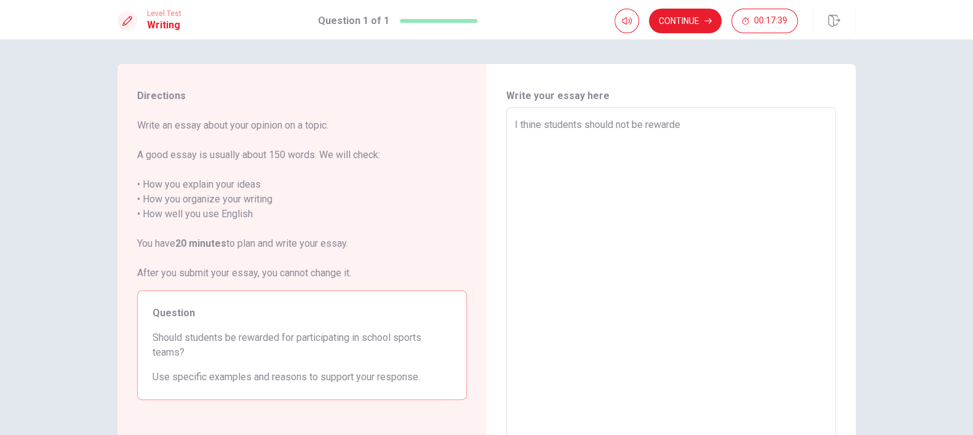
type textarea "I thine students should not be rewarded"
type textarea "x"
type textarea "I thine students should not be rewarded"
type textarea "x"
type textarea "I thine students should not be rewarded f"
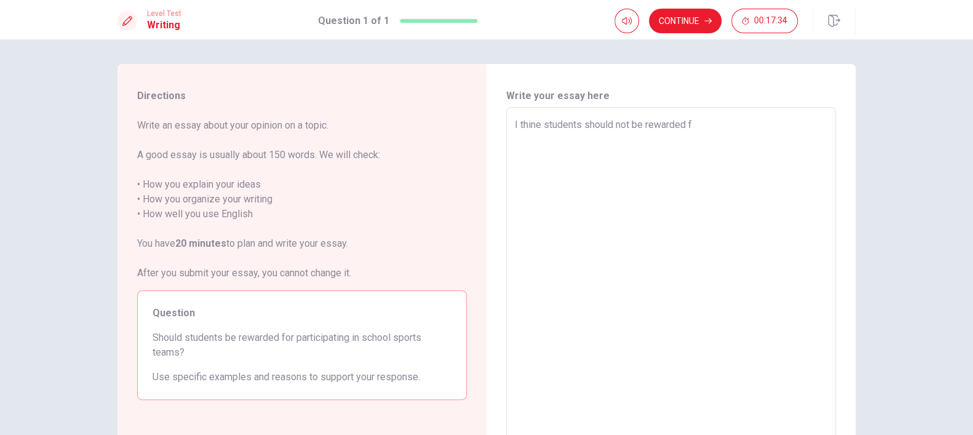
type textarea "x"
type textarea "I thine students should not be rewarded fo"
type textarea "x"
type textarea "I thine students should not be rewarded for"
type textarea "x"
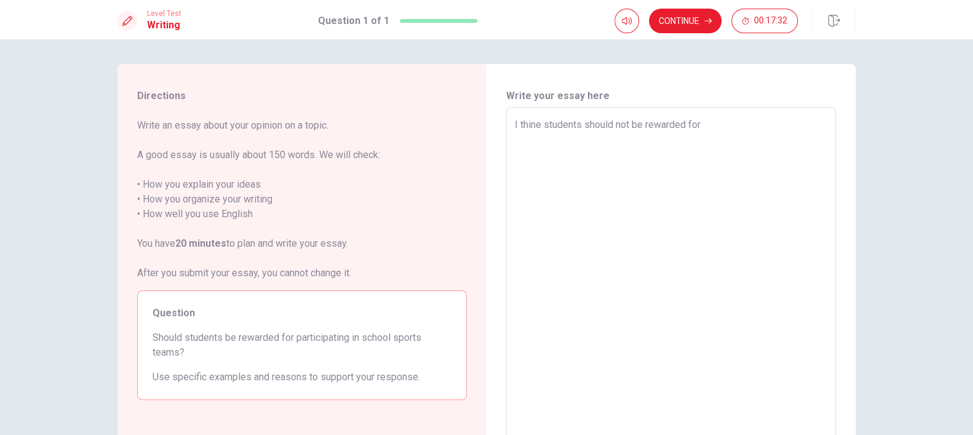
type textarea "I thine students should not be rewarded for"
type textarea "x"
type textarea "I thine students should not be rewarded for p"
type textarea "x"
type textarea "I thine students should not be rewarded for pa"
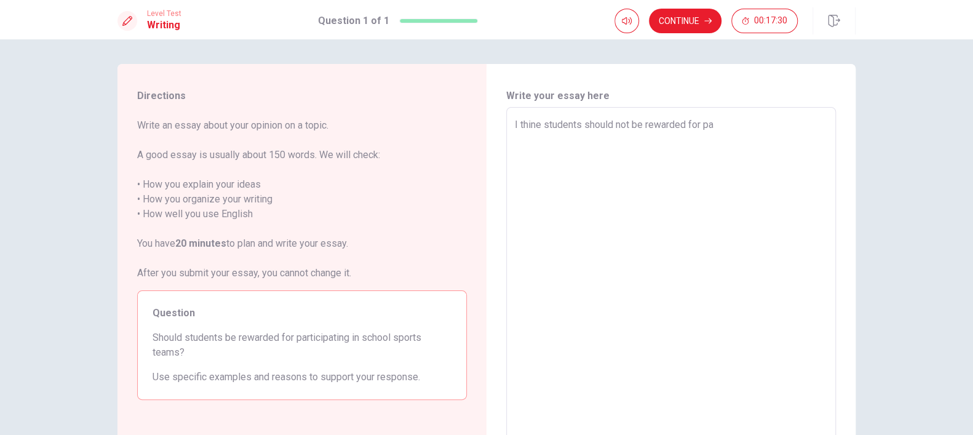
type textarea "x"
type textarea "I thine students should not be rewarded for par"
type textarea "x"
type textarea "I thine students should not be rewarded for part"
type textarea "x"
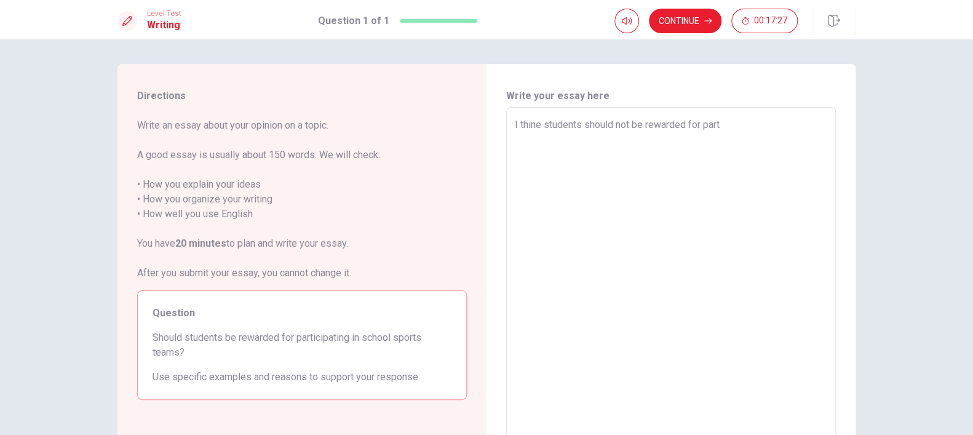
type textarea "I thine students should not be rewarded for parti"
type textarea "x"
type textarea "I thine students should not be rewarded for partic"
type textarea "x"
type textarea "I thine students should not be rewarded for partici"
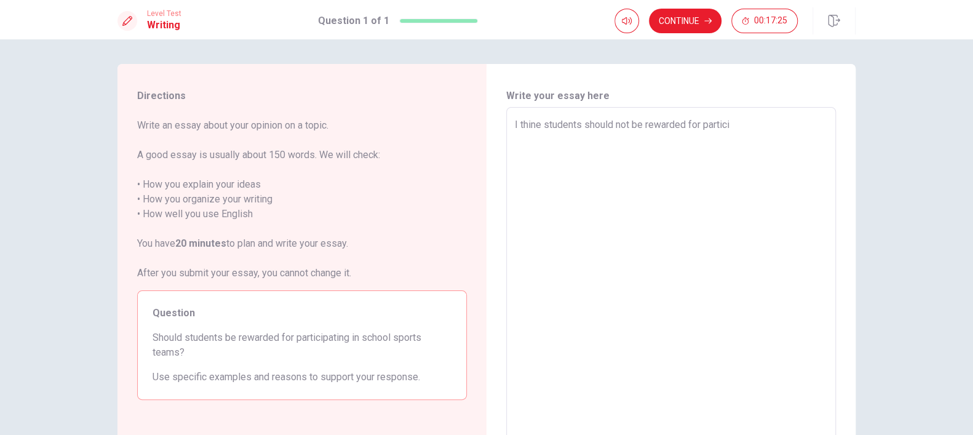
type textarea "x"
type textarea "I thine students should not be rewarded for particip"
type textarea "x"
type textarea "I thine students should not be rewarded for participa"
type textarea "x"
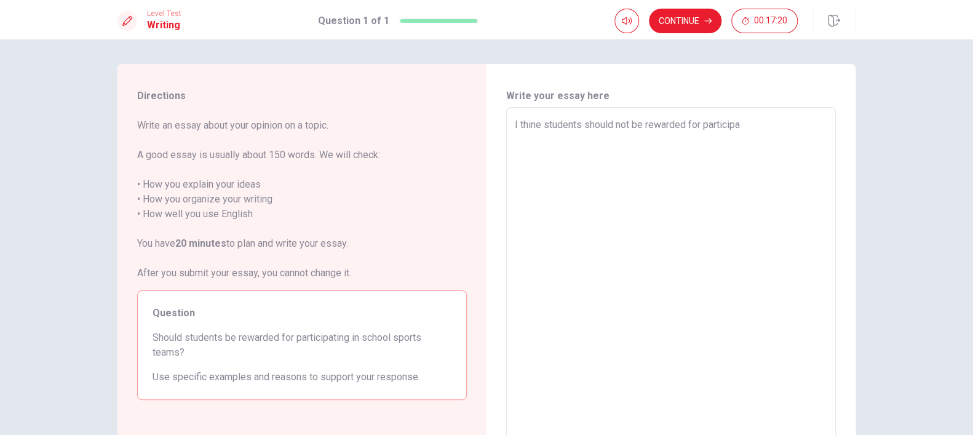
type textarea "I thine students should not be rewarded for participat"
type textarea "x"
type textarea "I thine students should not be rewarded for participati"
type textarea "x"
type textarea "I thine students should not be rewarded for participatin"
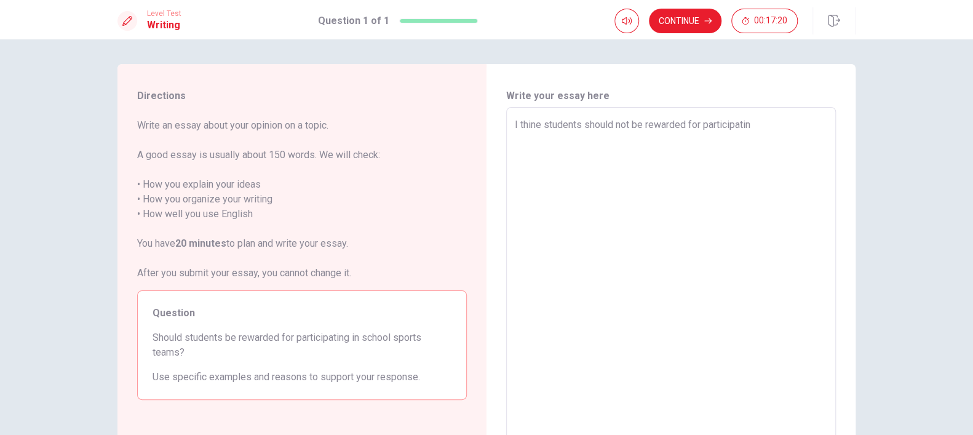
type textarea "x"
type textarea "I thine students should not be rewarded for participating"
type textarea "x"
type textarea "I thine students should not be rewarded for participating"
type textarea "x"
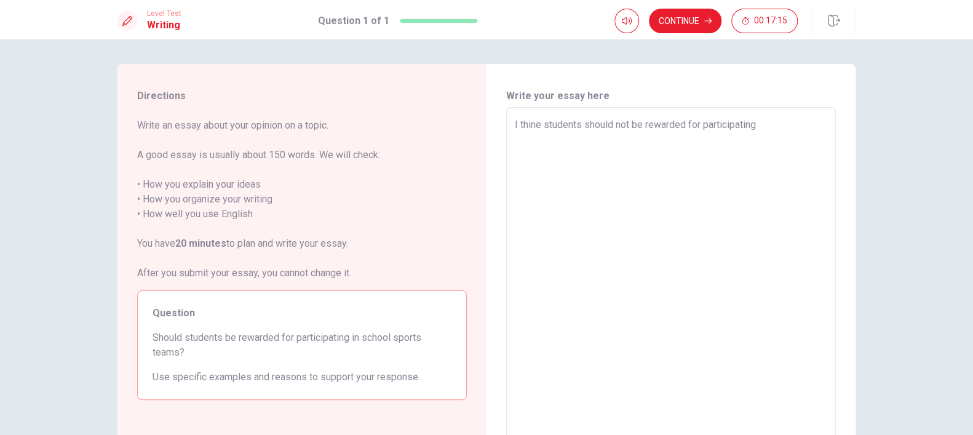
type textarea "I thine students should not be rewarded for participating i"
type textarea "x"
type textarea "I thine students should not be rewarded for participating in"
type textarea "x"
type textarea "I thine students should not be rewarded for participating in"
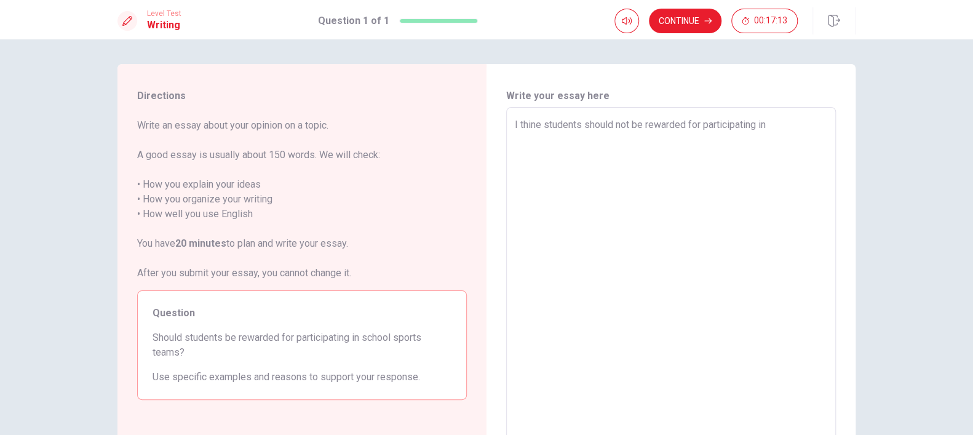
type textarea "x"
type textarea "I thine students should not be rewarded for participating in s"
type textarea "x"
type textarea "I thine students should not be rewarded for participating in sp"
type textarea "x"
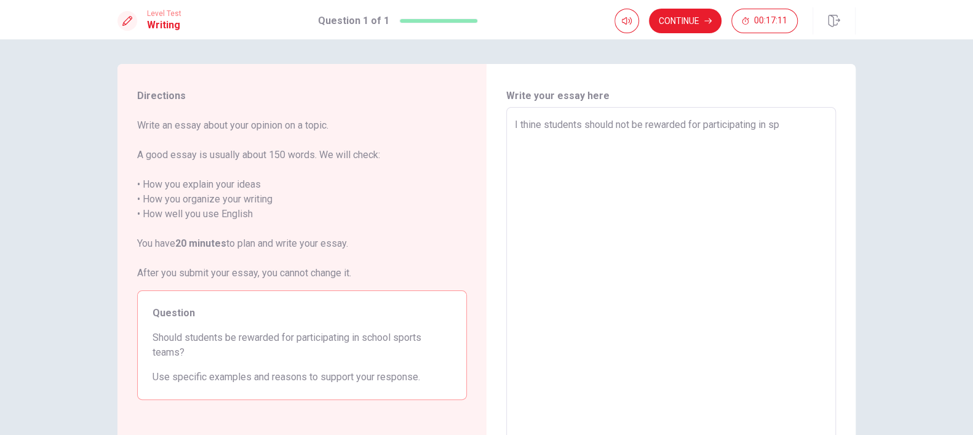
type textarea "I thine students should not be rewarded for participating in spo"
type textarea "x"
type textarea "I thine students should not be rewarded for participating in spor"
type textarea "x"
type textarea "I thine students should not be rewarded for participating in sport"
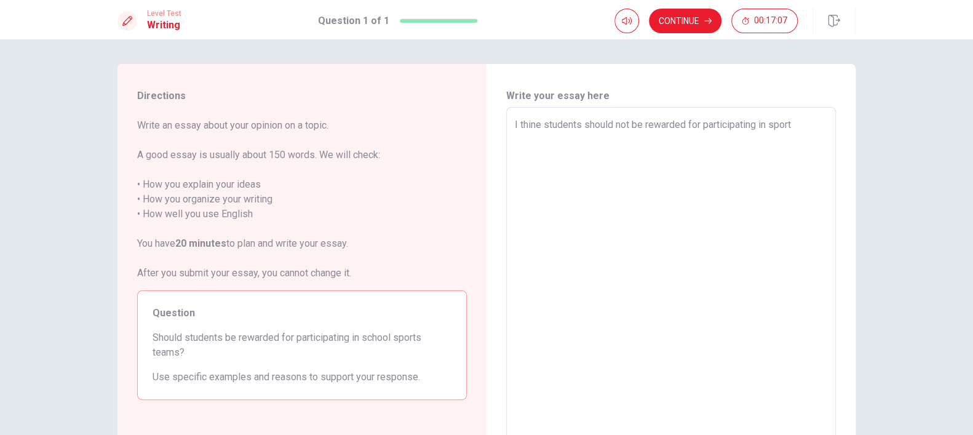
type textarea "x"
type textarea "I thine students should not be rewarded for participating in sports"
type textarea "x"
type textarea "I thine students should not be rewarded for participating in sportst"
type textarea "x"
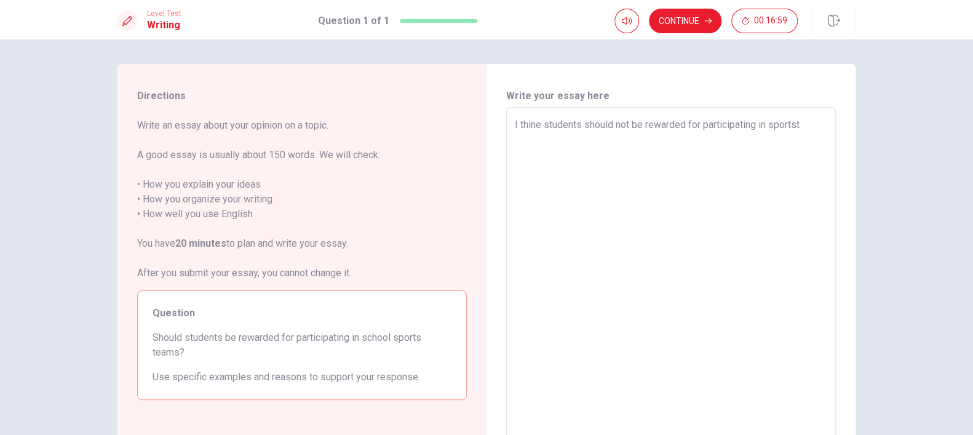
type textarea "I thine students should not be rewarded for participating in sports"
type textarea "x"
type textarea "I thine students should not be rewarded for participating in sports"
type textarea "x"
type textarea "I thine students should not be rewarded for participating in sports t"
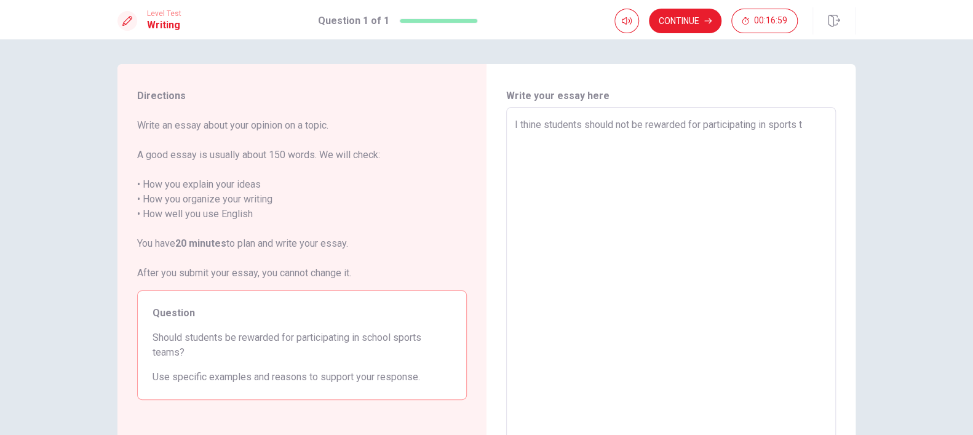
type textarea "x"
type textarea "I thine students should not be rewarded for participating in sports te"
type textarea "x"
type textarea "I thine students should not be rewarded for participating in sports tea"
type textarea "x"
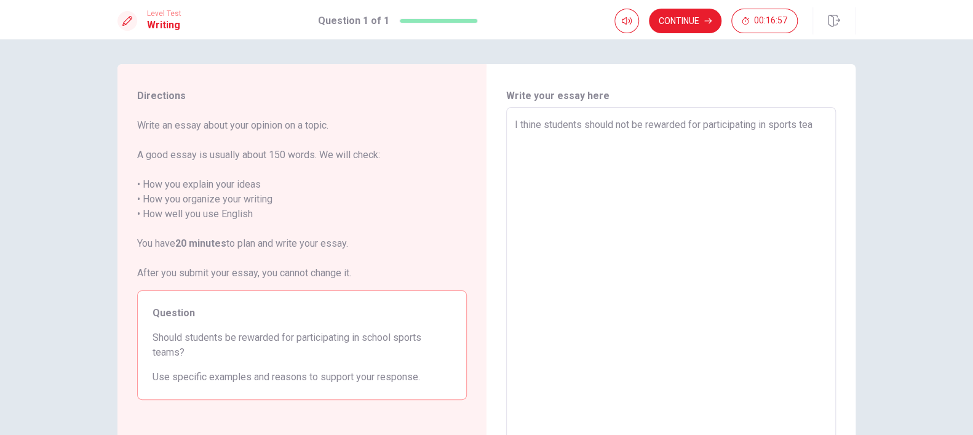
type textarea "I thine students should not be rewarded for participating in sports team"
type textarea "x"
type textarea "I thine students should not be rewarded for participating in sports teams"
type textarea "x"
type textarea "I thine students should not be rewarded for participating in sports teams"
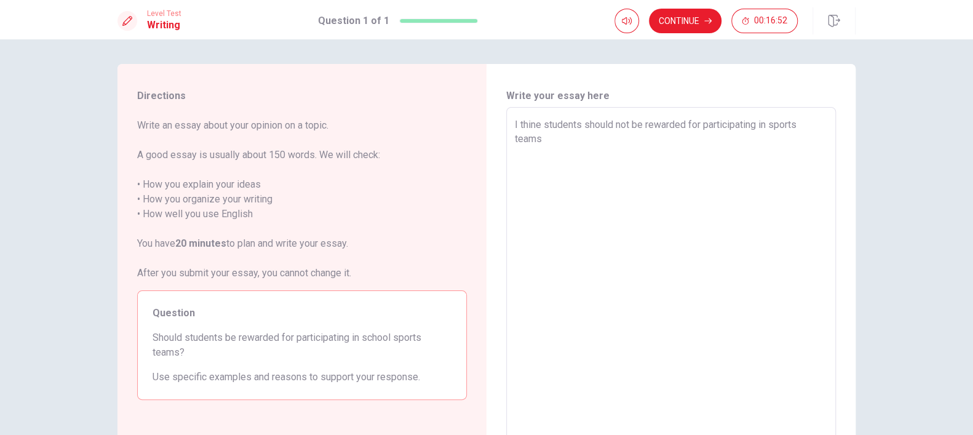
type textarea "x"
type textarea "I thine students should not be rewarded for participating in sports teams b"
type textarea "x"
type textarea "I thine students should not be rewarded for participating in sports teams be"
type textarea "x"
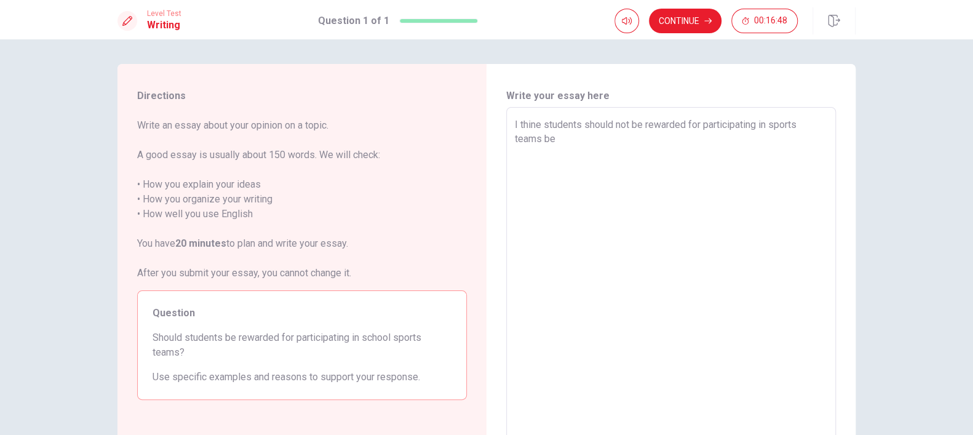
type textarea "I thine students should not be rewarded for participating in sports teams bec"
type textarea "x"
type textarea "I thine students should not be rewarded for participating in sports teams beca"
type textarea "x"
type textarea "I thine students should not be rewarded for participating in sports teams becau"
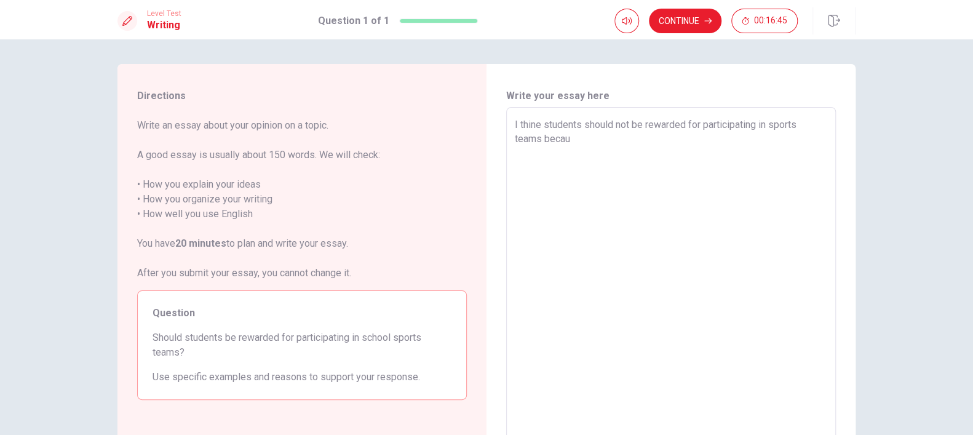
type textarea "x"
type textarea "I thine students should not be rewarded for participating in sports teams becaus"
type textarea "x"
type textarea "I thine students should not be rewarded for participating in sports teams becau…"
type textarea "x"
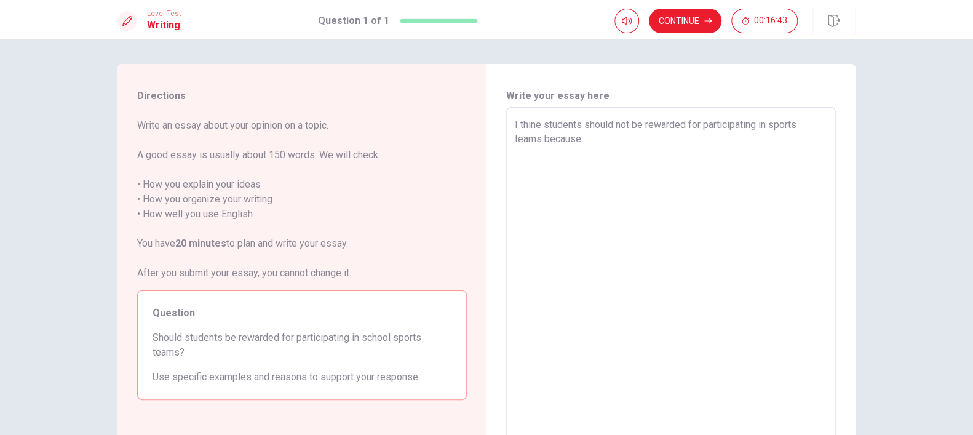
type textarea "I thine students should not be rewarded for participating in sports teams becau…"
type textarea "x"
type textarea "I thine students should not be rewarded for participating in sports teams becau…"
type textarea "x"
type textarea "I thine students should not be rewarded for participating in sports teams becau…"
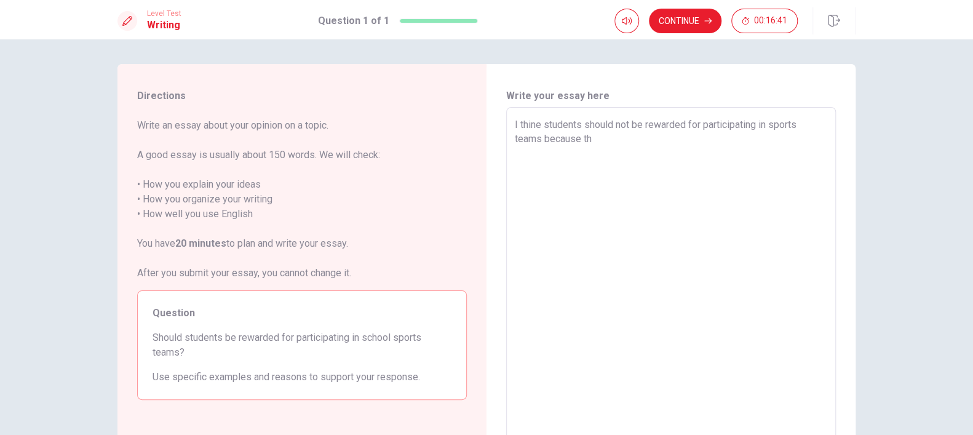
type textarea "x"
type textarea "I thine students should not be rewarded for participating in sports teams becau…"
type textarea "x"
type textarea "I thine students should not be rewarded for participating in sports teams becau…"
type textarea "x"
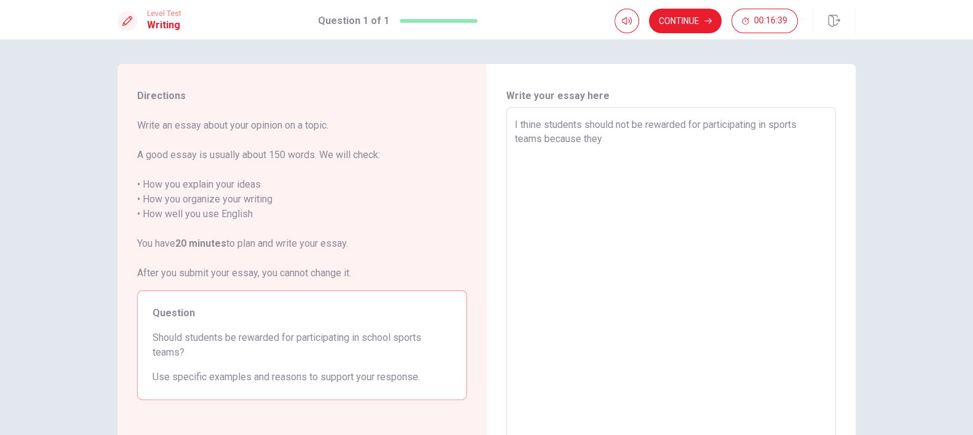
type textarea "I thine students should not be rewarded for participating in sports teams becau…"
type textarea "x"
type textarea "I thine students should not be rewarded for participating in sports teams becau…"
type textarea "x"
type textarea "I thine students should not be rewarded for participating in sports teams becau…"
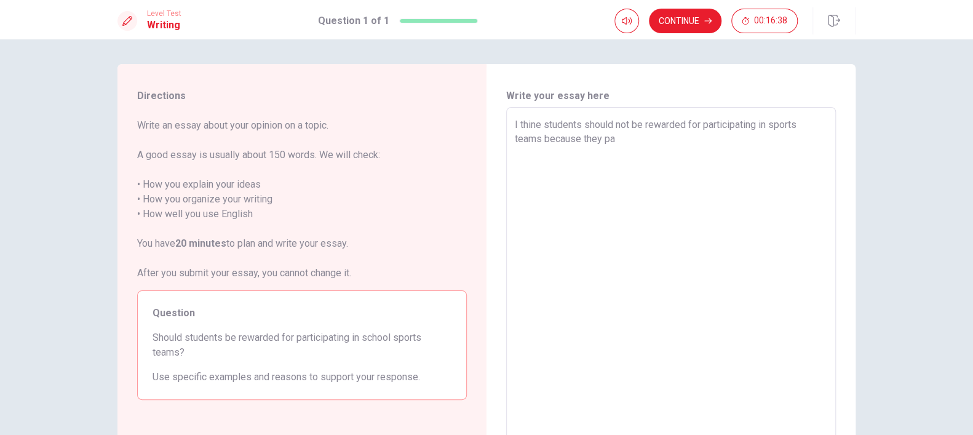
type textarea "x"
type textarea "I thine students should not be rewarded for participating in sports teams becau…"
type textarea "x"
type textarea "I thine students should not be rewarded for participating in sports teams becau…"
type textarea "x"
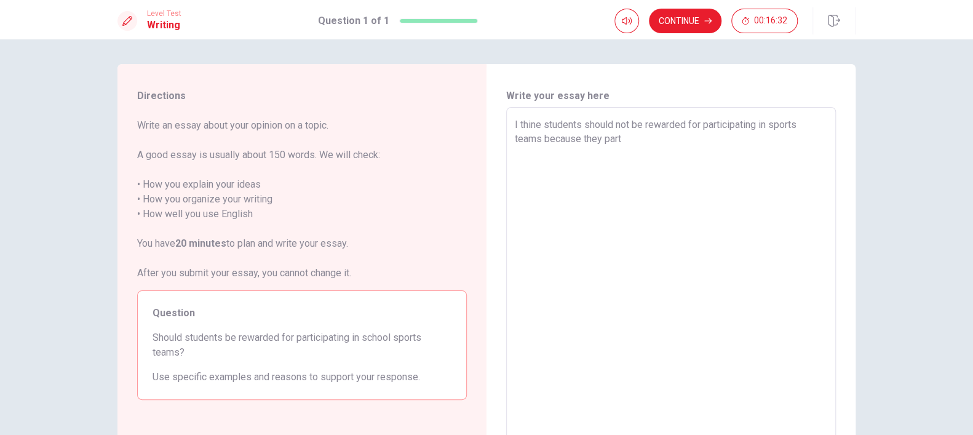
type textarea "I thine students should not be rewarded for participating in sports teams becau…"
type textarea "x"
type textarea "I thine students should not be rewarded for participating in sports teams becau…"
type textarea "x"
type textarea "I thine students should not be rewarded for participating in sports teams becau…"
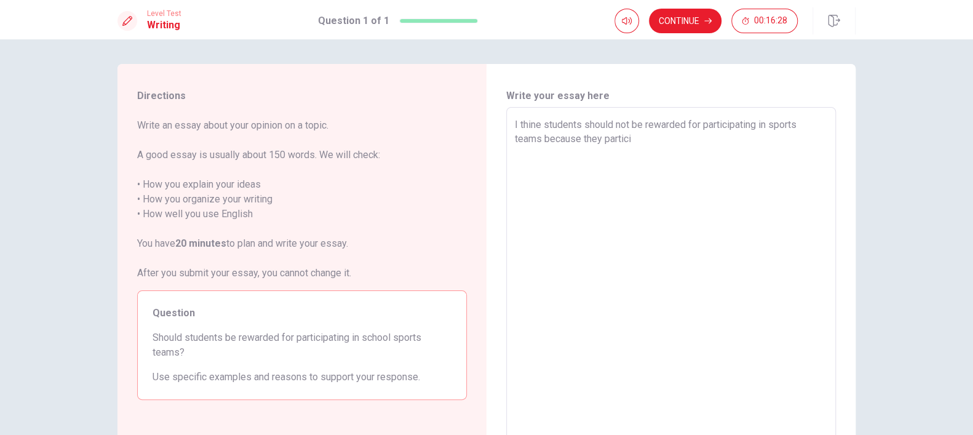
type textarea "x"
click at [764, 142] on textarea "I thine students should not be rewarded for participating in sports teams becau…" at bounding box center [671, 277] width 312 height 320
click at [803, 135] on textarea "I thine students should not be rewarded for participating in sports teams becau…" at bounding box center [671, 277] width 312 height 320
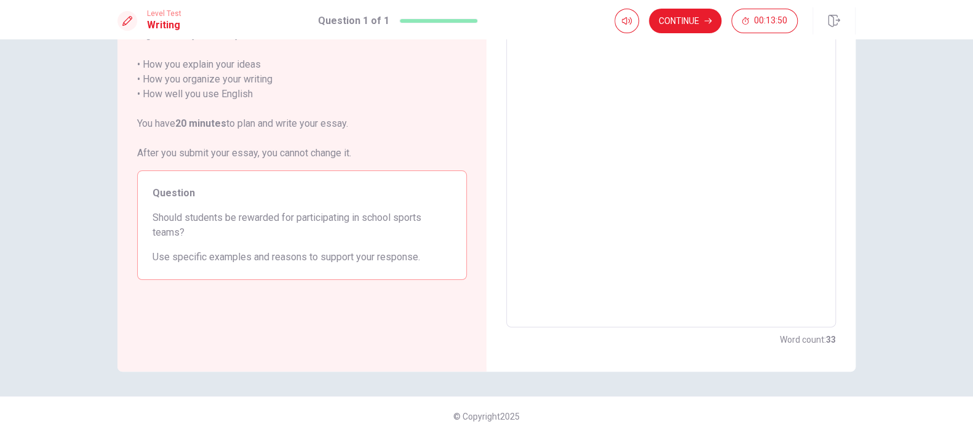
scroll to position [120, 0]
click at [678, 25] on button "Continue" at bounding box center [685, 21] width 73 height 25
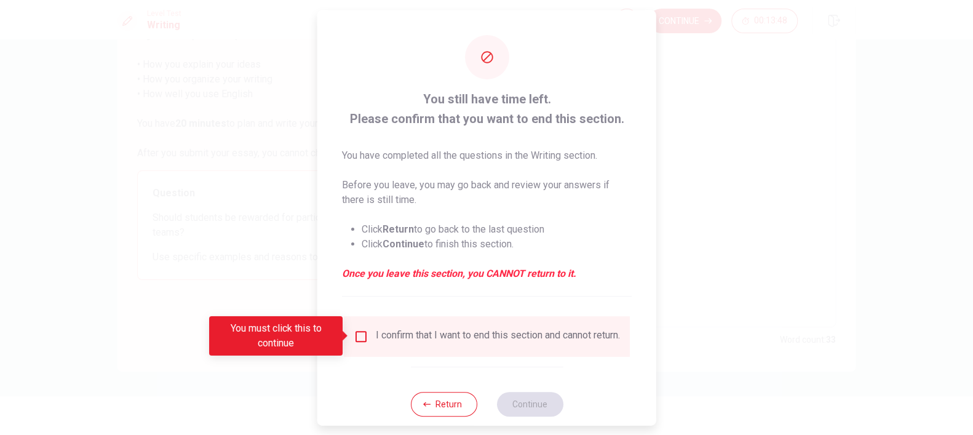
click at [366, 328] on div "I confirm that I want to end this section and cannot return." at bounding box center [487, 335] width 266 height 15
click at [358, 333] on input "You must click this to continue" at bounding box center [361, 335] width 15 height 15
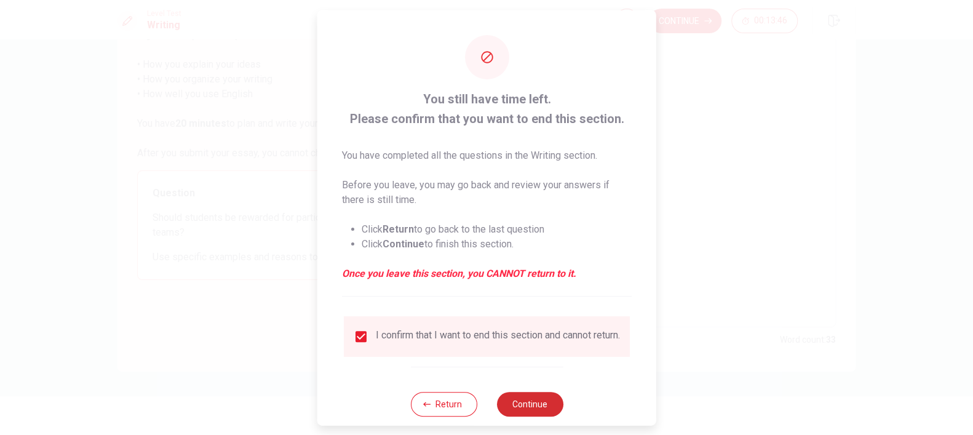
click at [520, 413] on button "Continue" at bounding box center [529, 403] width 66 height 25
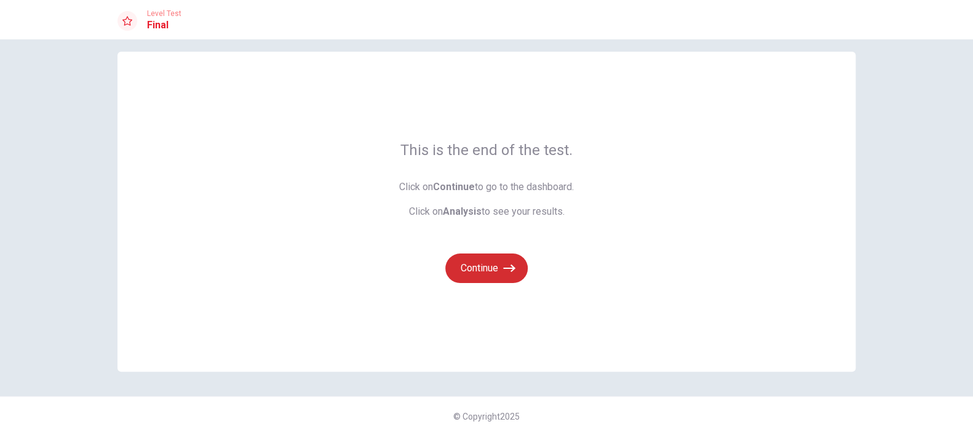
click at [498, 268] on button "Continue" at bounding box center [486, 268] width 82 height 30
